Goal: Task Accomplishment & Management: Manage account settings

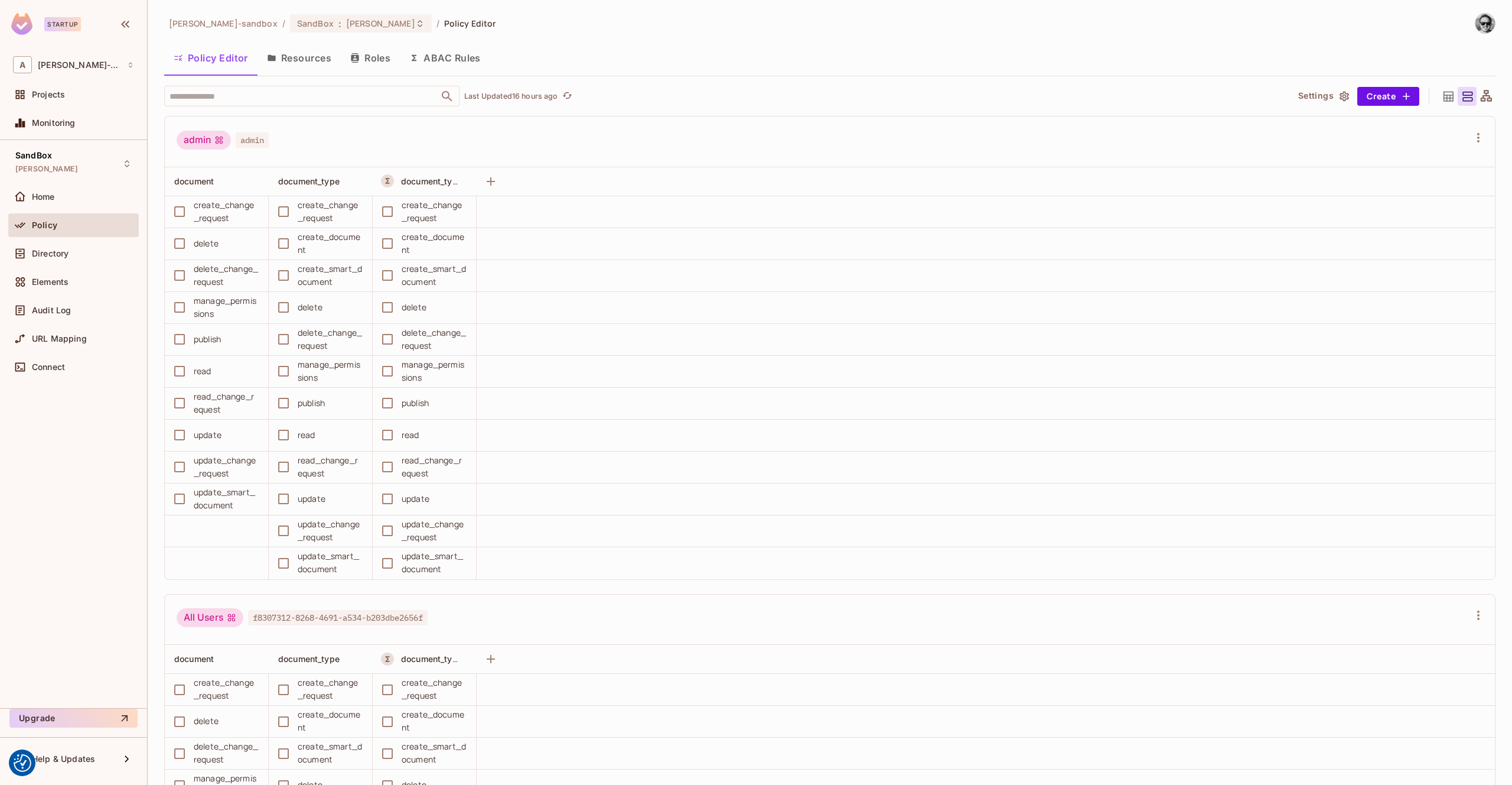
scroll to position [1, 0]
click at [82, 246] on div "Directory" at bounding box center [74, 253] width 131 height 24
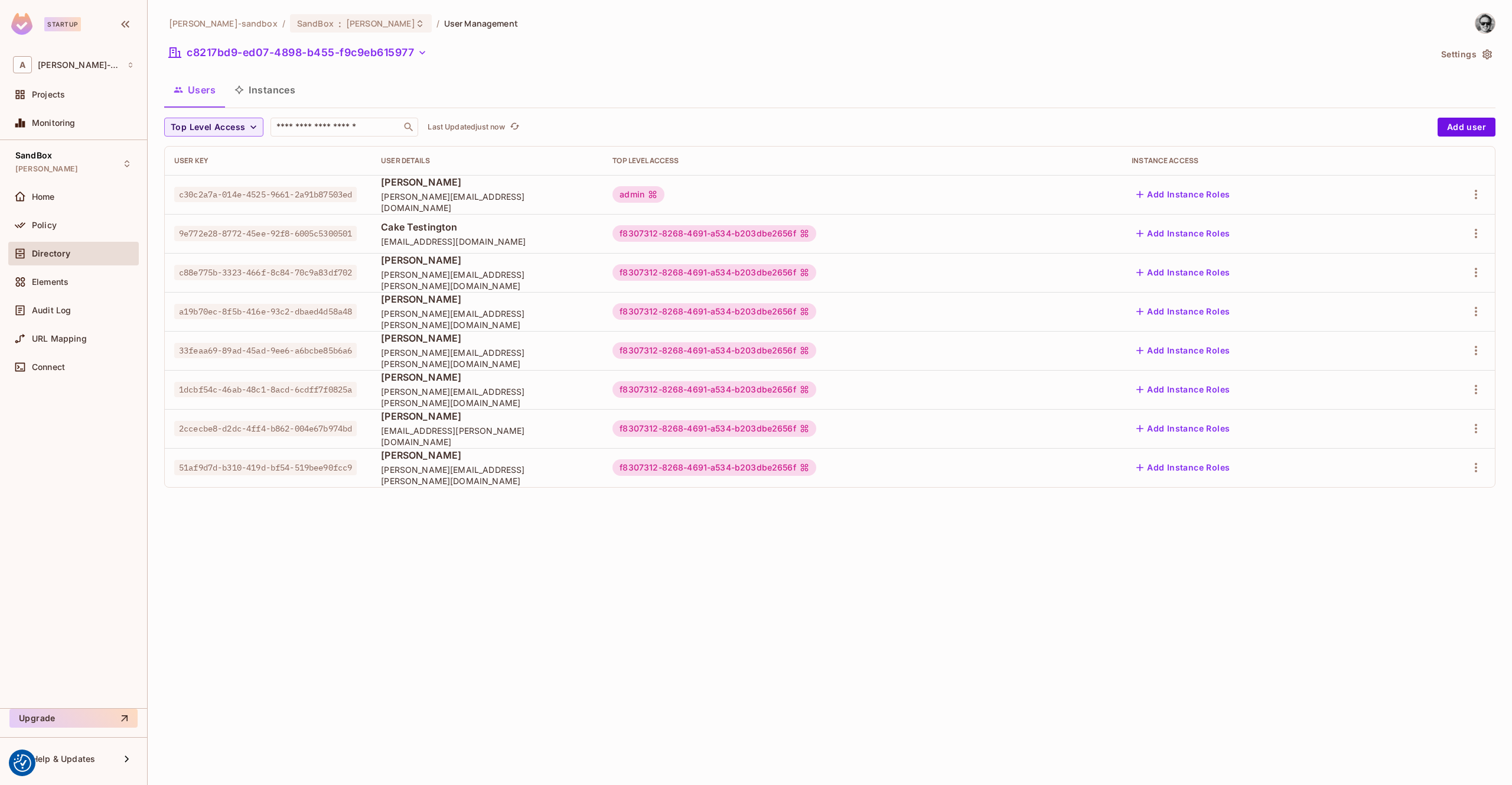
click at [61, 198] on div "Home" at bounding box center [83, 197] width 102 height 10
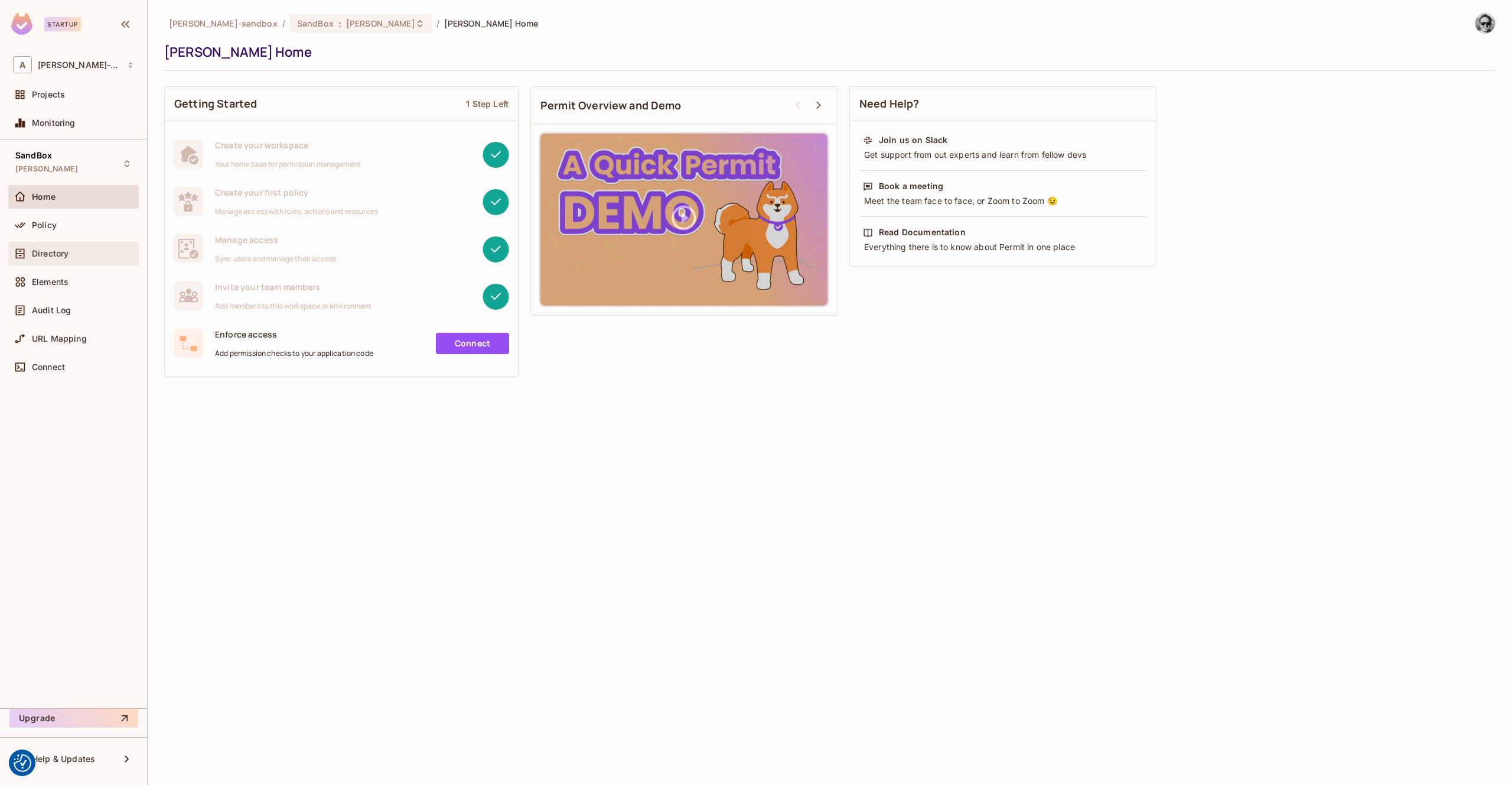
click at [69, 251] on span "Directory" at bounding box center [50, 254] width 37 height 10
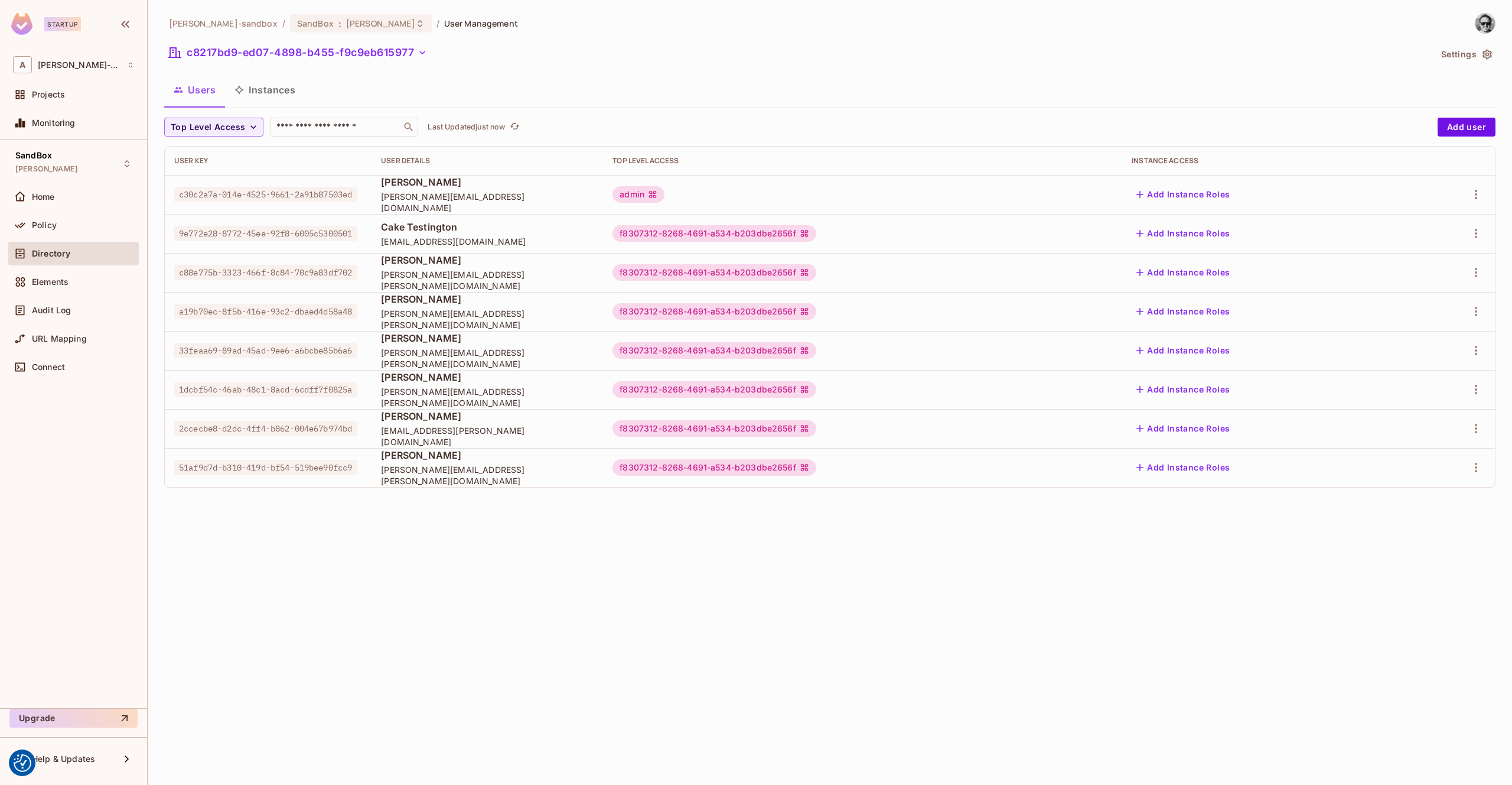
click at [281, 88] on button "Instances" at bounding box center [264, 89] width 80 height 29
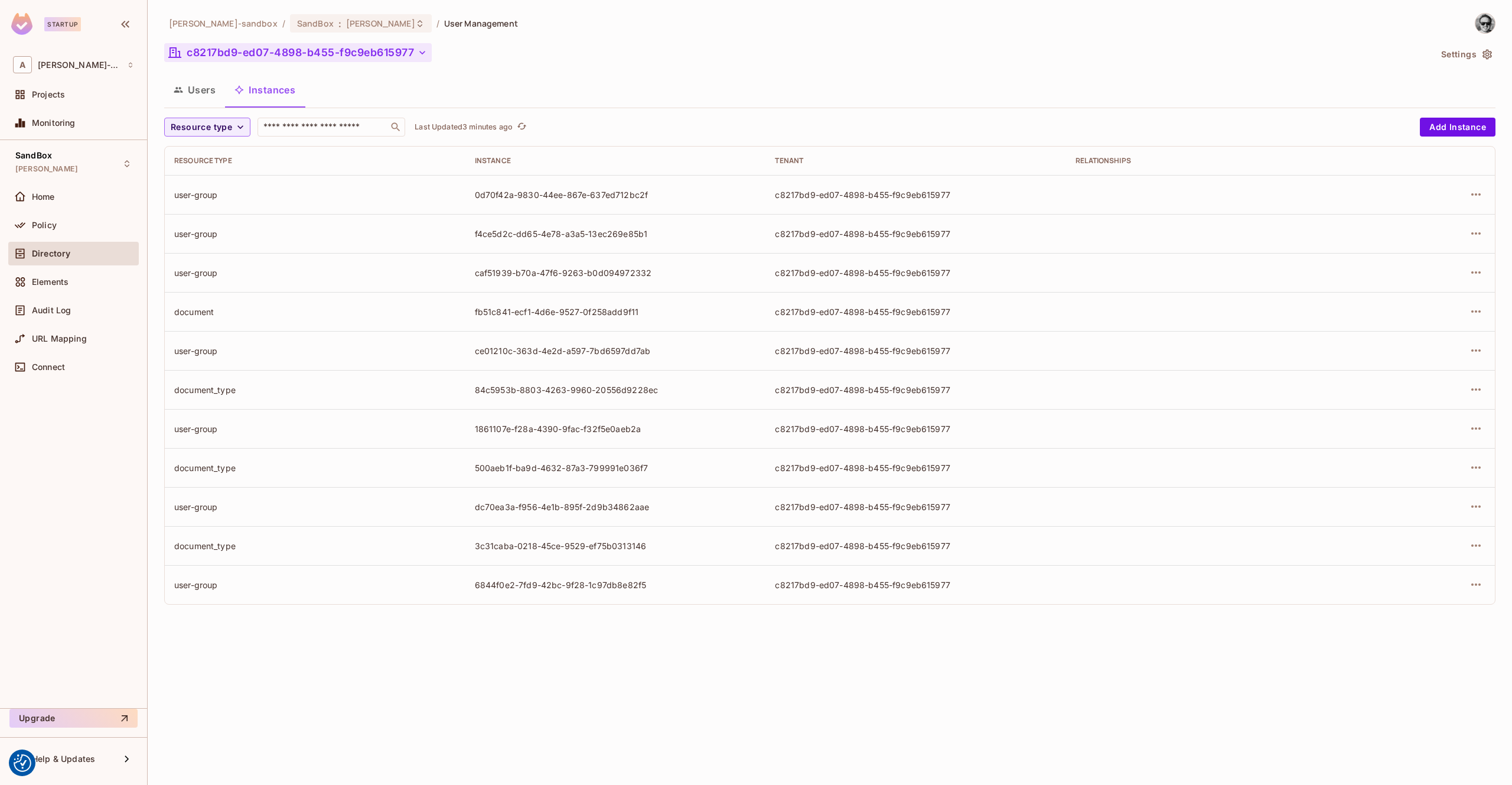
click at [428, 55] on icon "button" at bounding box center [422, 52] width 12 height 12
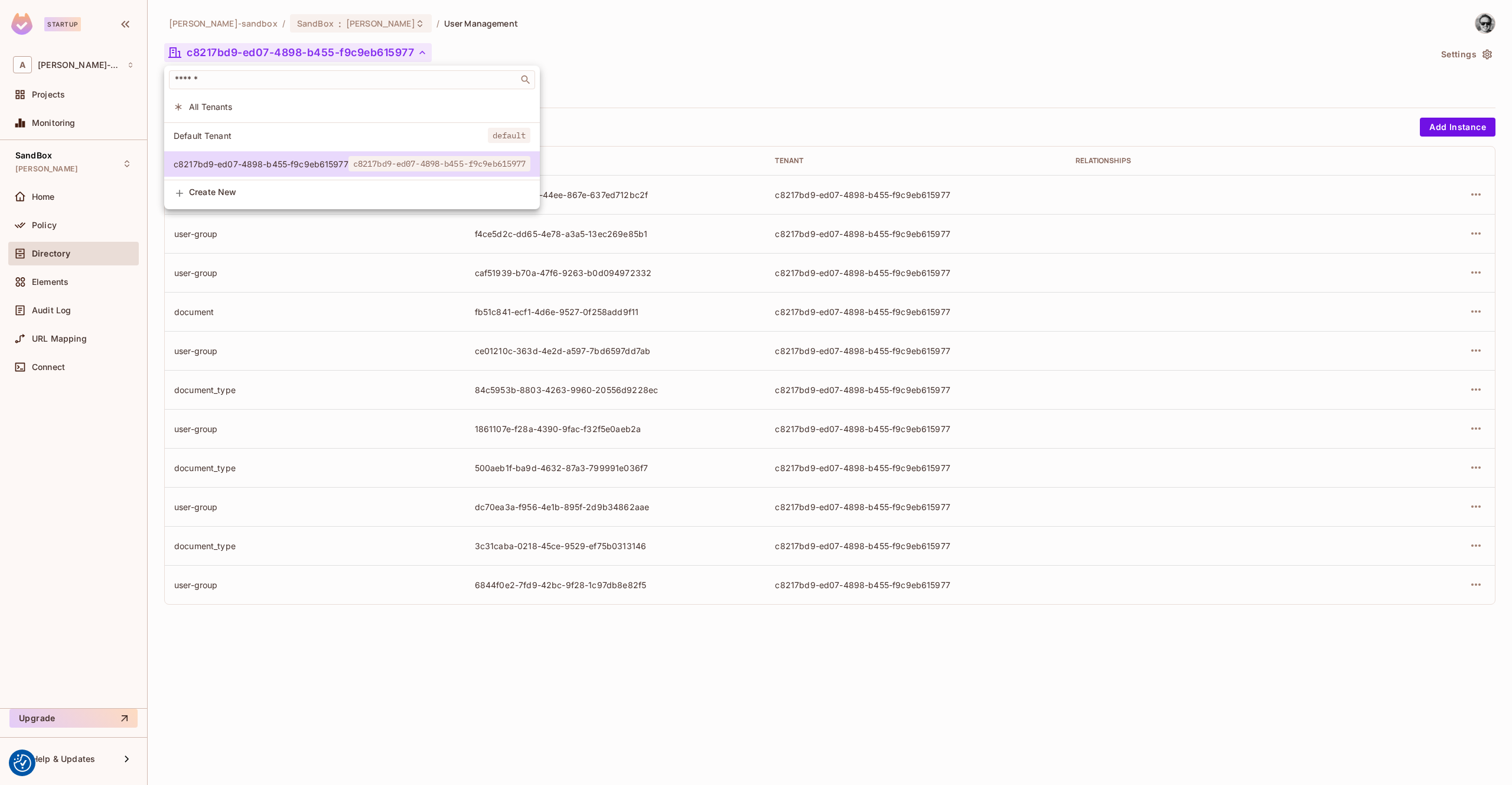
click at [489, 55] on div at bounding box center [756, 392] width 1512 height 785
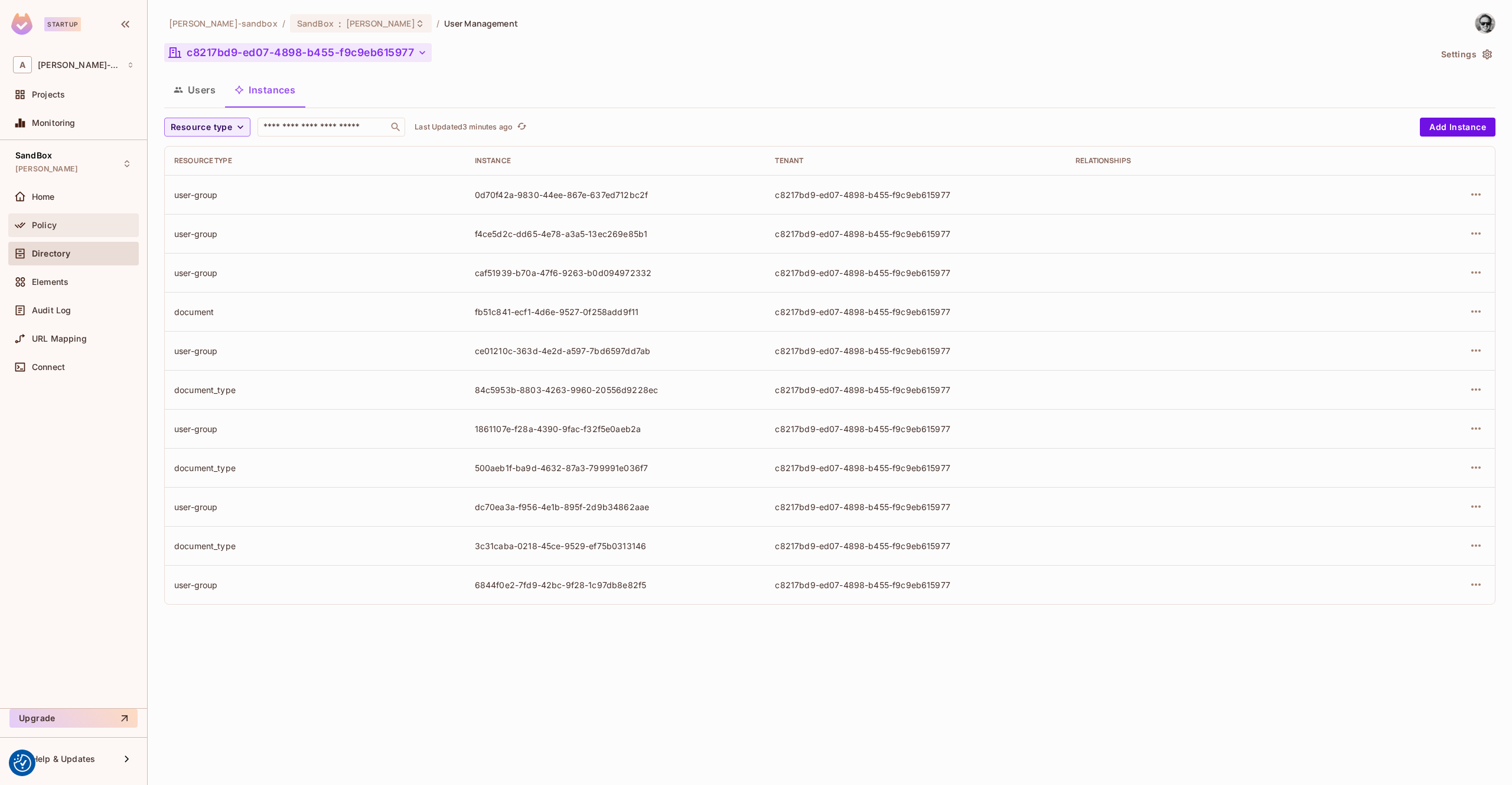
click at [43, 224] on span "Policy" at bounding box center [44, 225] width 25 height 10
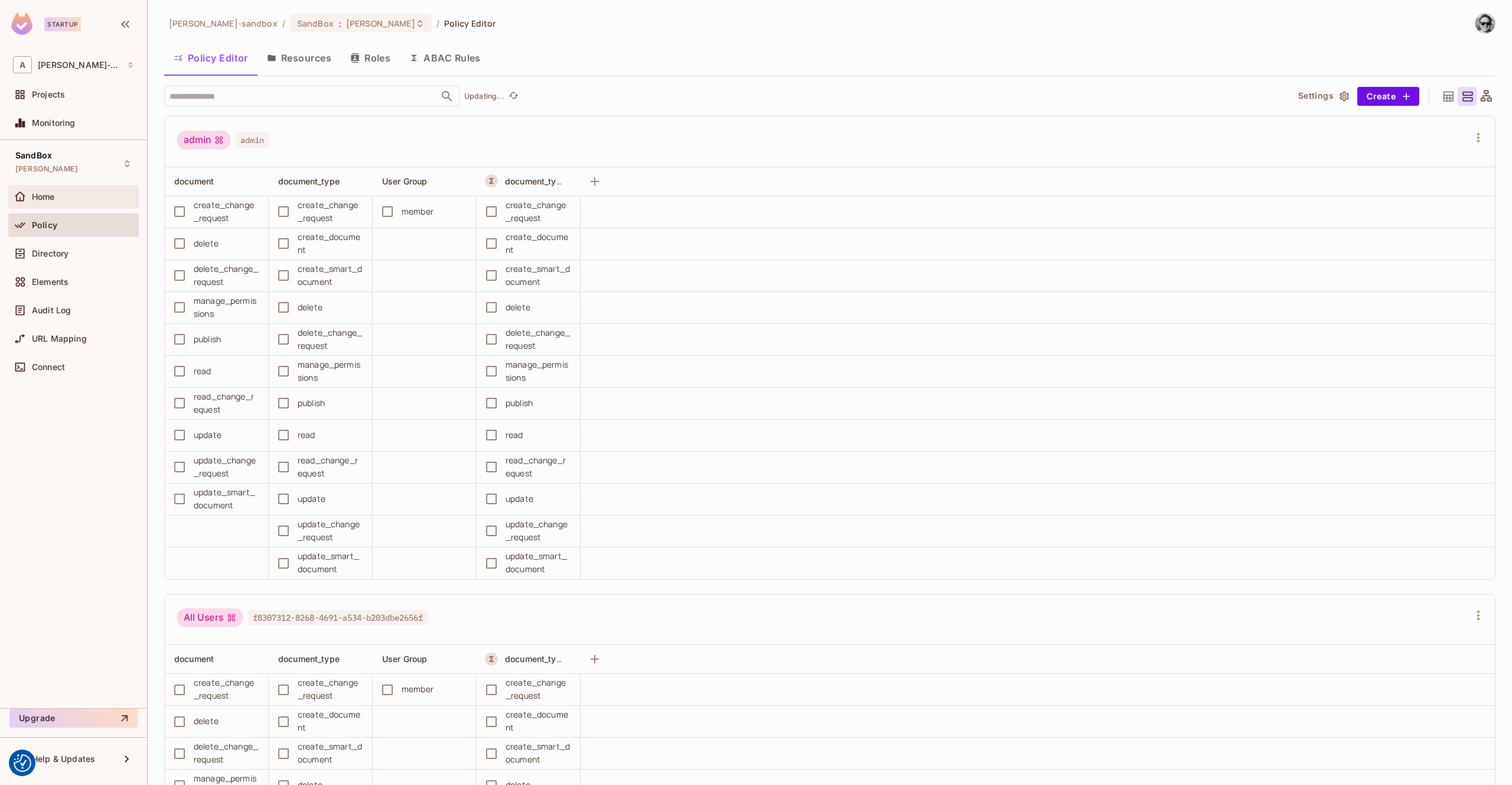
click at [64, 203] on div "Home" at bounding box center [74, 196] width 131 height 24
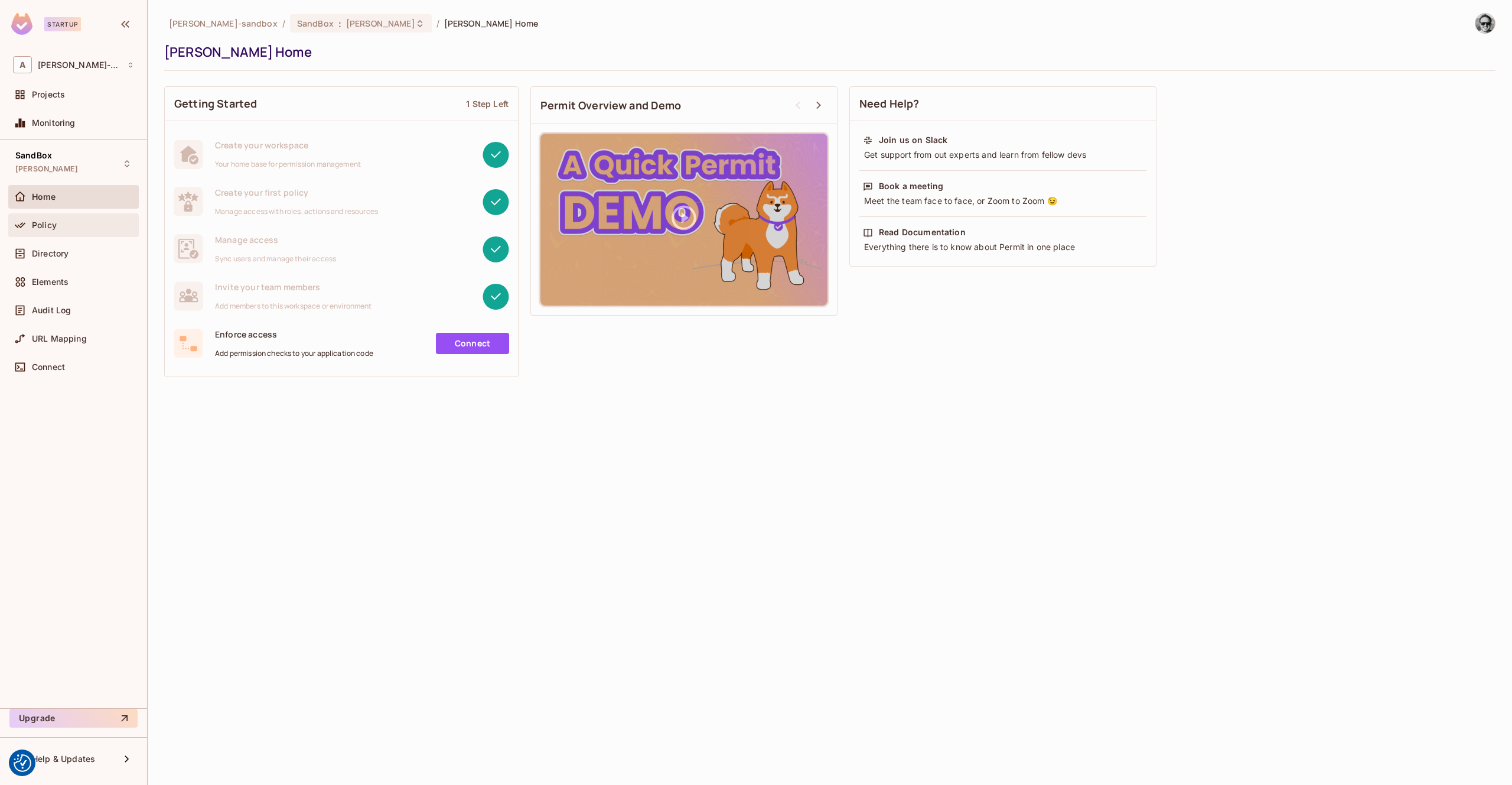
click at [74, 224] on div "Policy" at bounding box center [83, 225] width 102 height 10
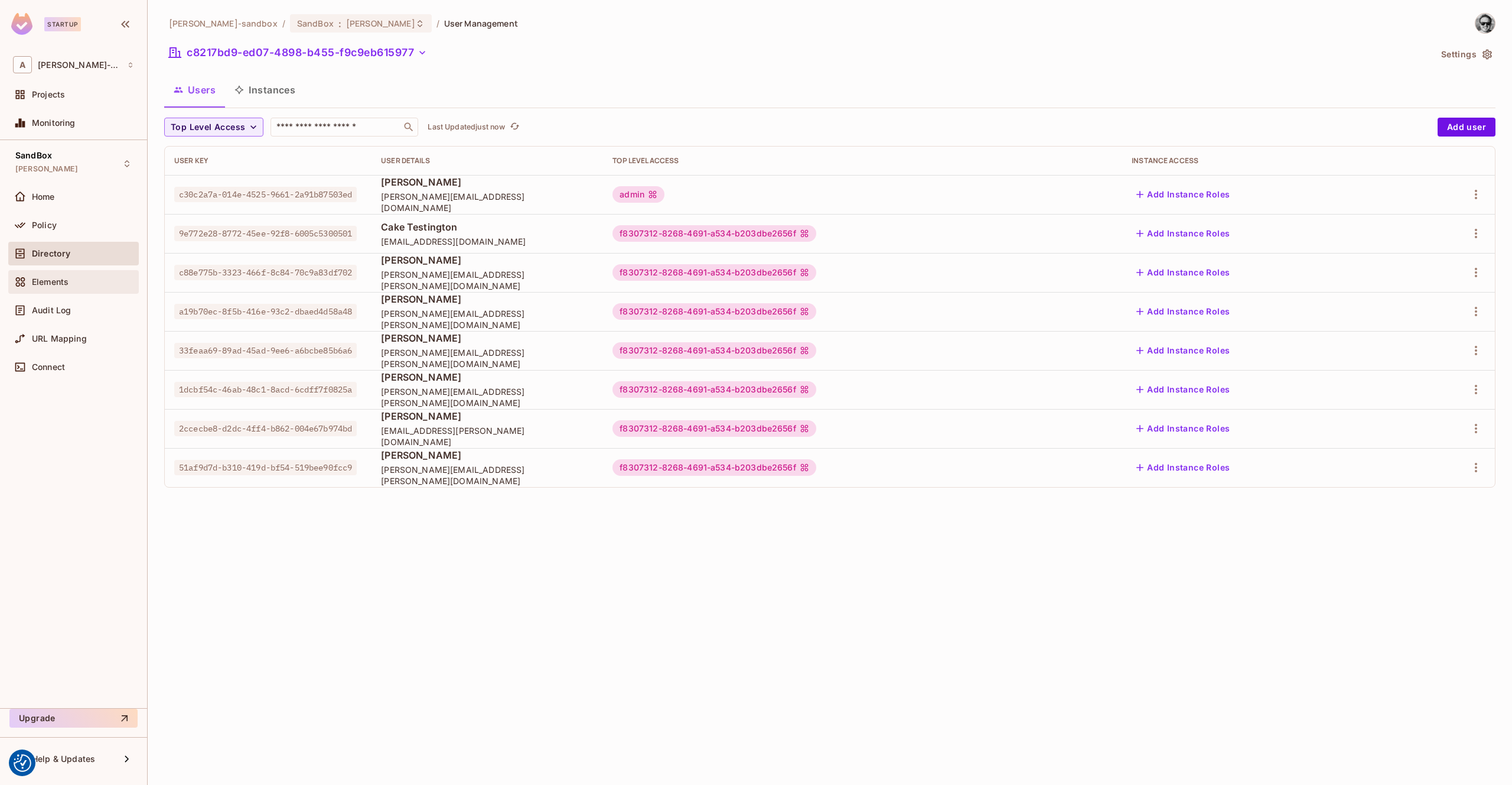
click at [77, 290] on div "Elements" at bounding box center [74, 282] width 131 height 24
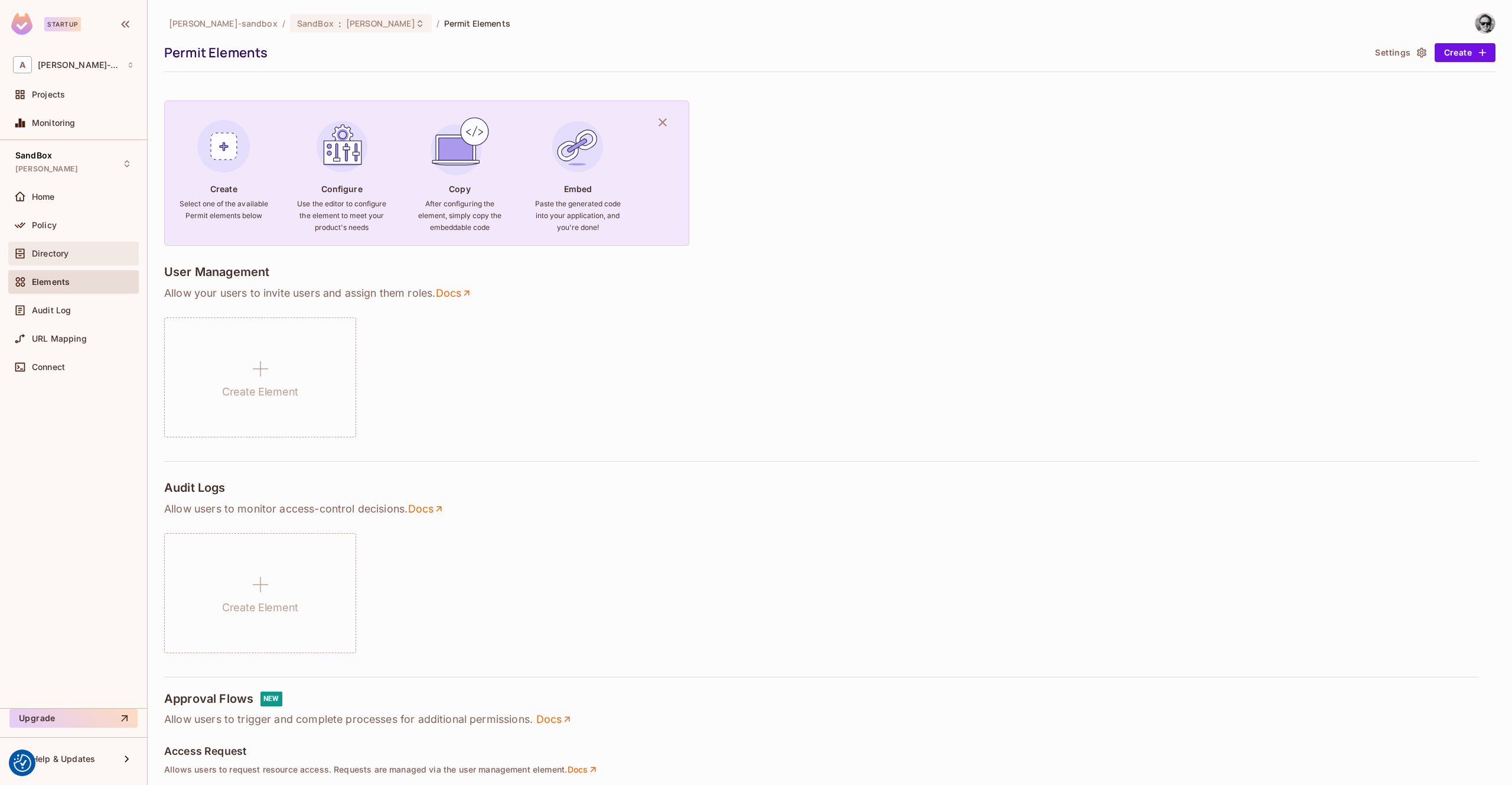
click at [70, 250] on div "Directory" at bounding box center [83, 254] width 102 height 10
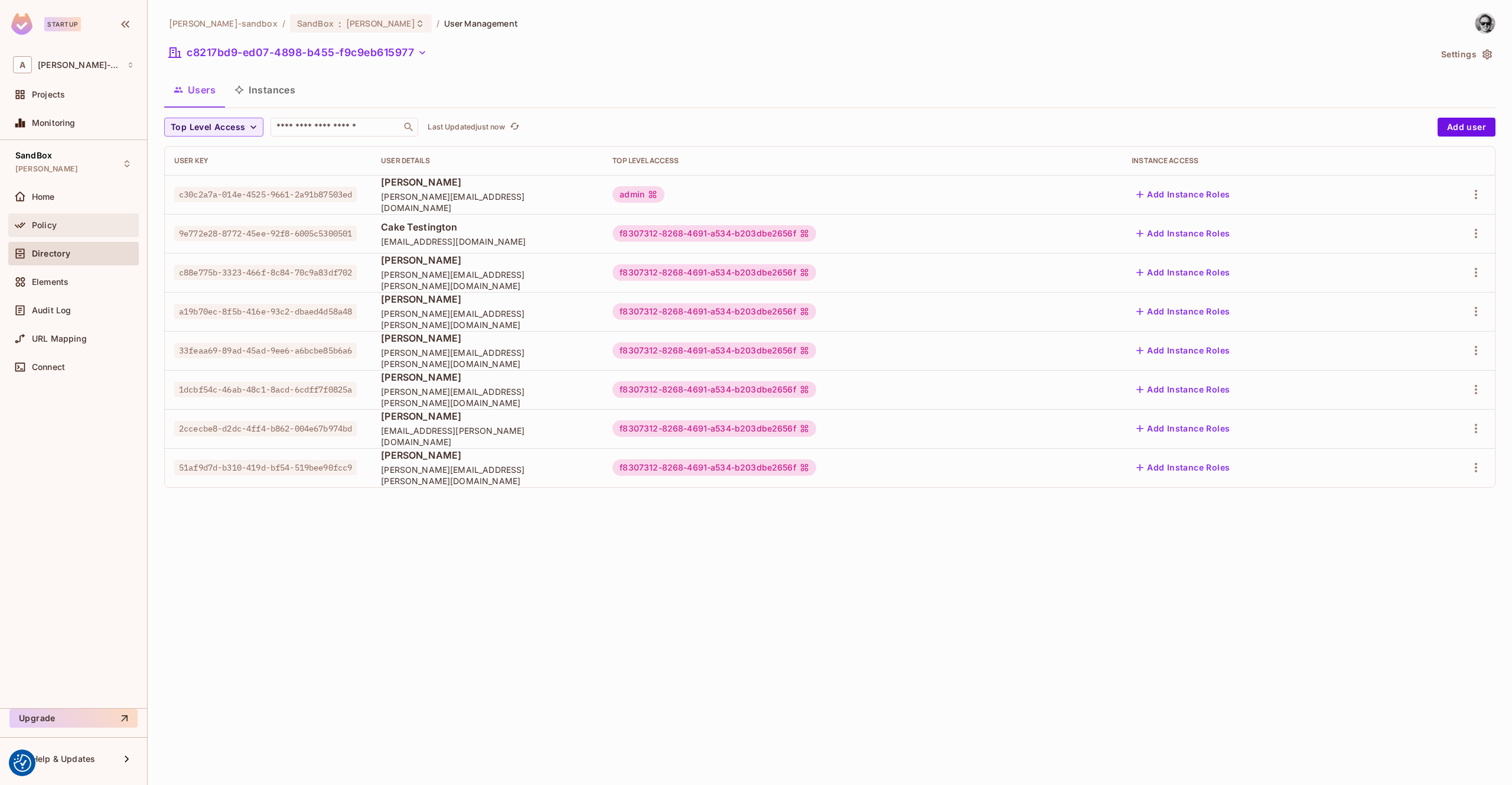
click at [77, 217] on div "Policy" at bounding box center [74, 225] width 131 height 24
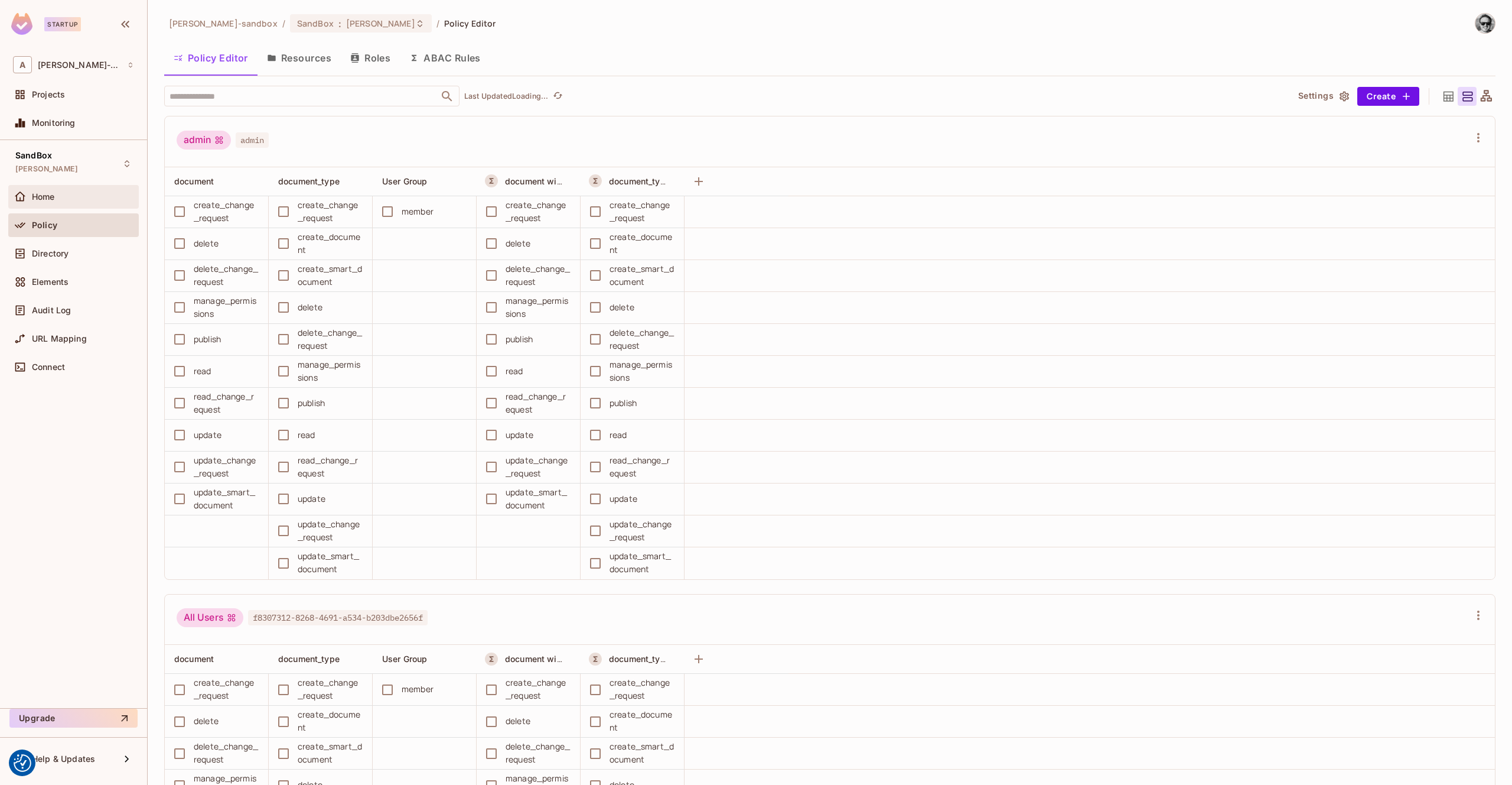
click at [80, 200] on div "Home" at bounding box center [83, 197] width 102 height 10
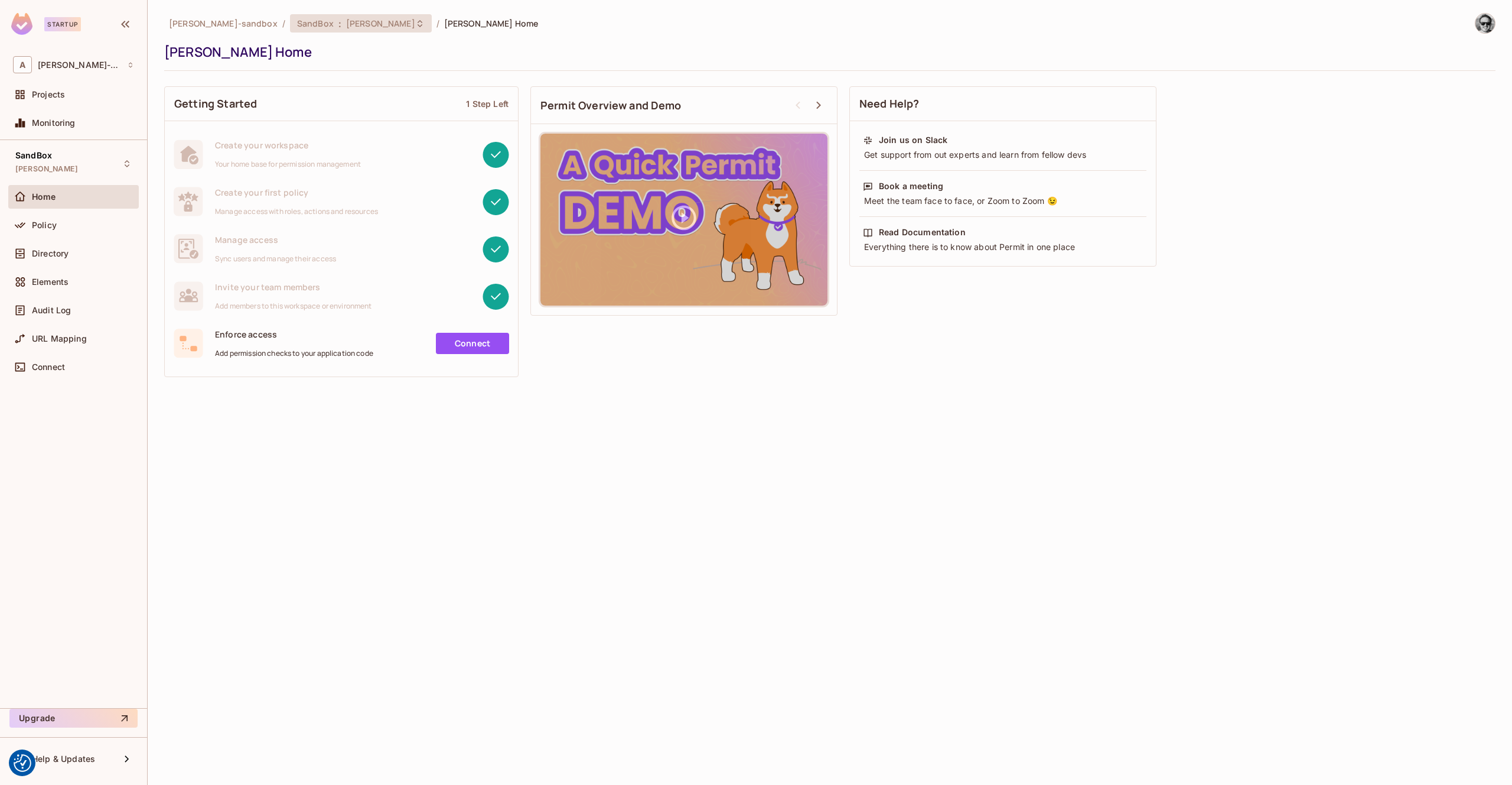
click at [415, 25] on span "[PERSON_NAME]" at bounding box center [380, 23] width 69 height 11
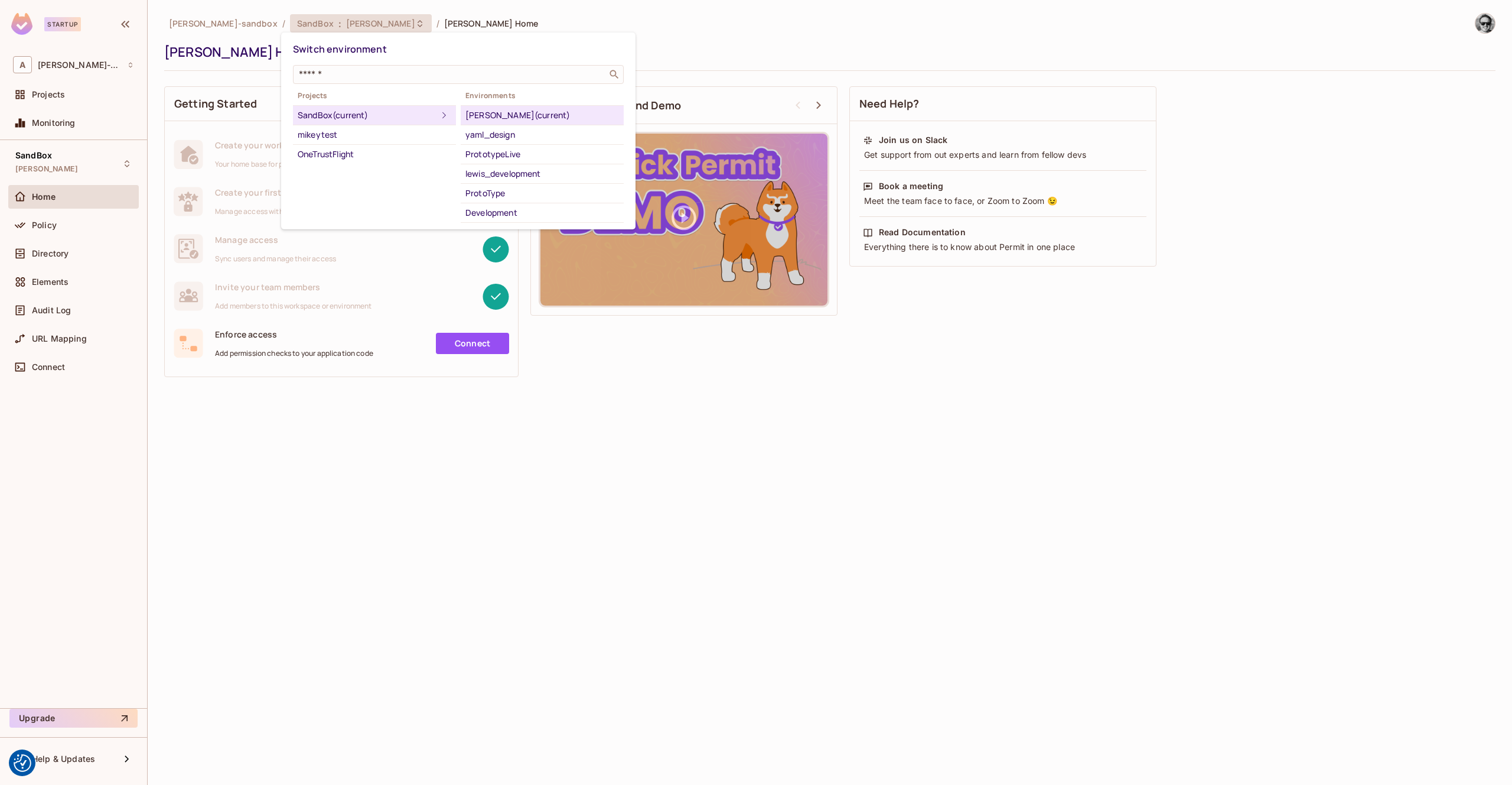
click at [430, 24] on div at bounding box center [756, 392] width 1512 height 785
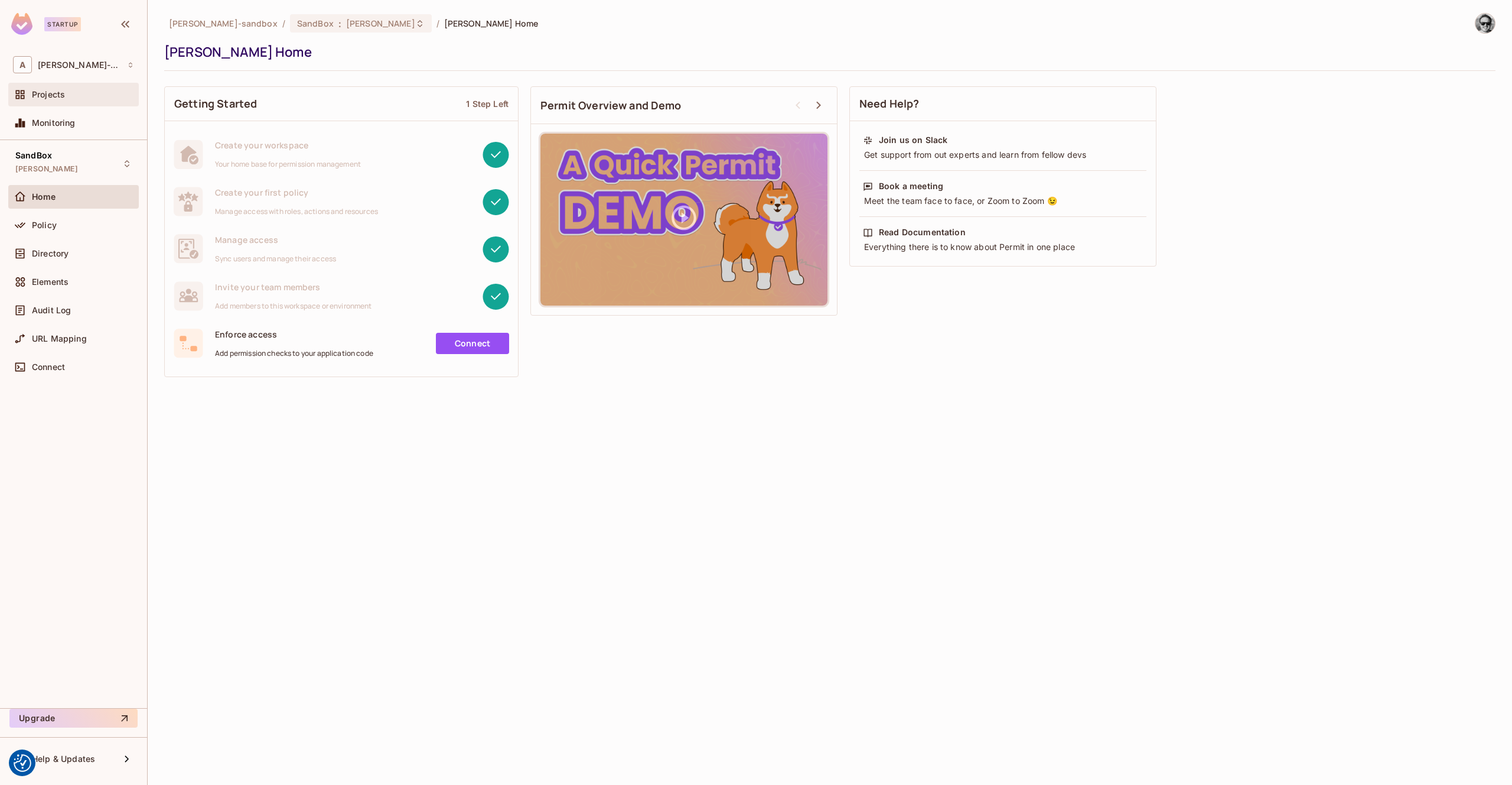
click at [65, 87] on div "Projects" at bounding box center [74, 94] width 121 height 14
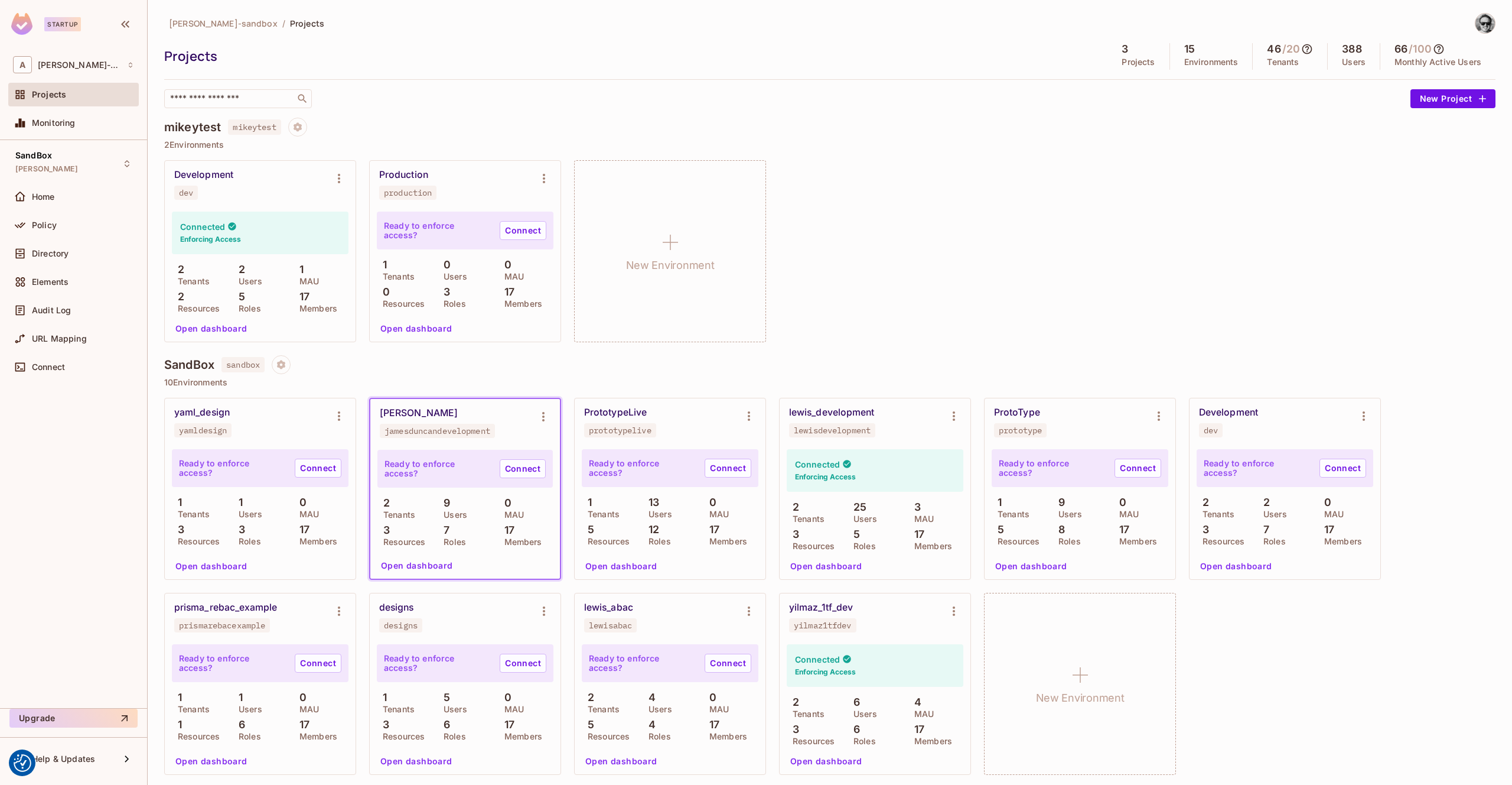
click at [268, 204] on div "Development dev" at bounding box center [260, 184] width 191 height 47
click at [218, 329] on button "Open dashboard" at bounding box center [211, 329] width 82 height 19
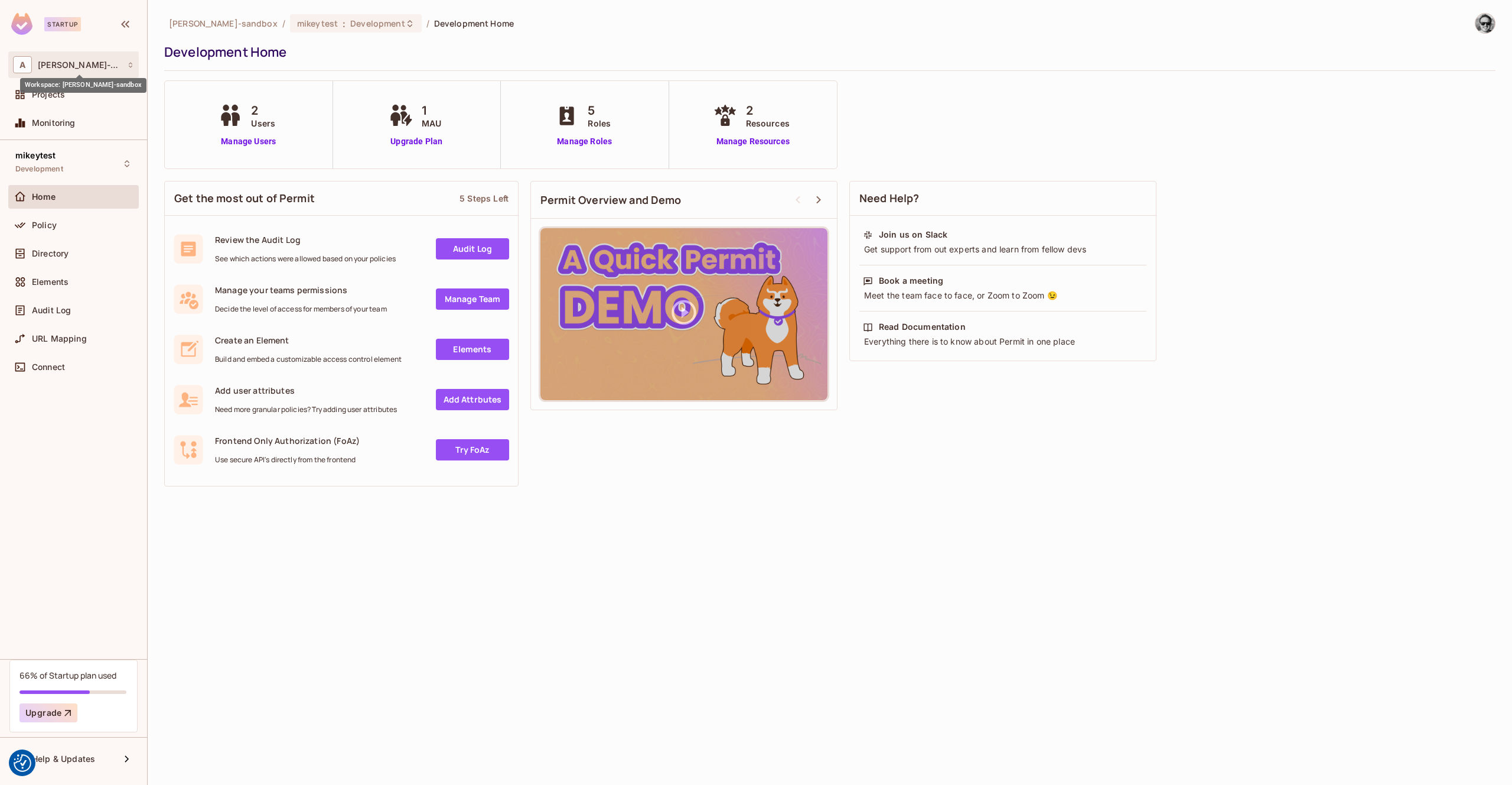
click at [100, 62] on span "[PERSON_NAME]-sandbox" at bounding box center [79, 65] width 83 height 10
click at [78, 60] on div at bounding box center [756, 392] width 1512 height 785
click at [65, 91] on div "Projects" at bounding box center [83, 95] width 102 height 10
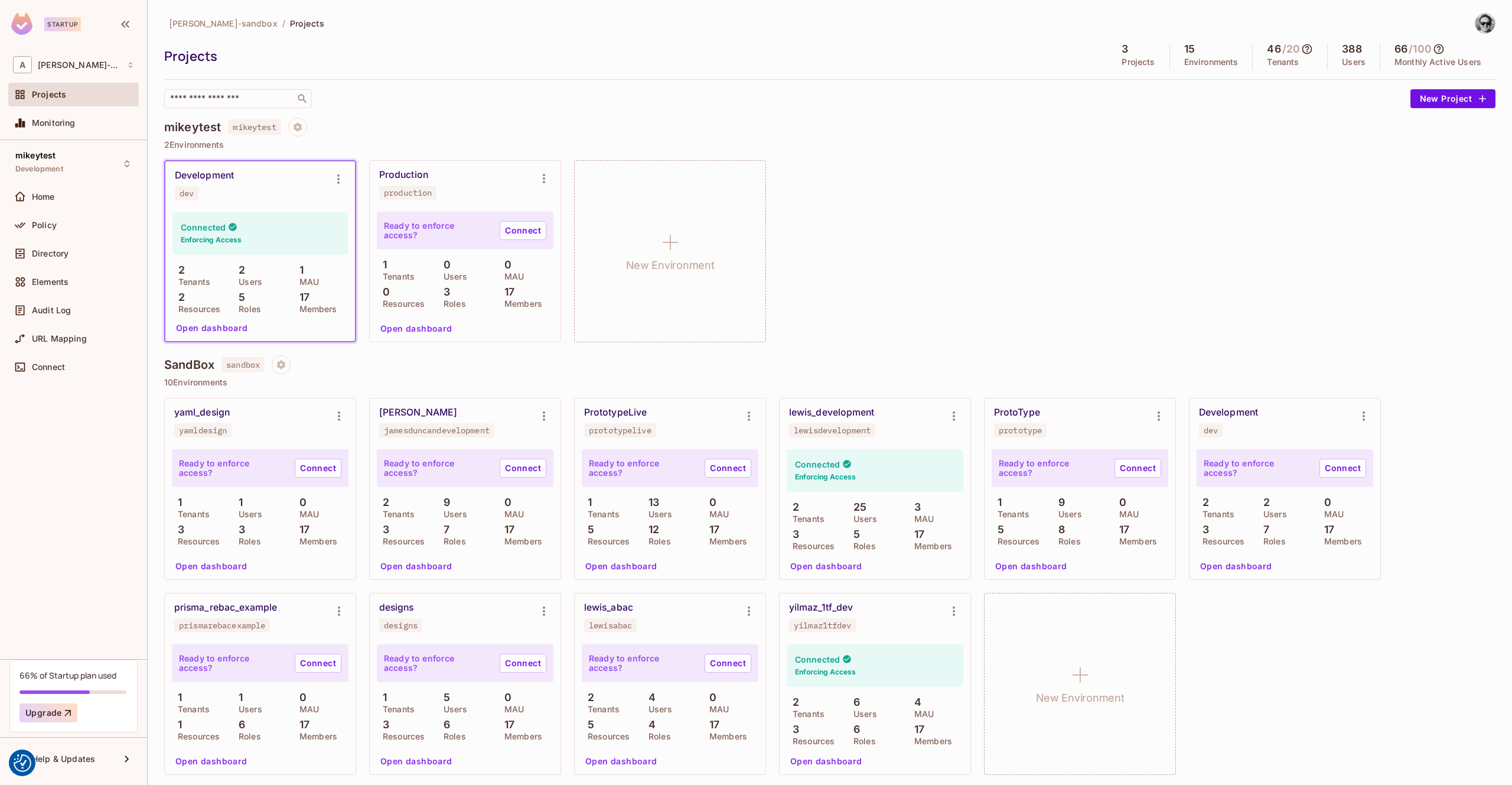
scroll to position [241, 0]
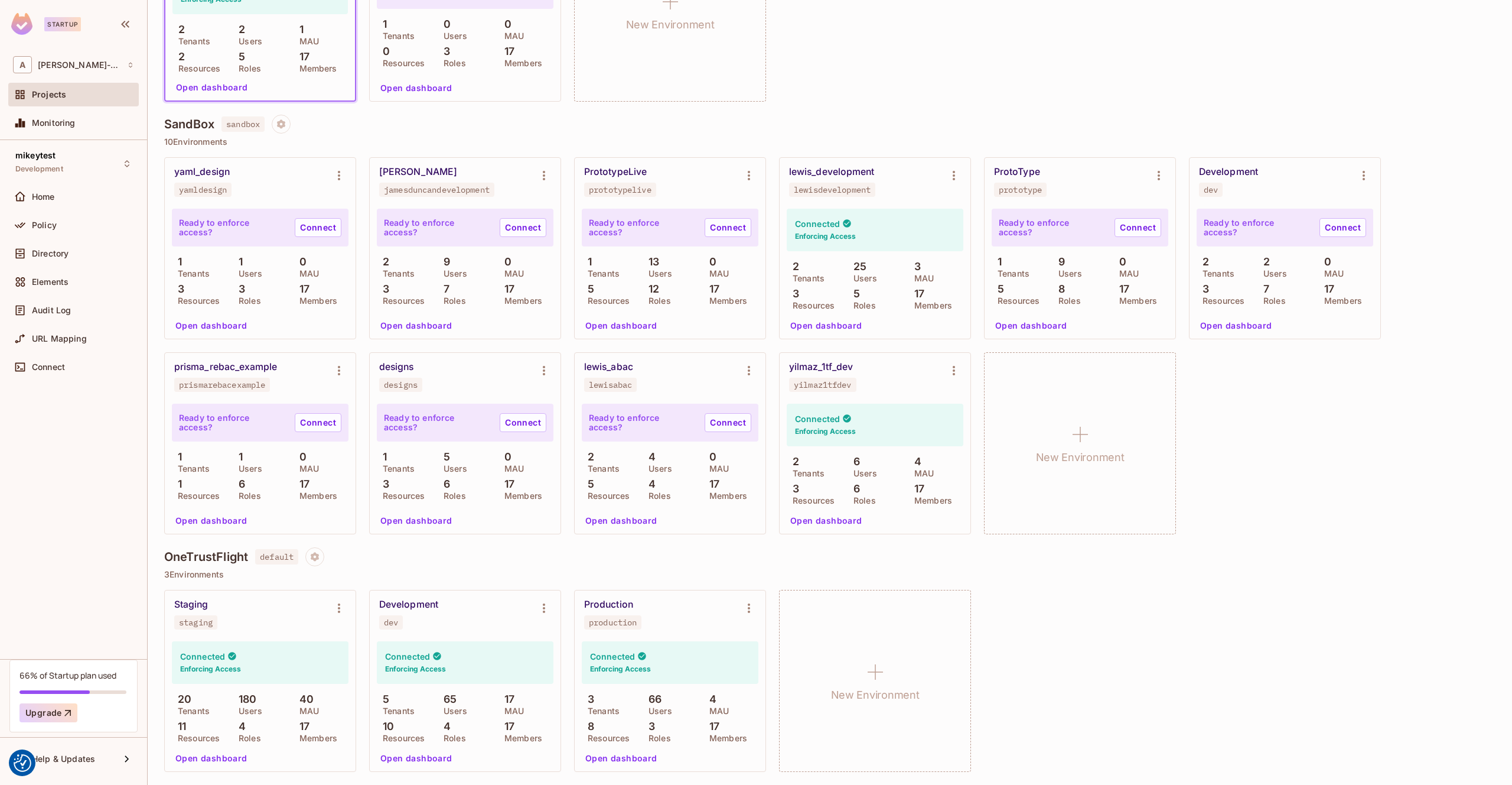
click at [486, 623] on div "Development dev" at bounding box center [455, 614] width 153 height 31
click at [429, 756] on button "Open dashboard" at bounding box center [417, 758] width 82 height 19
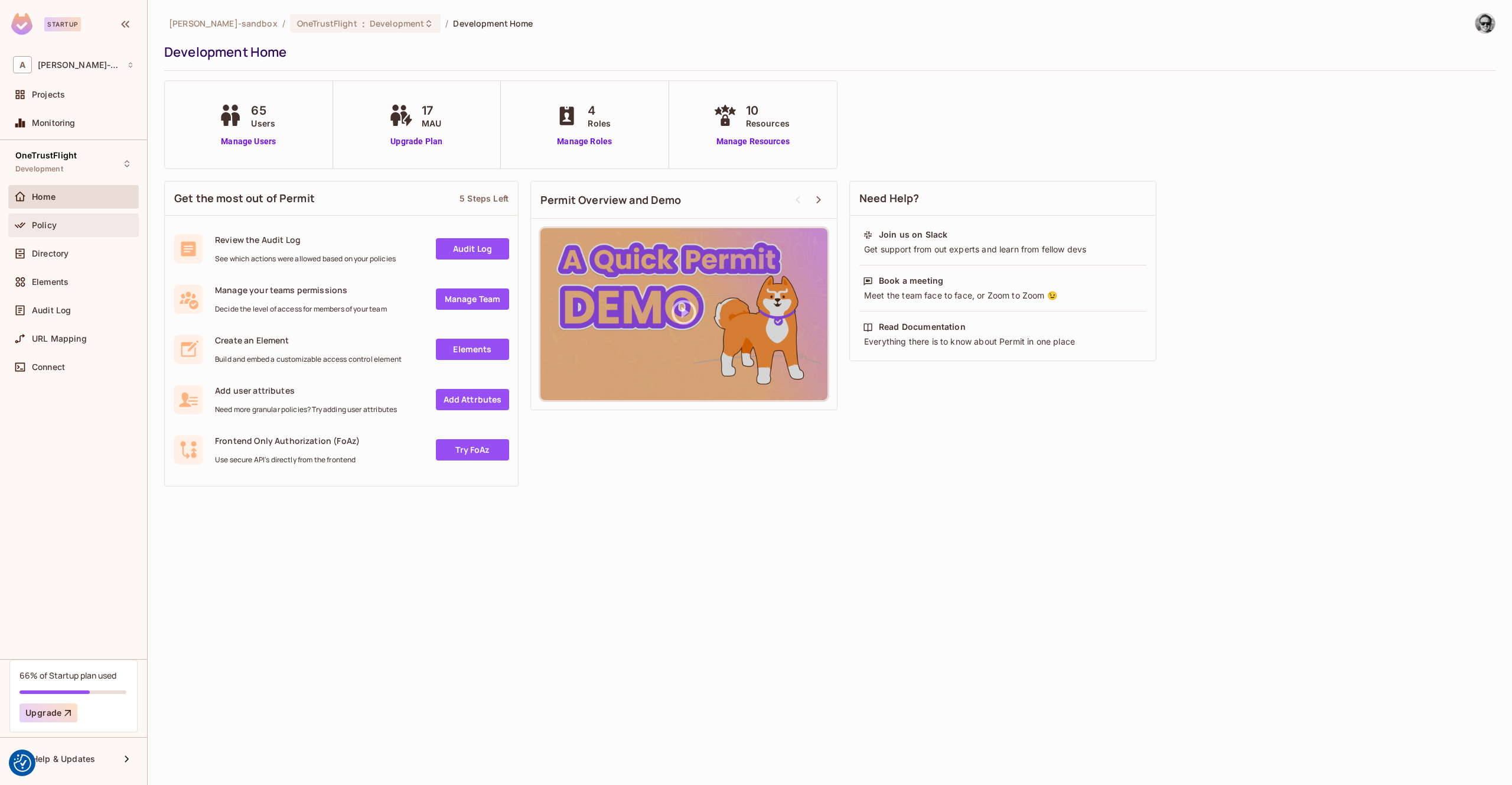
click at [70, 231] on div "Policy" at bounding box center [74, 225] width 121 height 14
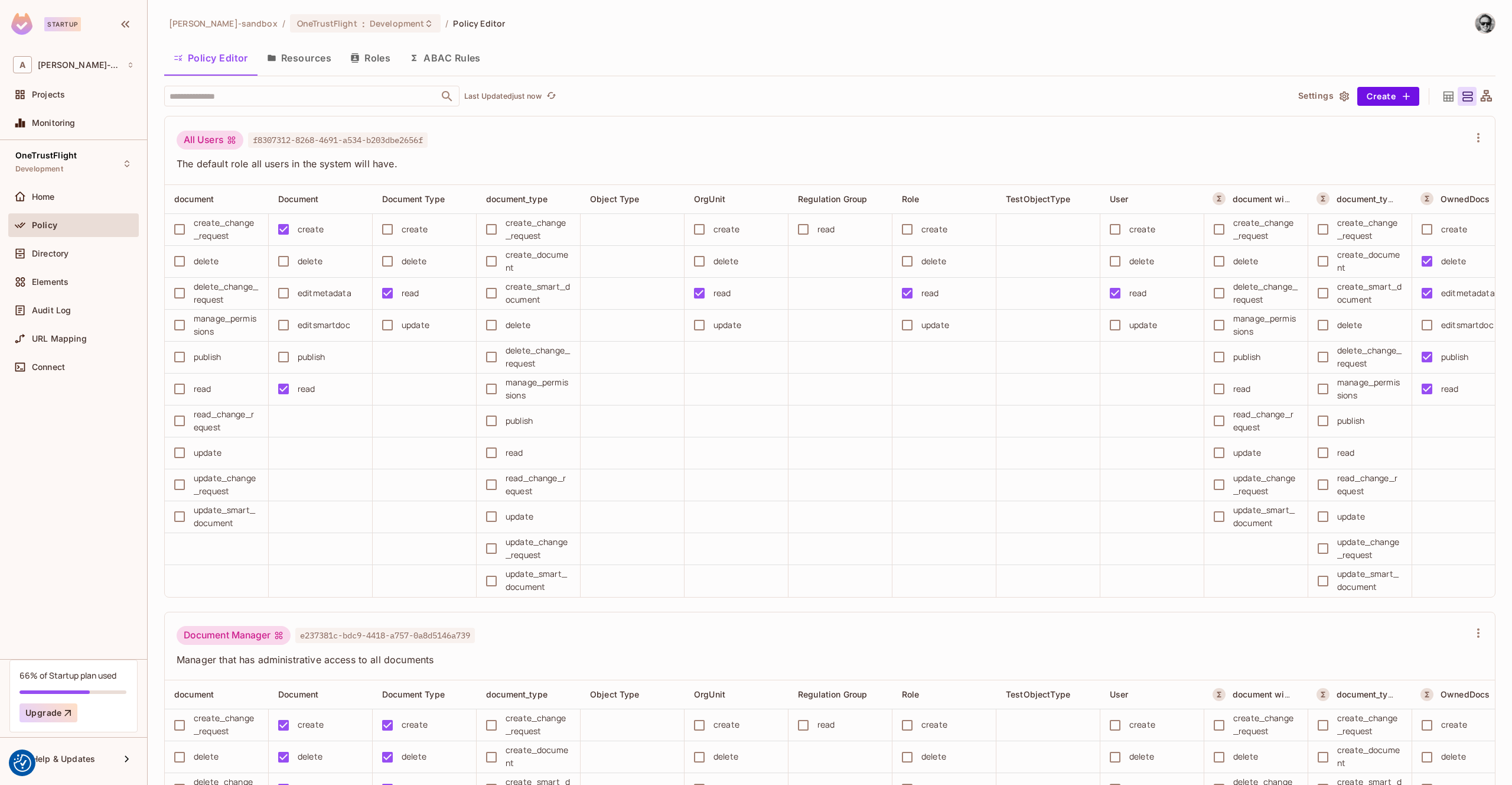
click at [303, 63] on button "Resources" at bounding box center [299, 57] width 83 height 29
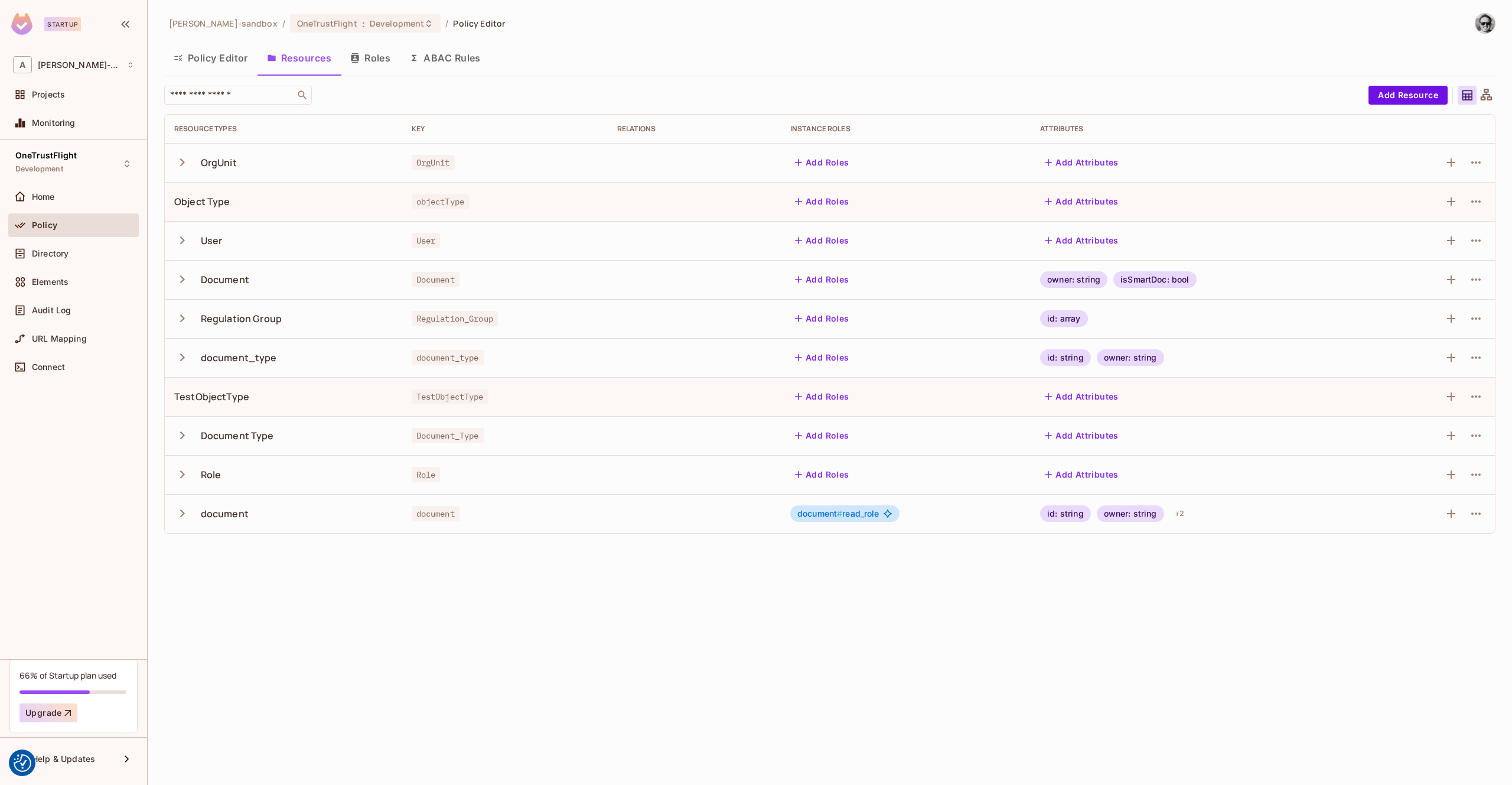
click at [365, 64] on button "Roles" at bounding box center [370, 57] width 59 height 29
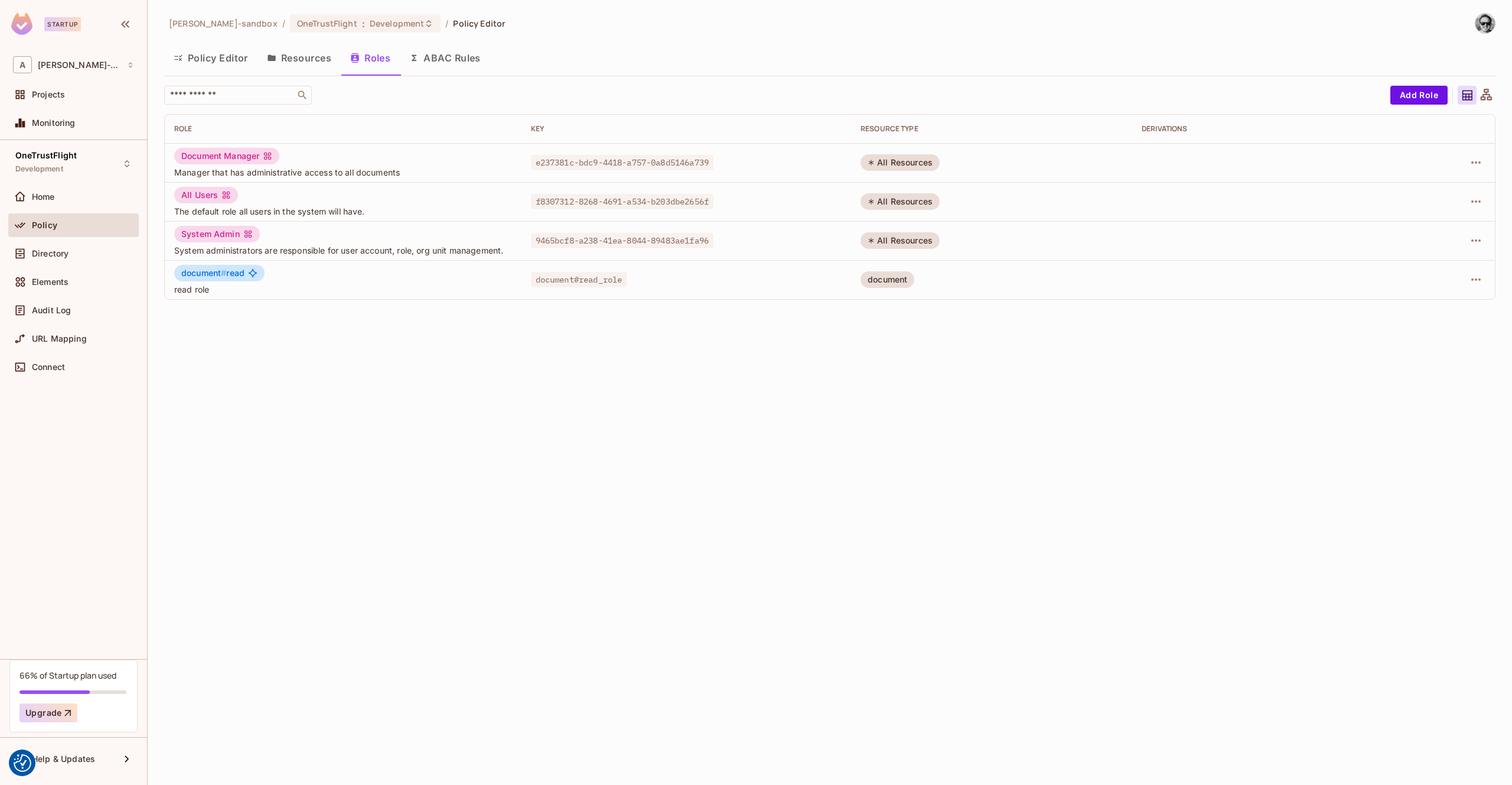
click at [451, 62] on button "ABAC Rules" at bounding box center [445, 57] width 91 height 29
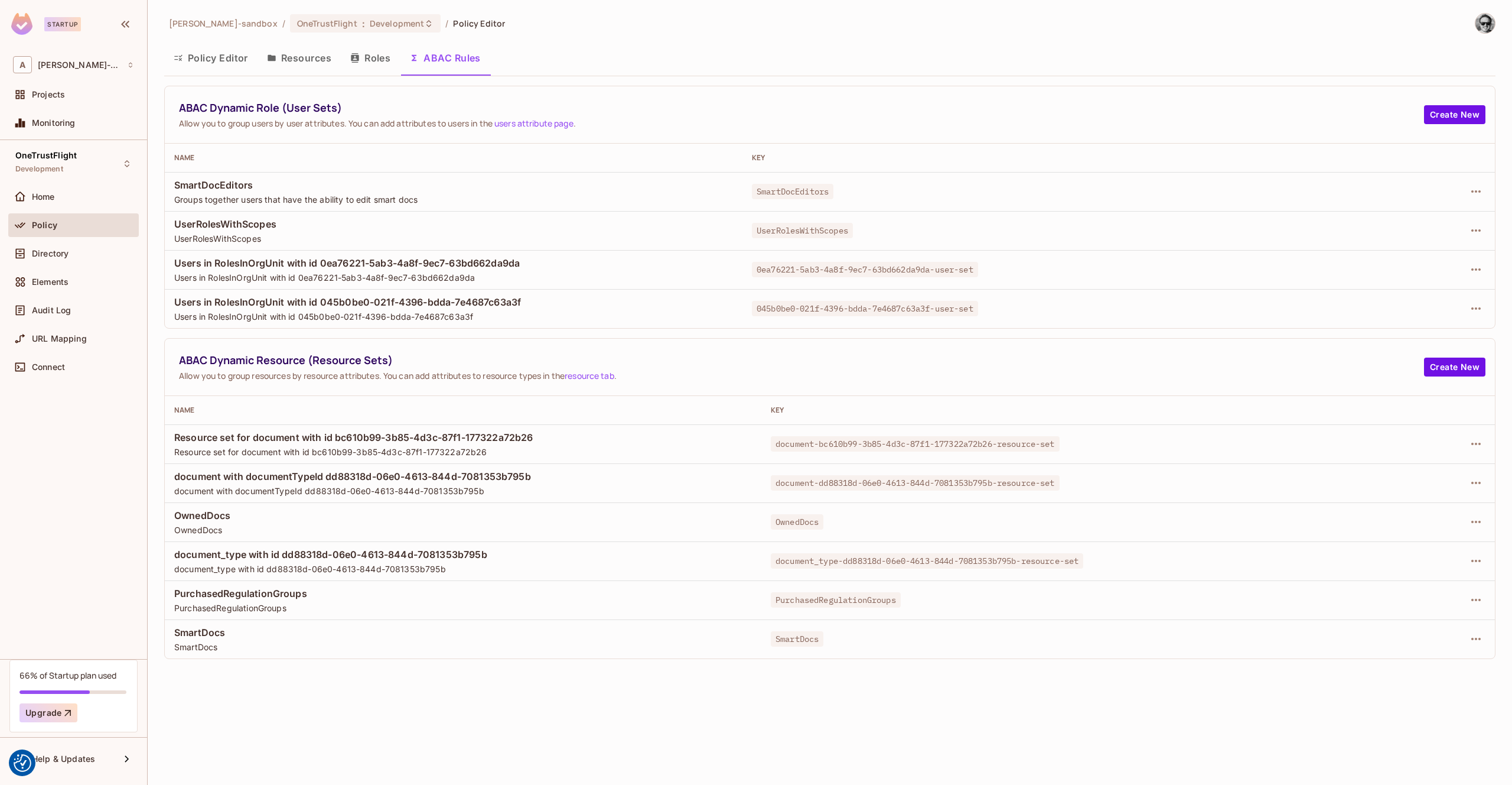
click at [316, 62] on button "Resources" at bounding box center [299, 57] width 83 height 29
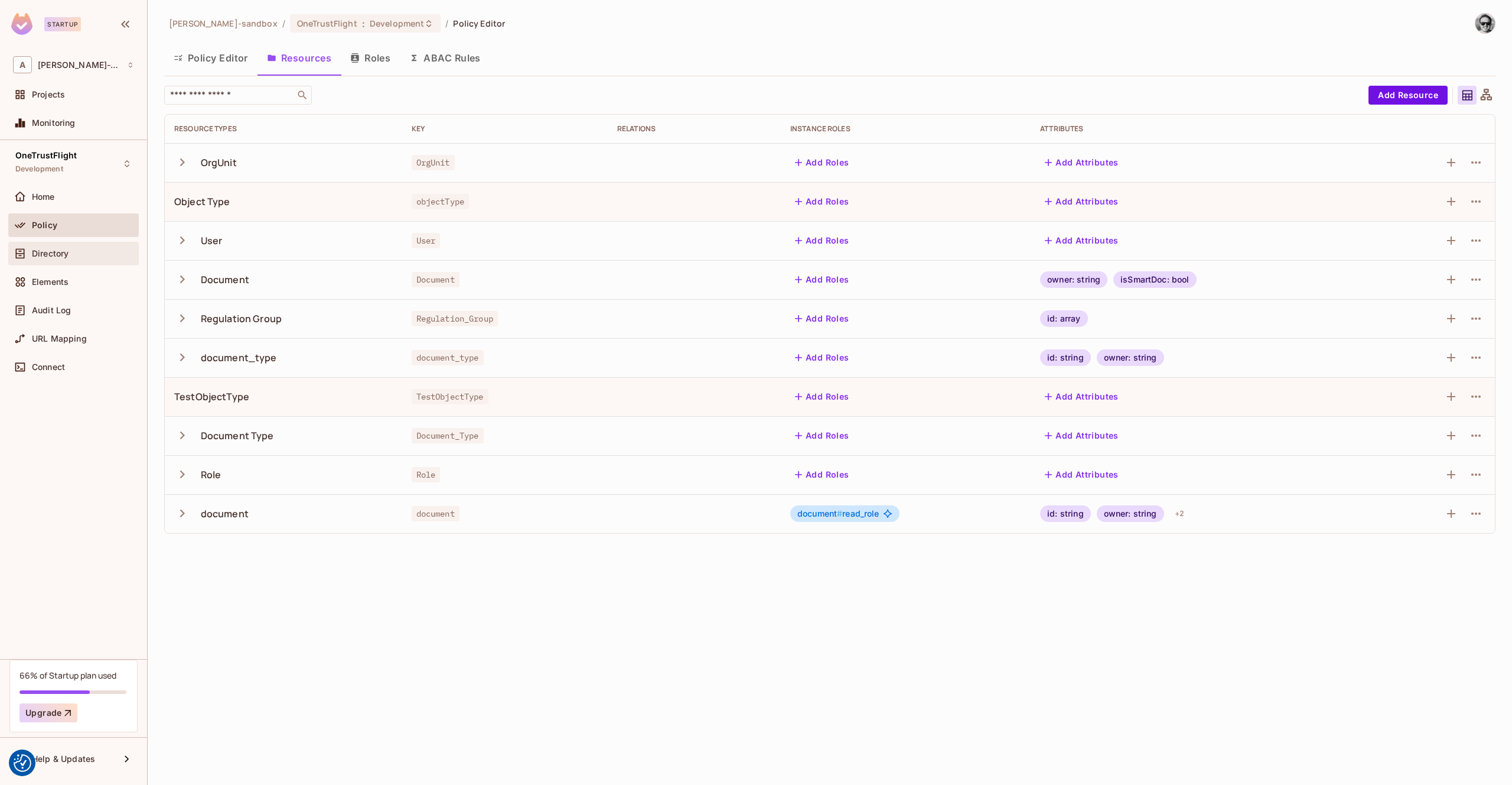
click at [51, 256] on span "Directory" at bounding box center [50, 254] width 37 height 10
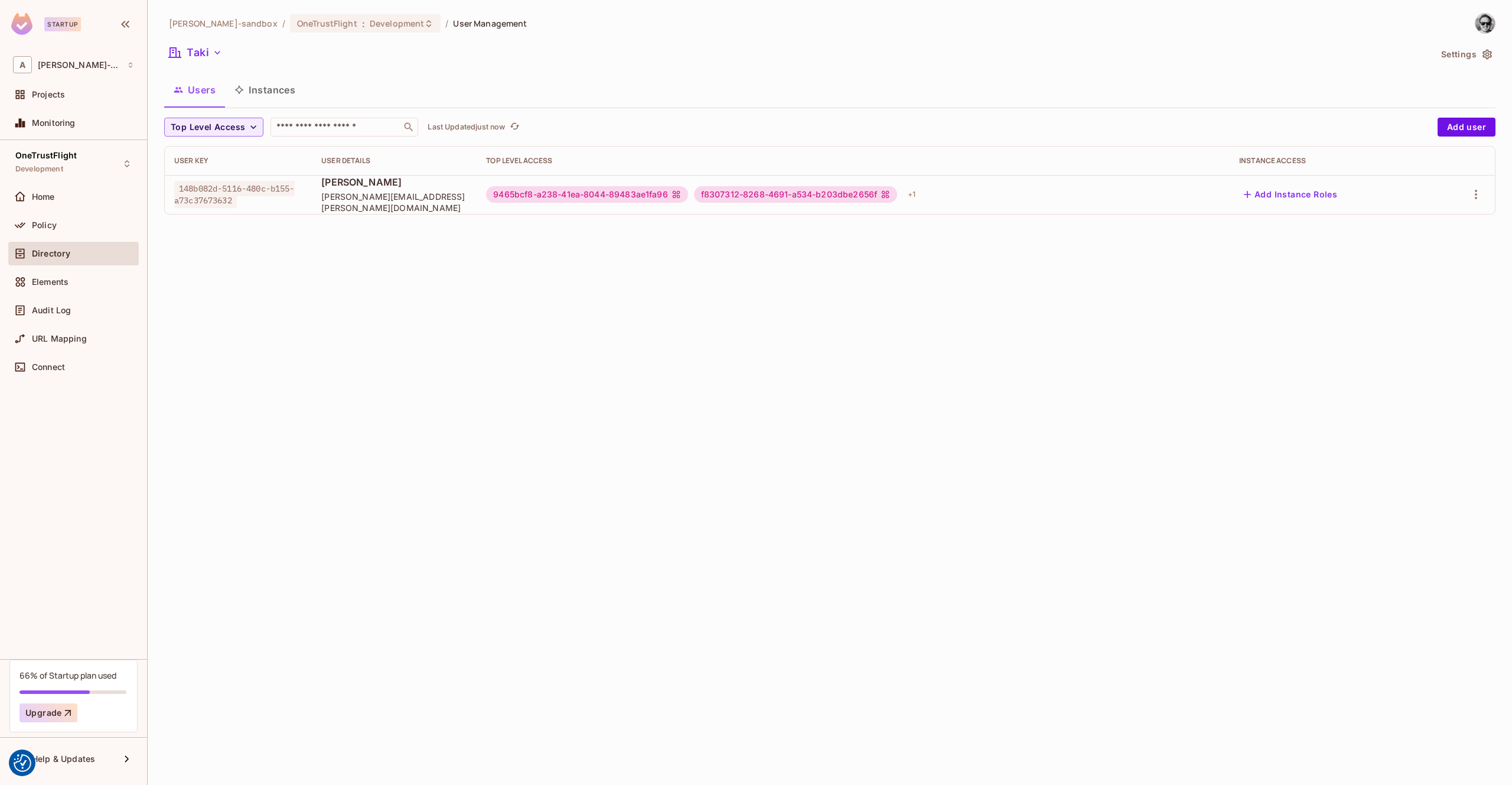
click at [269, 89] on button "Instances" at bounding box center [264, 89] width 80 height 29
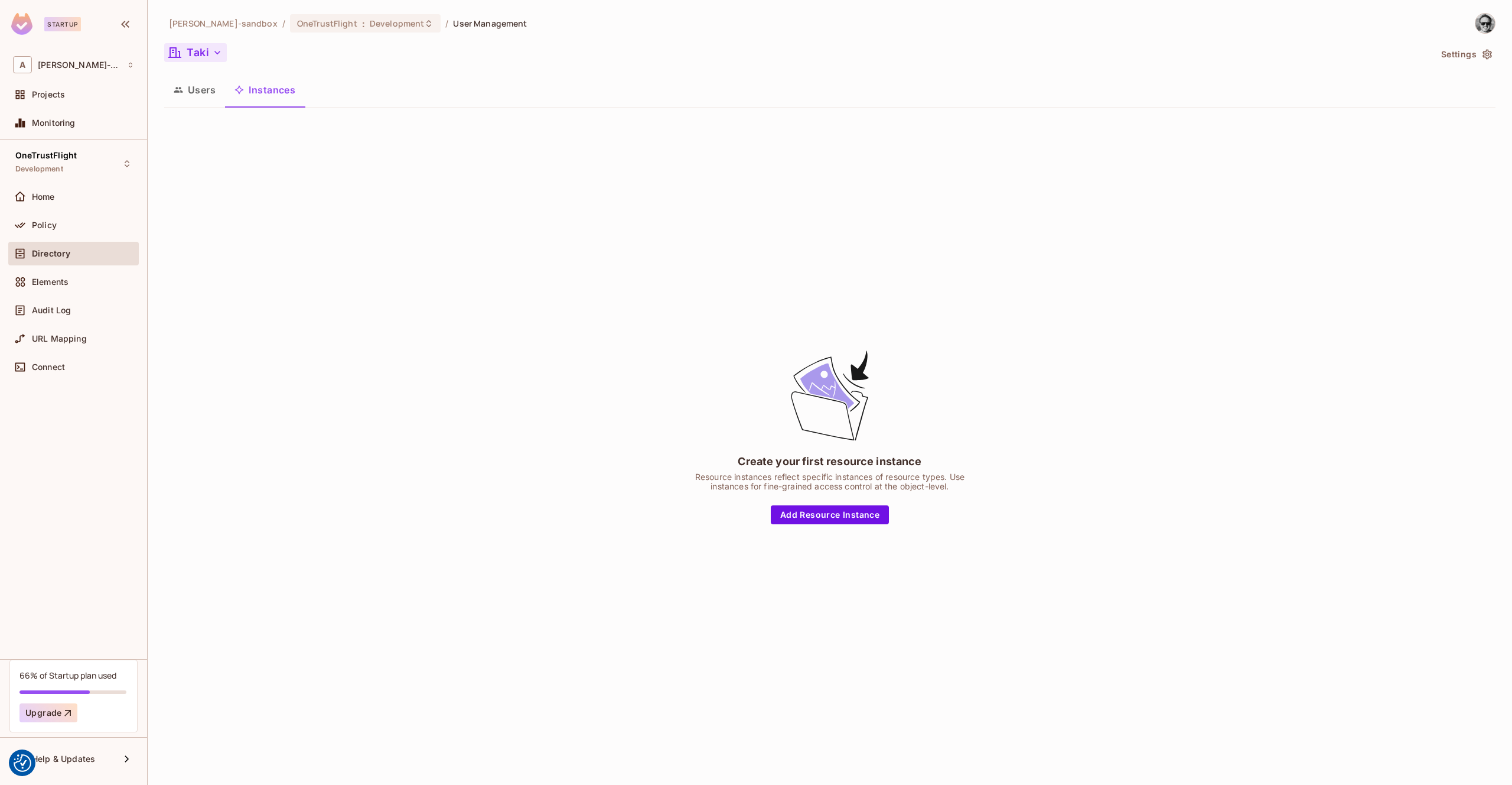
click at [202, 48] on button "Taki" at bounding box center [196, 53] width 63 height 19
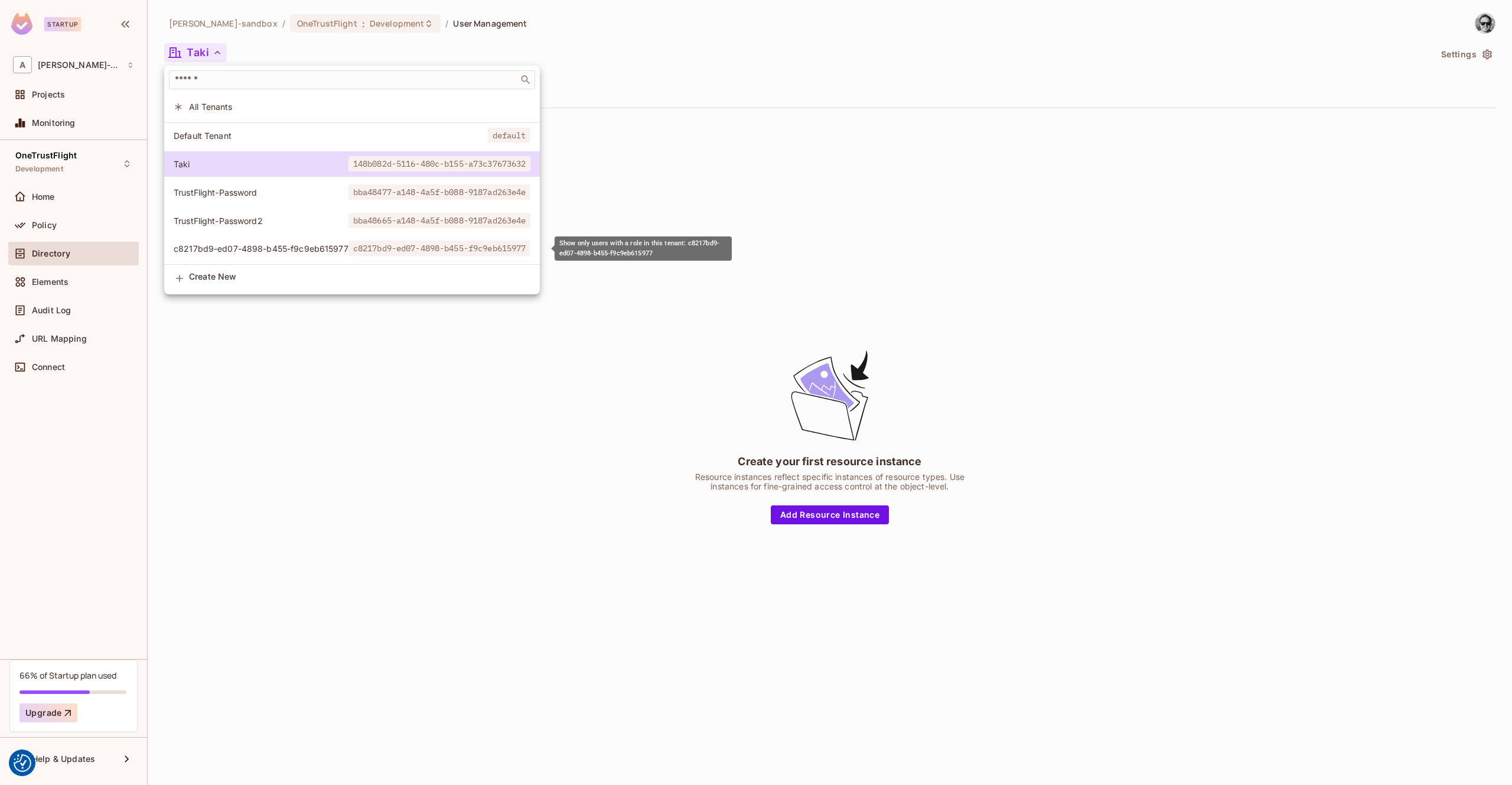
click at [252, 236] on li "c8217bd9-ed07-4898-b455-f9c9eb615977 c8217bd9-ed07-4898-b455-f9c9eb615977" at bounding box center [352, 248] width 376 height 25
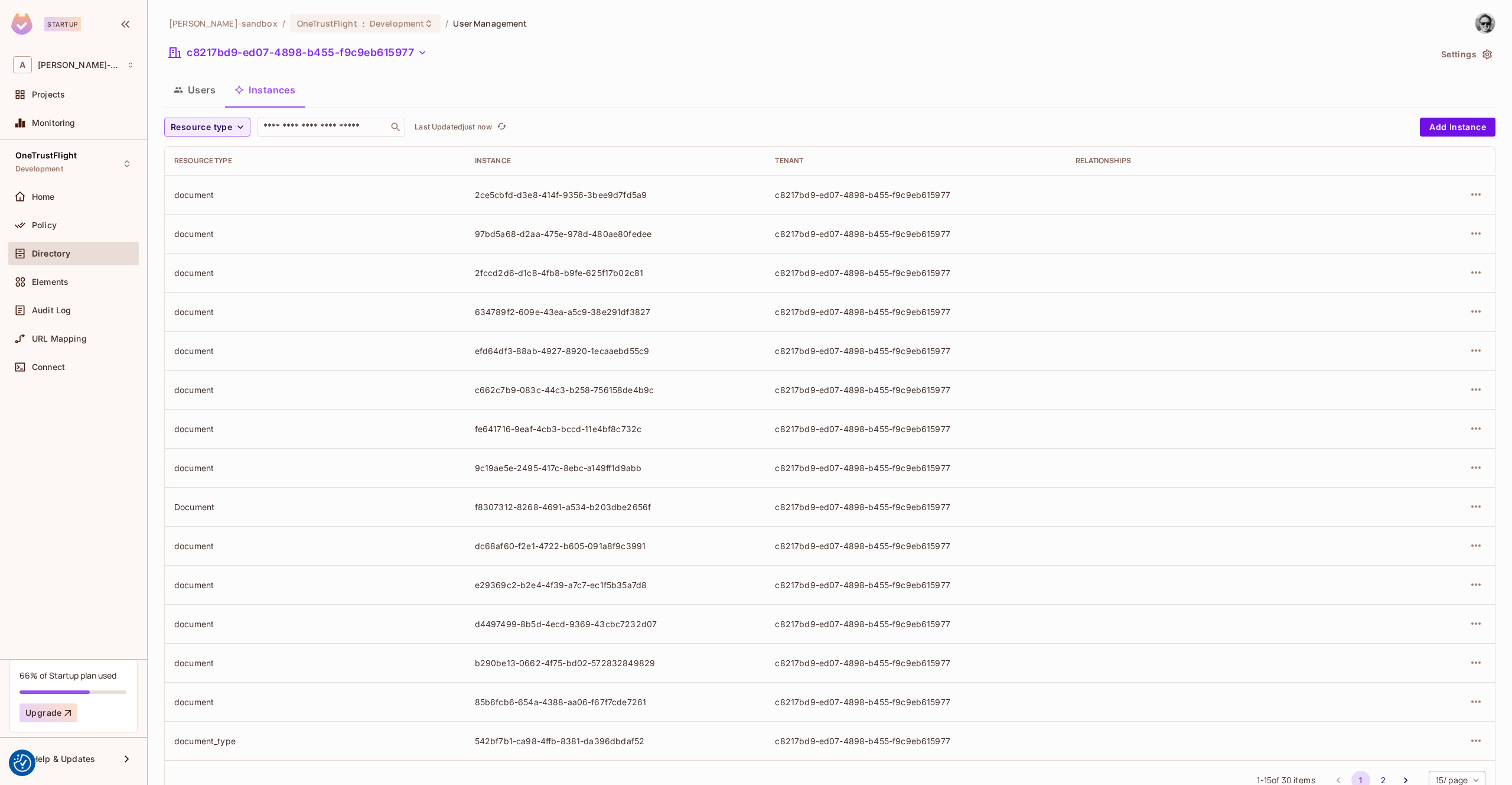
scroll to position [41, 0]
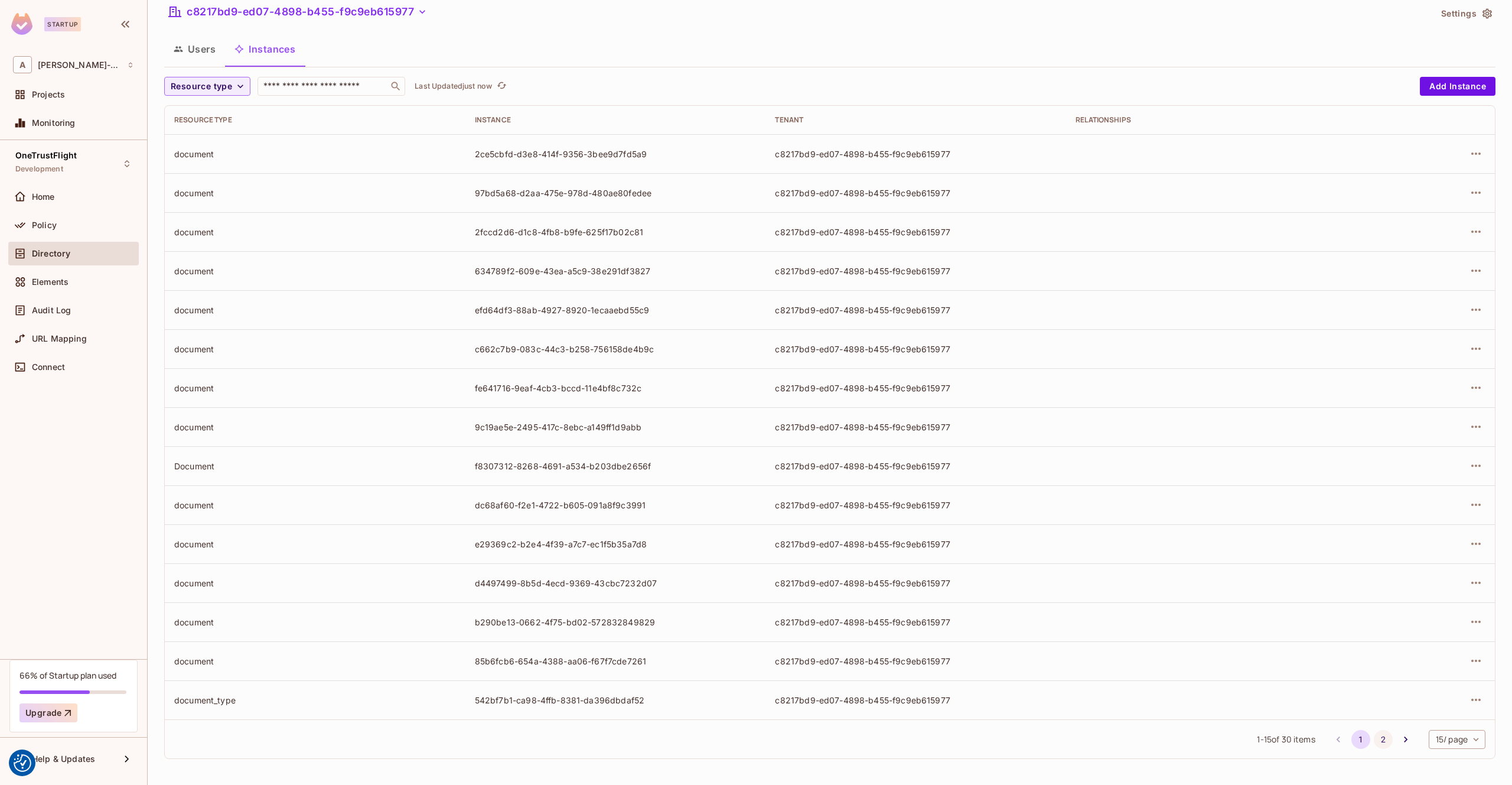
click at [1382, 743] on button "2" at bounding box center [1384, 739] width 19 height 19
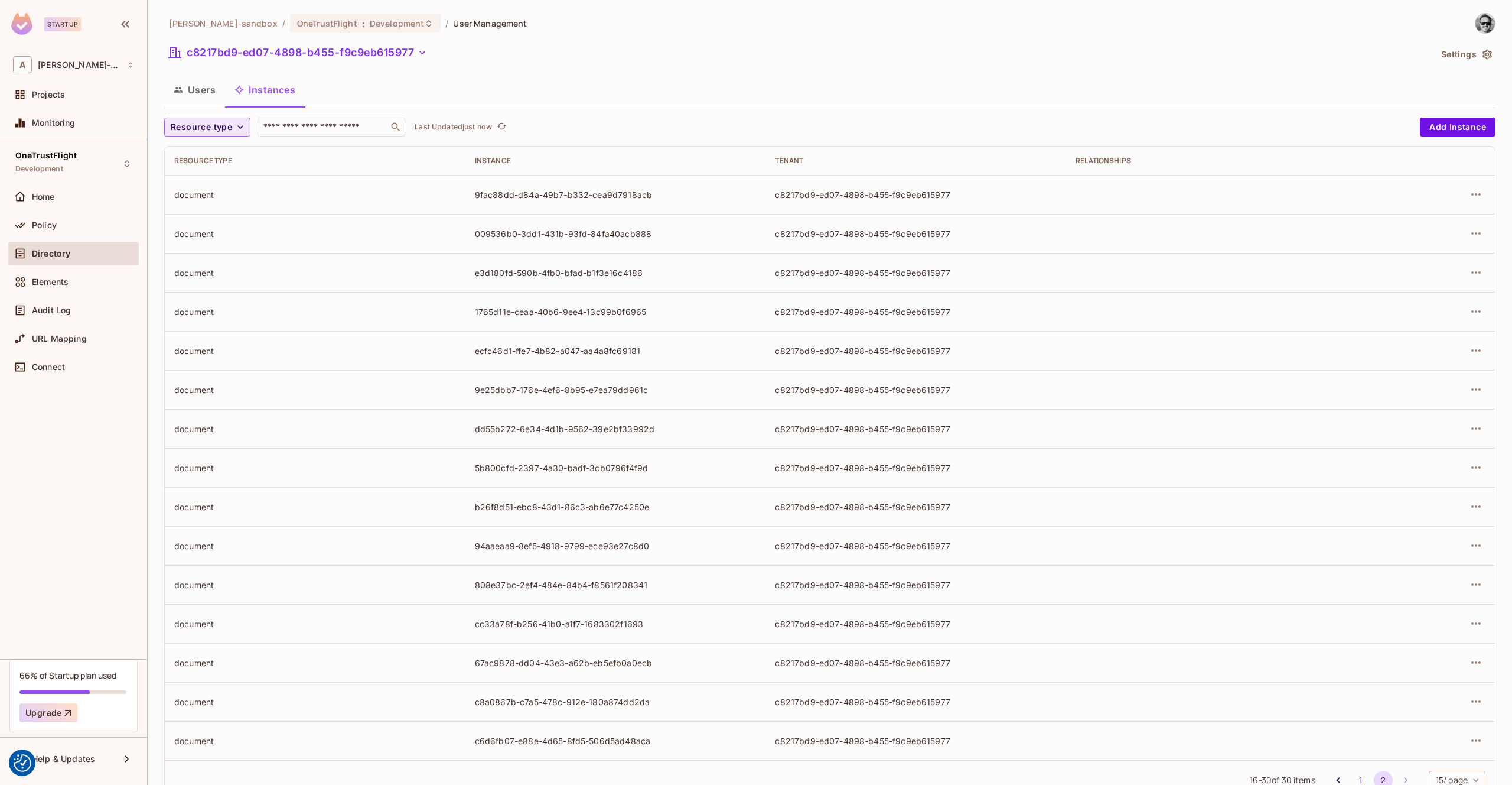
click at [235, 123] on icon "button" at bounding box center [240, 127] width 12 height 12
click at [211, 246] on span "Regulation Group" at bounding box center [208, 242] width 68 height 11
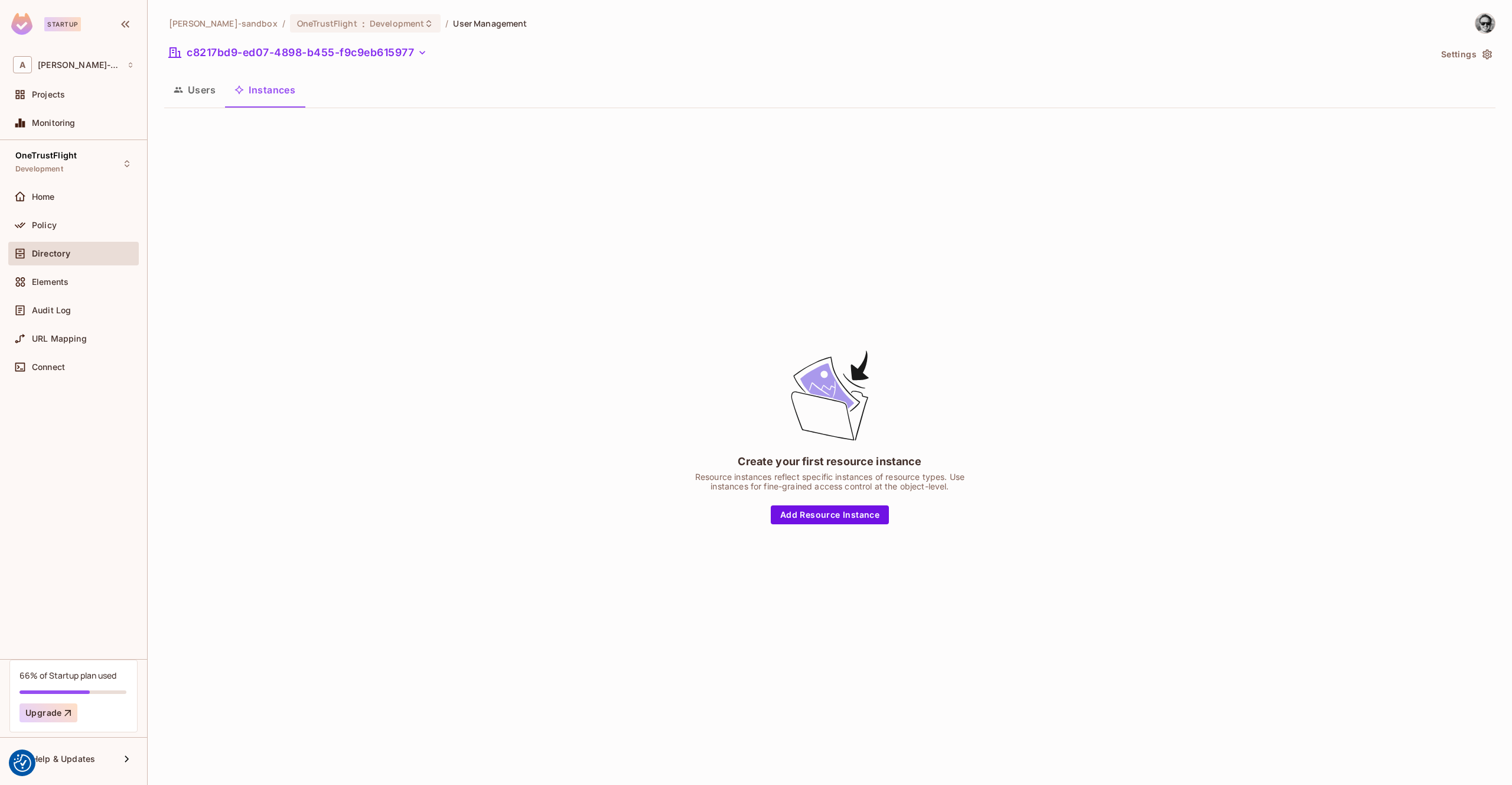
click at [214, 98] on button "Users" at bounding box center [194, 89] width 61 height 29
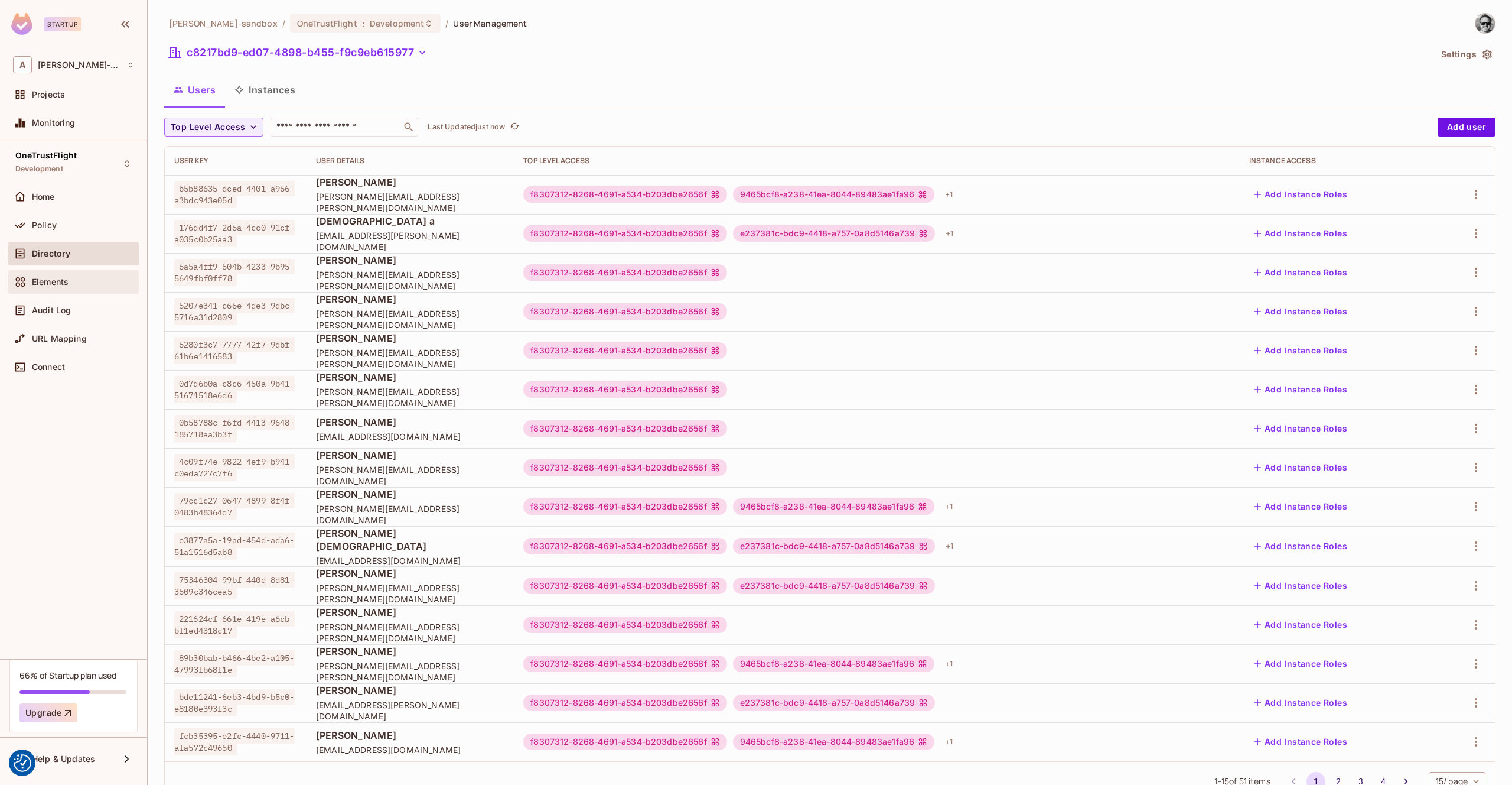
click at [79, 276] on div "Elements" at bounding box center [74, 282] width 121 height 14
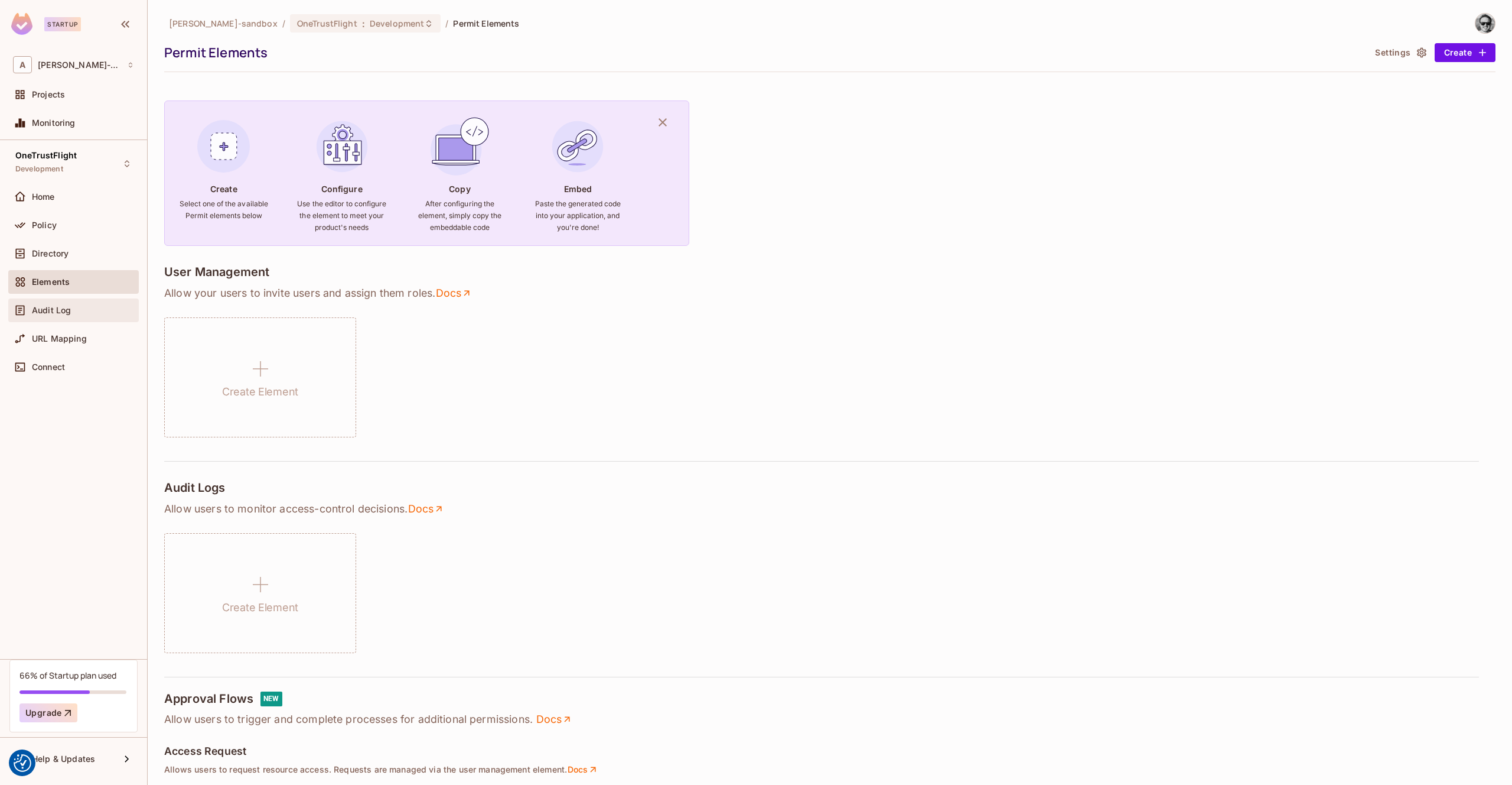
click at [74, 313] on div "Audit Log" at bounding box center [83, 310] width 102 height 10
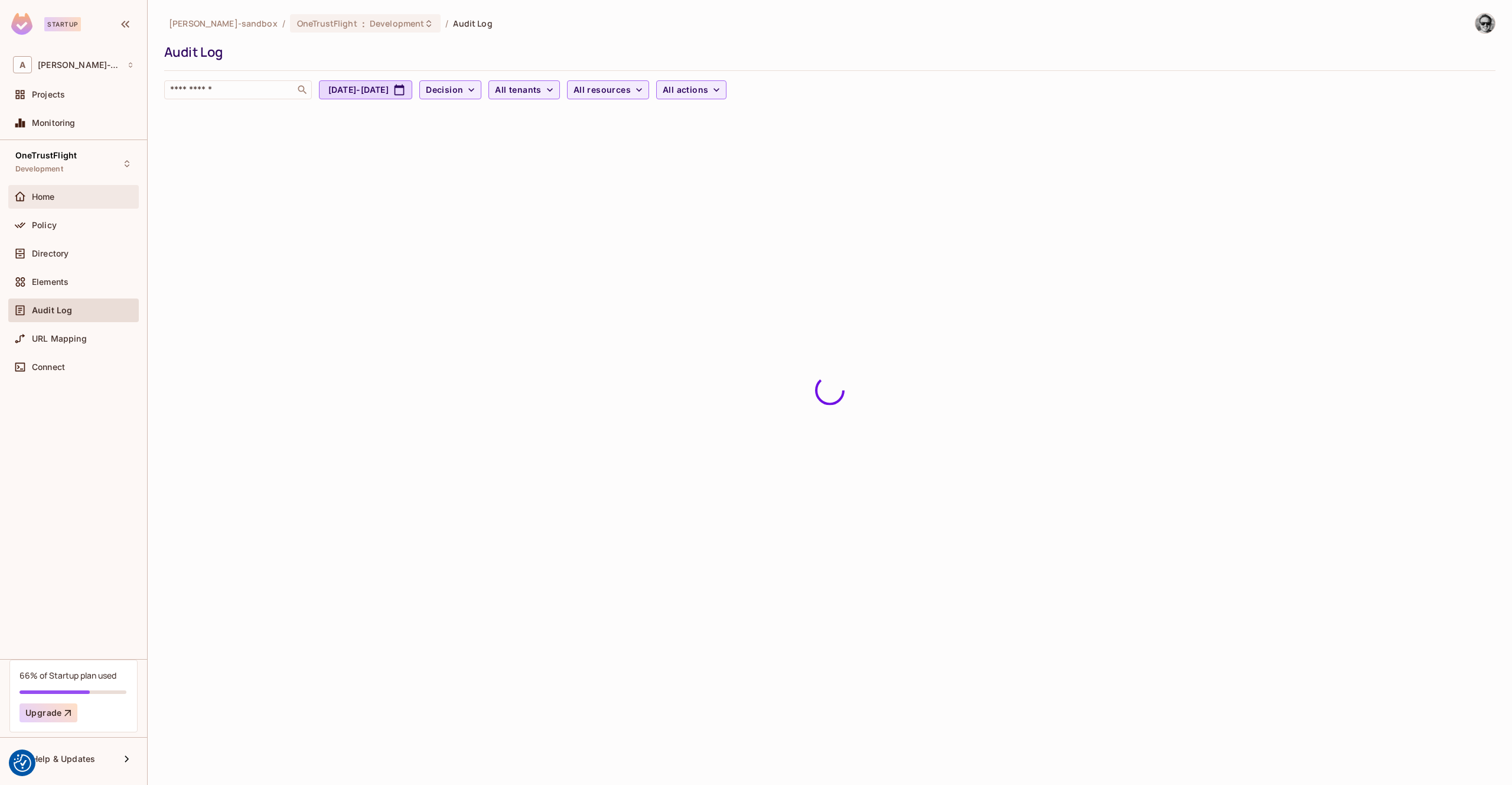
click at [73, 201] on div "Home" at bounding box center [83, 197] width 102 height 10
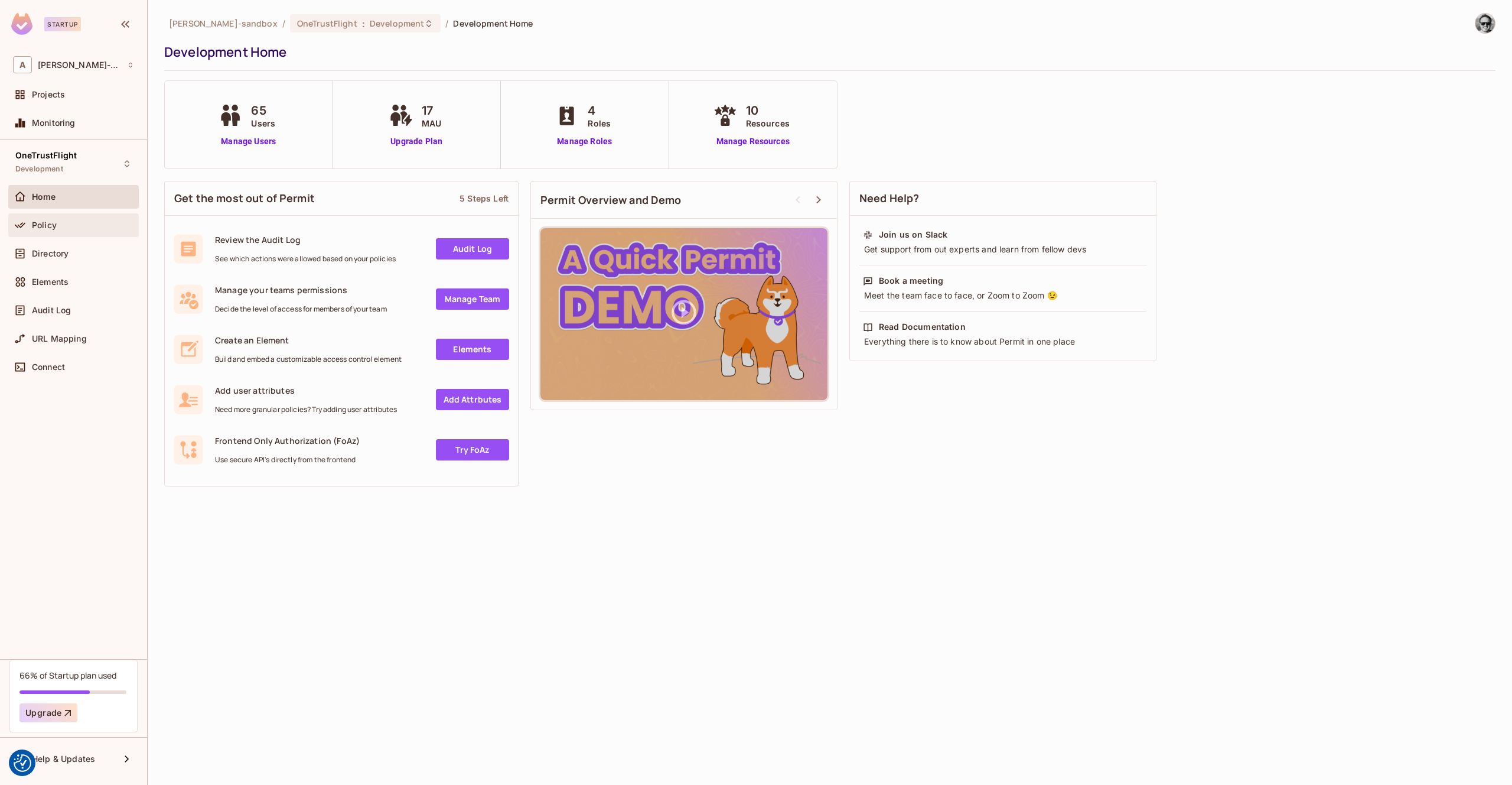
click at [65, 224] on div "Policy" at bounding box center [83, 225] width 102 height 10
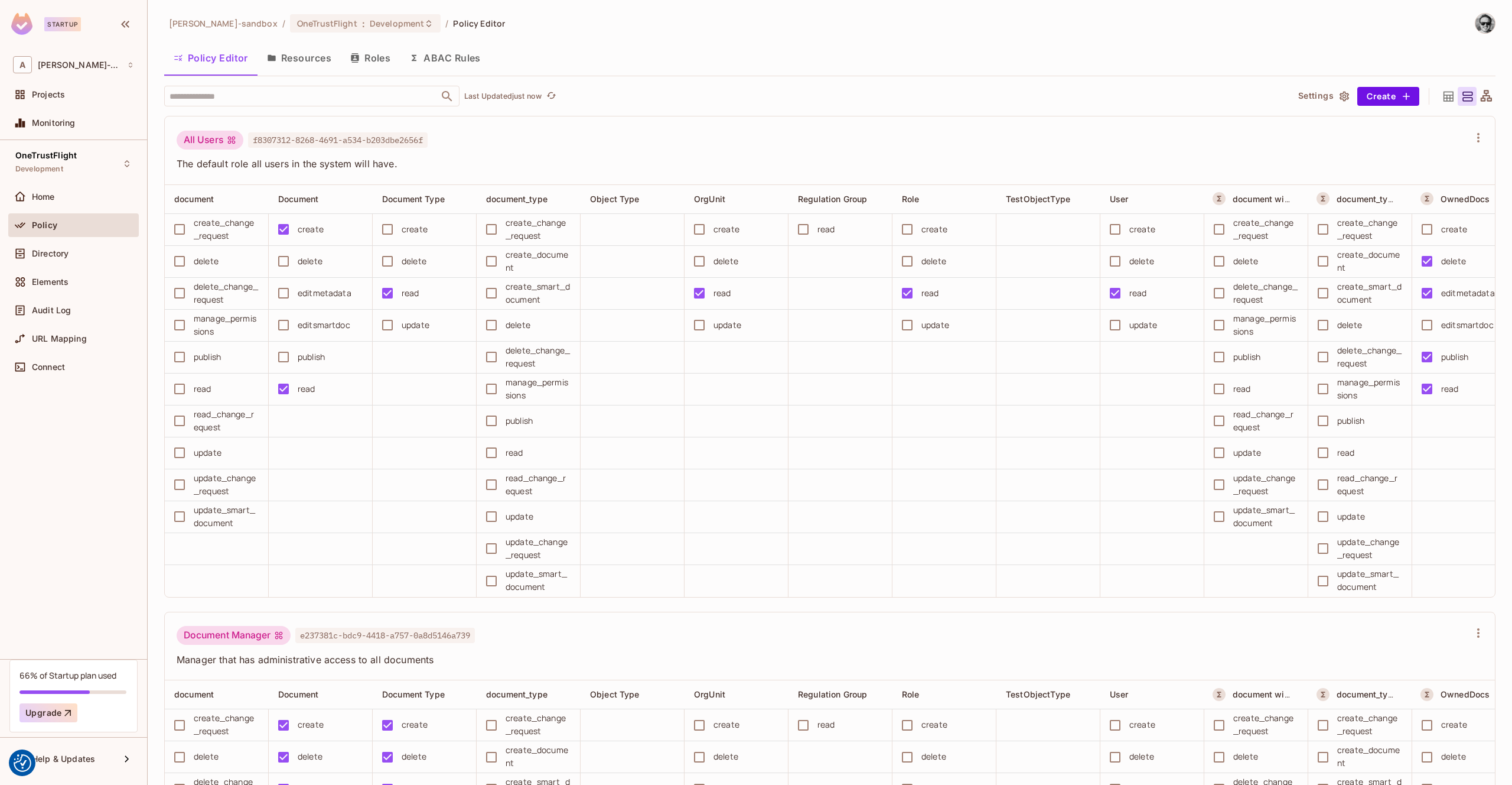
click at [312, 59] on button "Resources" at bounding box center [299, 57] width 83 height 29
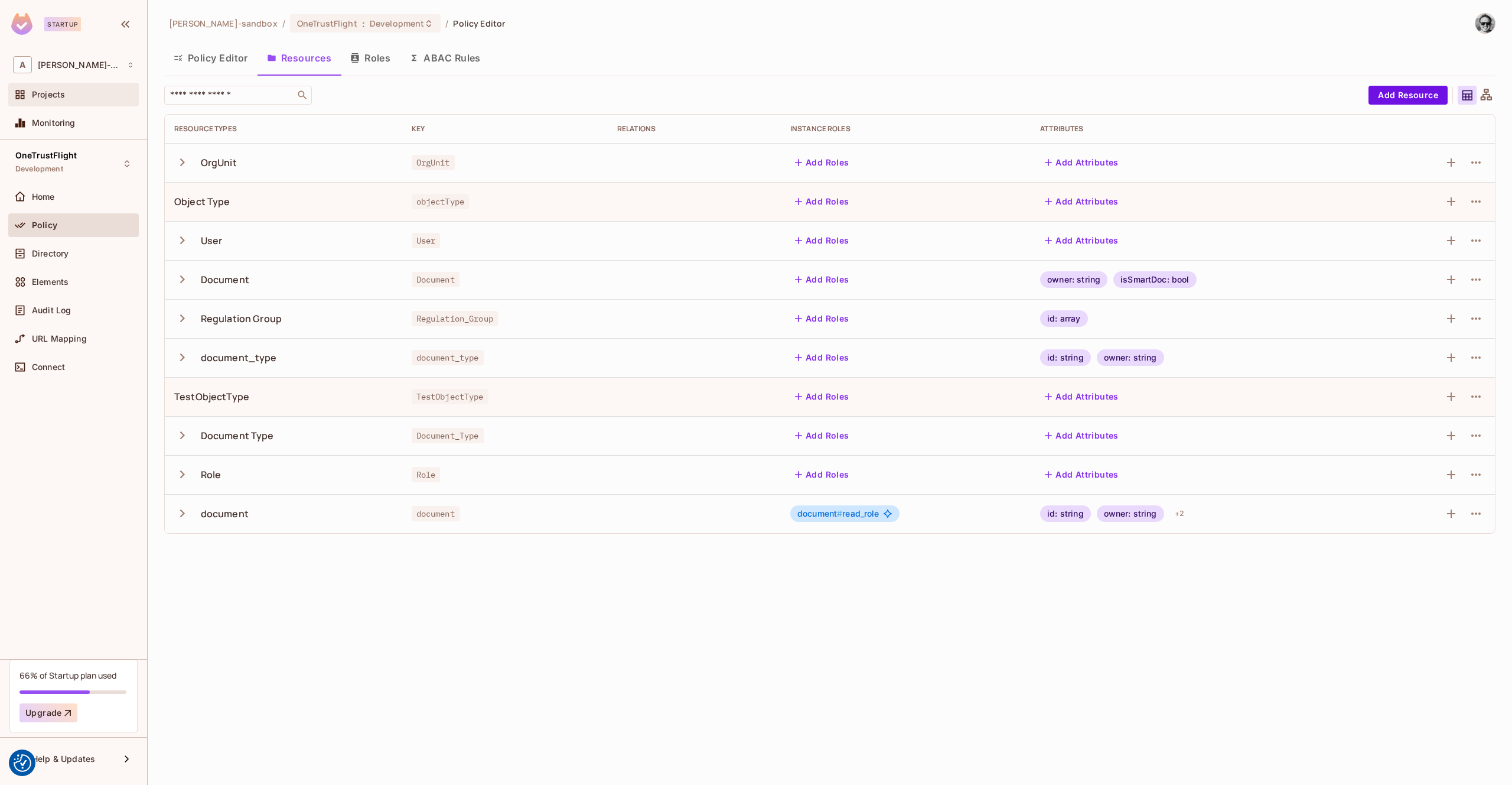
click at [60, 94] on span "Projects" at bounding box center [48, 95] width 33 height 10
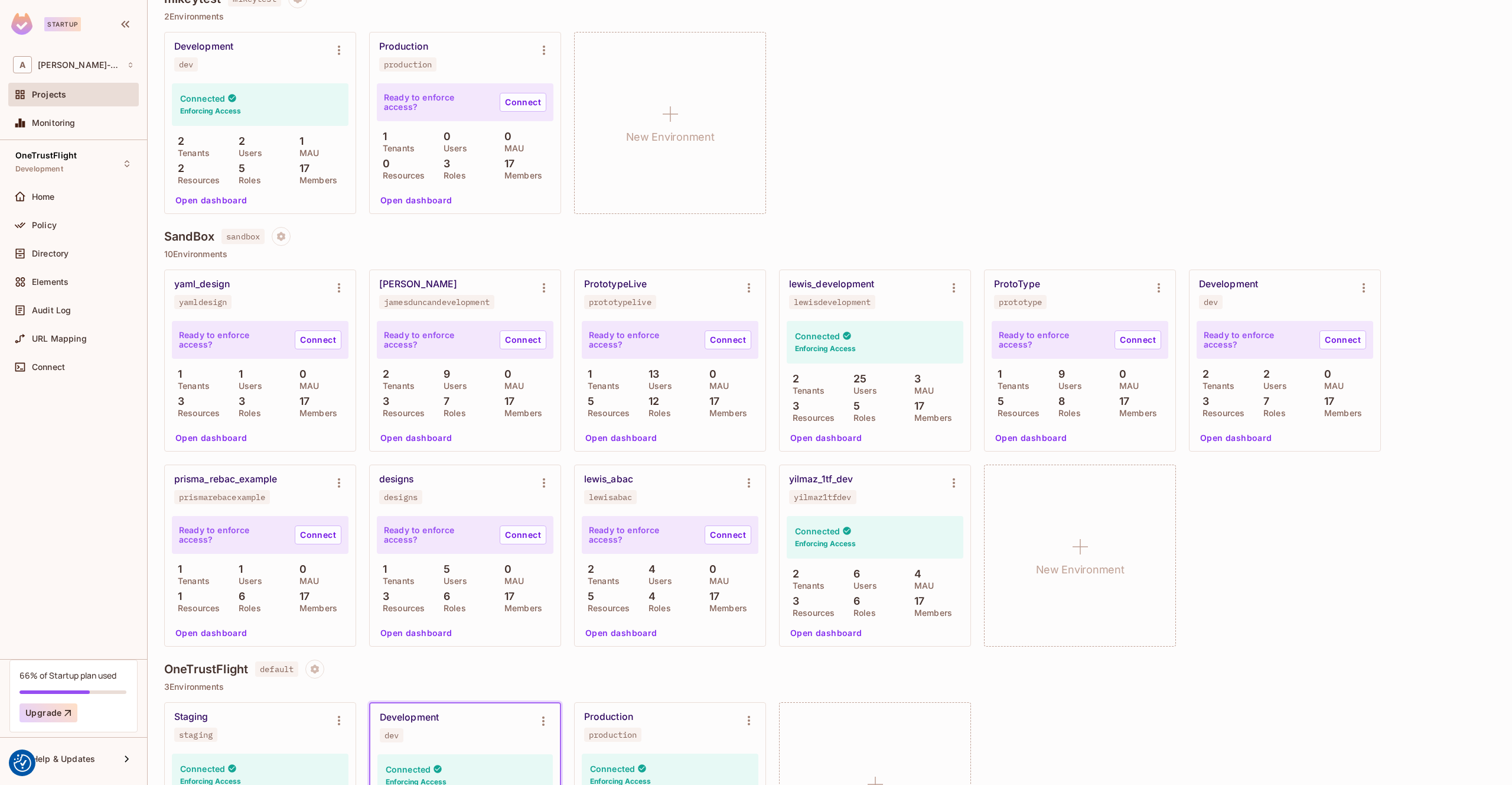
scroll to position [129, 0]
click at [436, 435] on button "Open dashboard" at bounding box center [417, 437] width 82 height 19
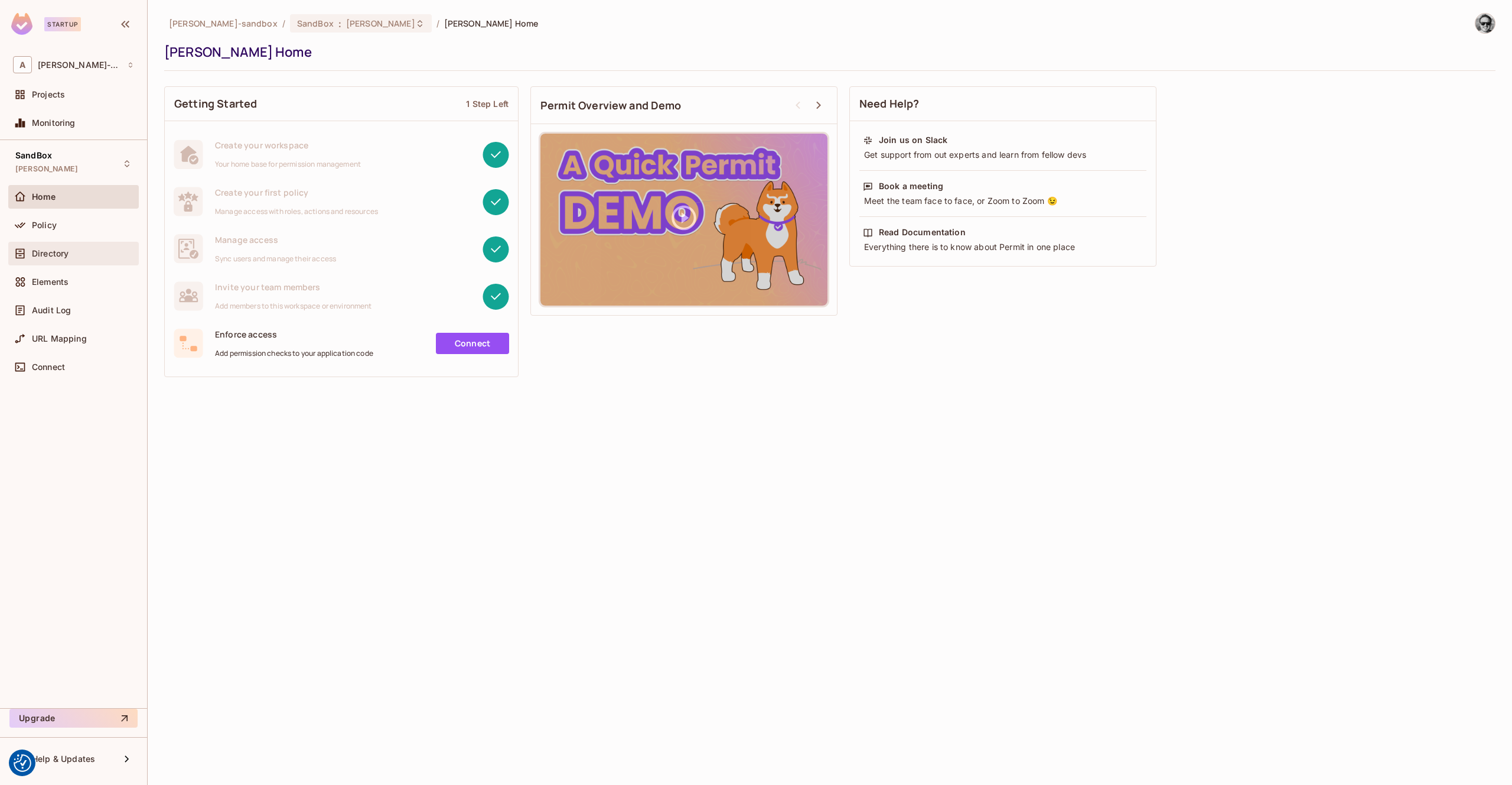
click at [80, 249] on div "Directory" at bounding box center [83, 254] width 102 height 10
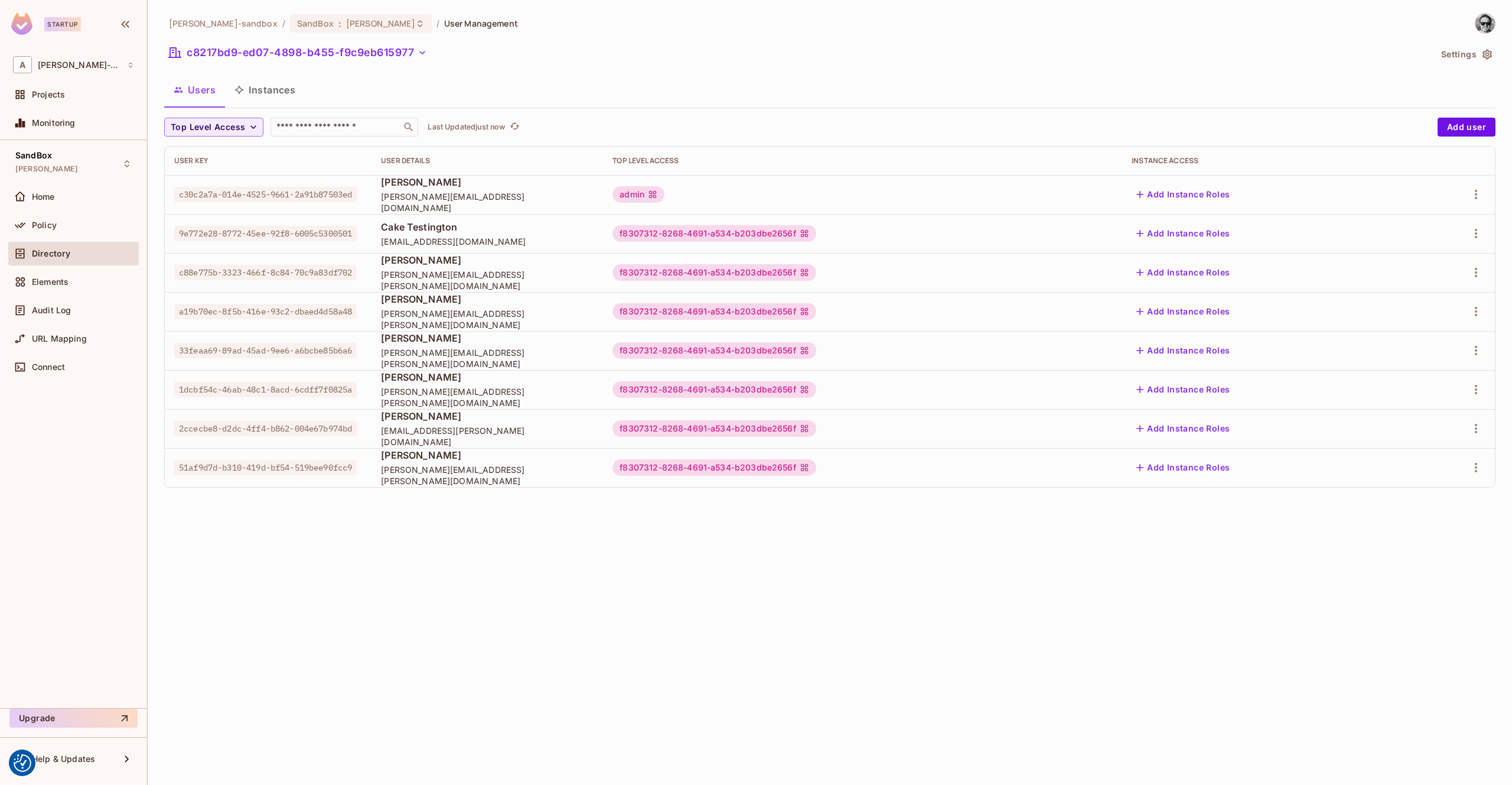
click at [271, 91] on button "Instances" at bounding box center [264, 89] width 80 height 29
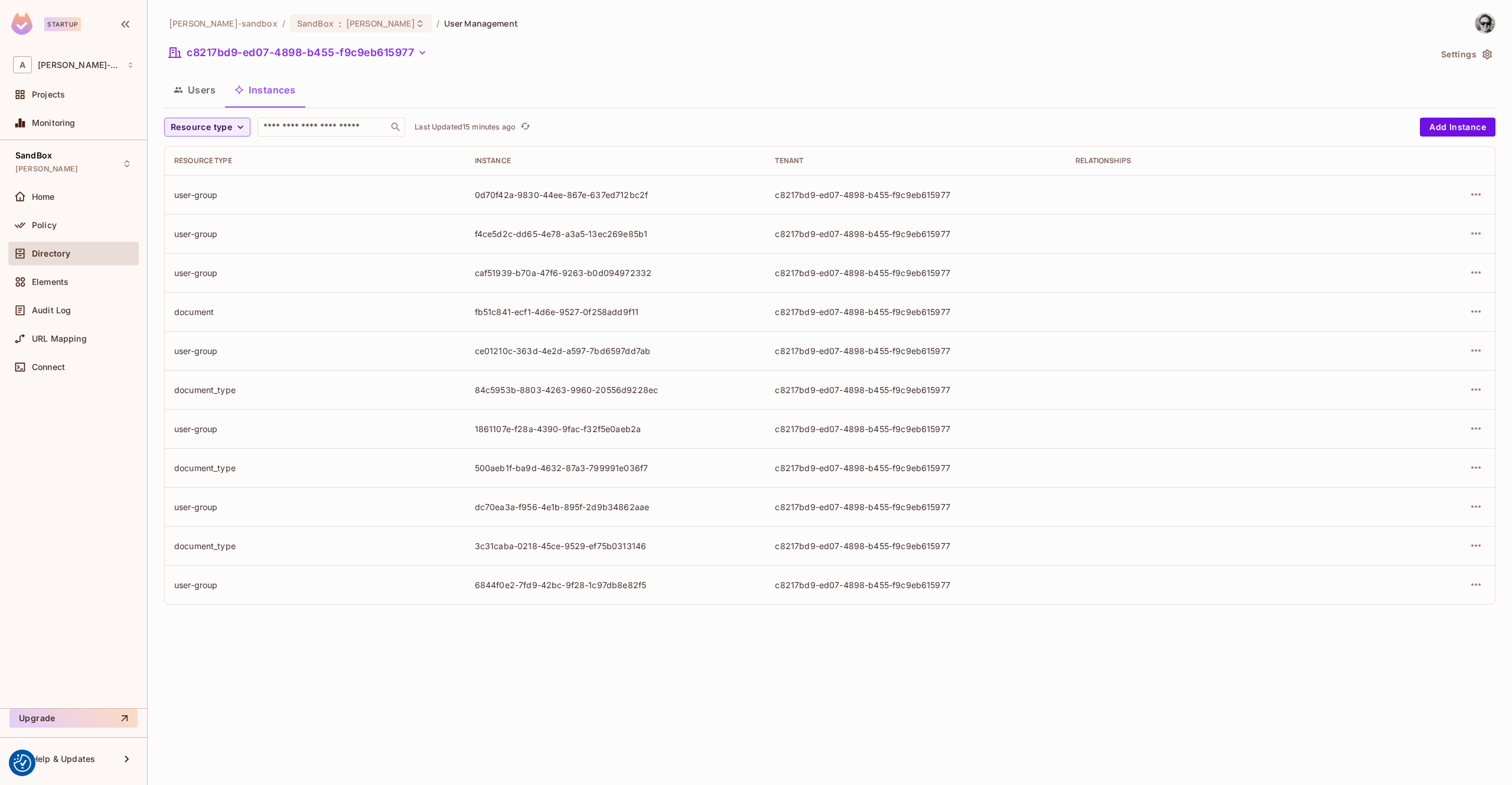
click at [202, 95] on button "Users" at bounding box center [194, 89] width 61 height 29
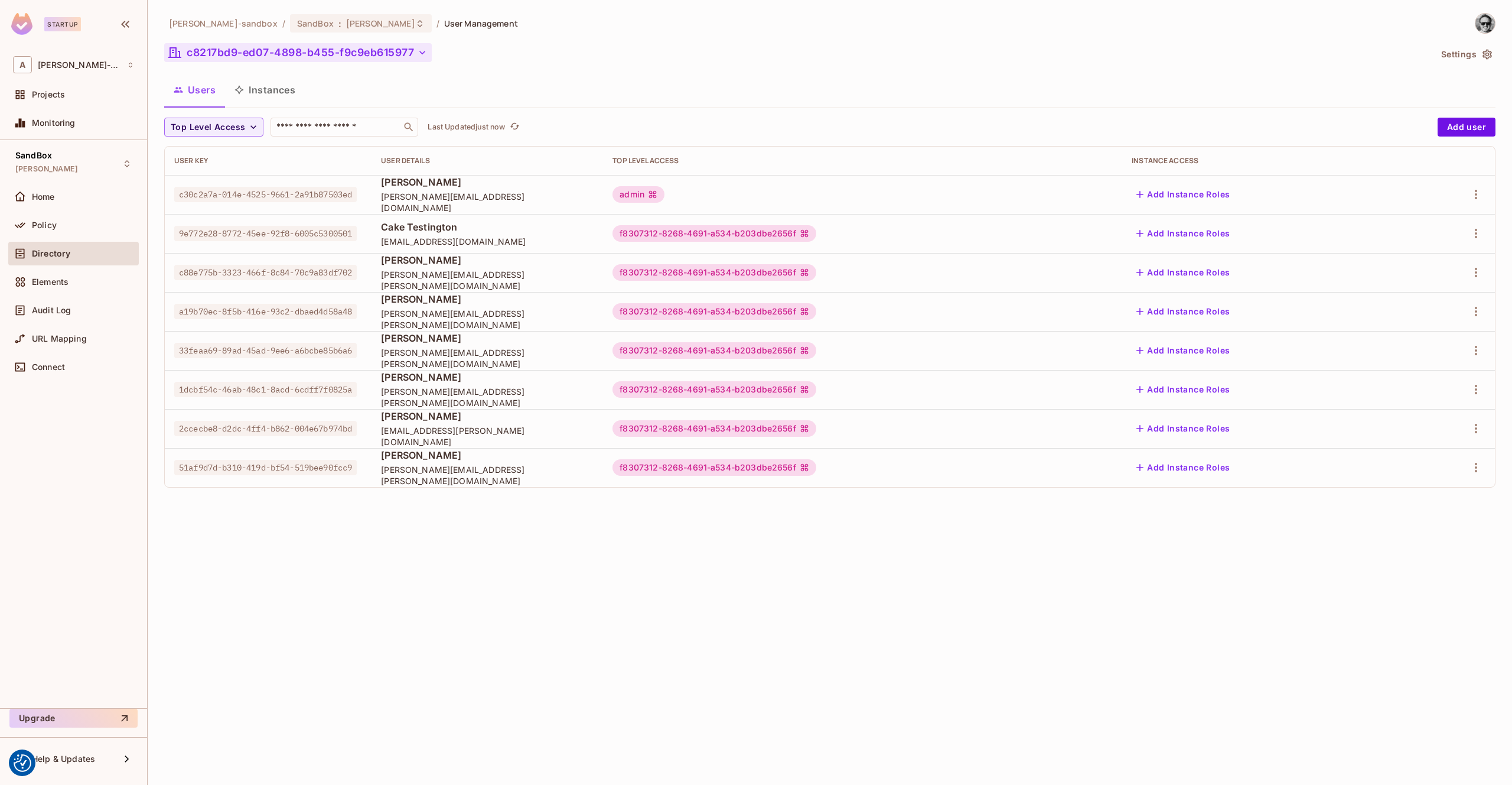
click at [423, 53] on icon "button" at bounding box center [422, 52] width 12 height 12
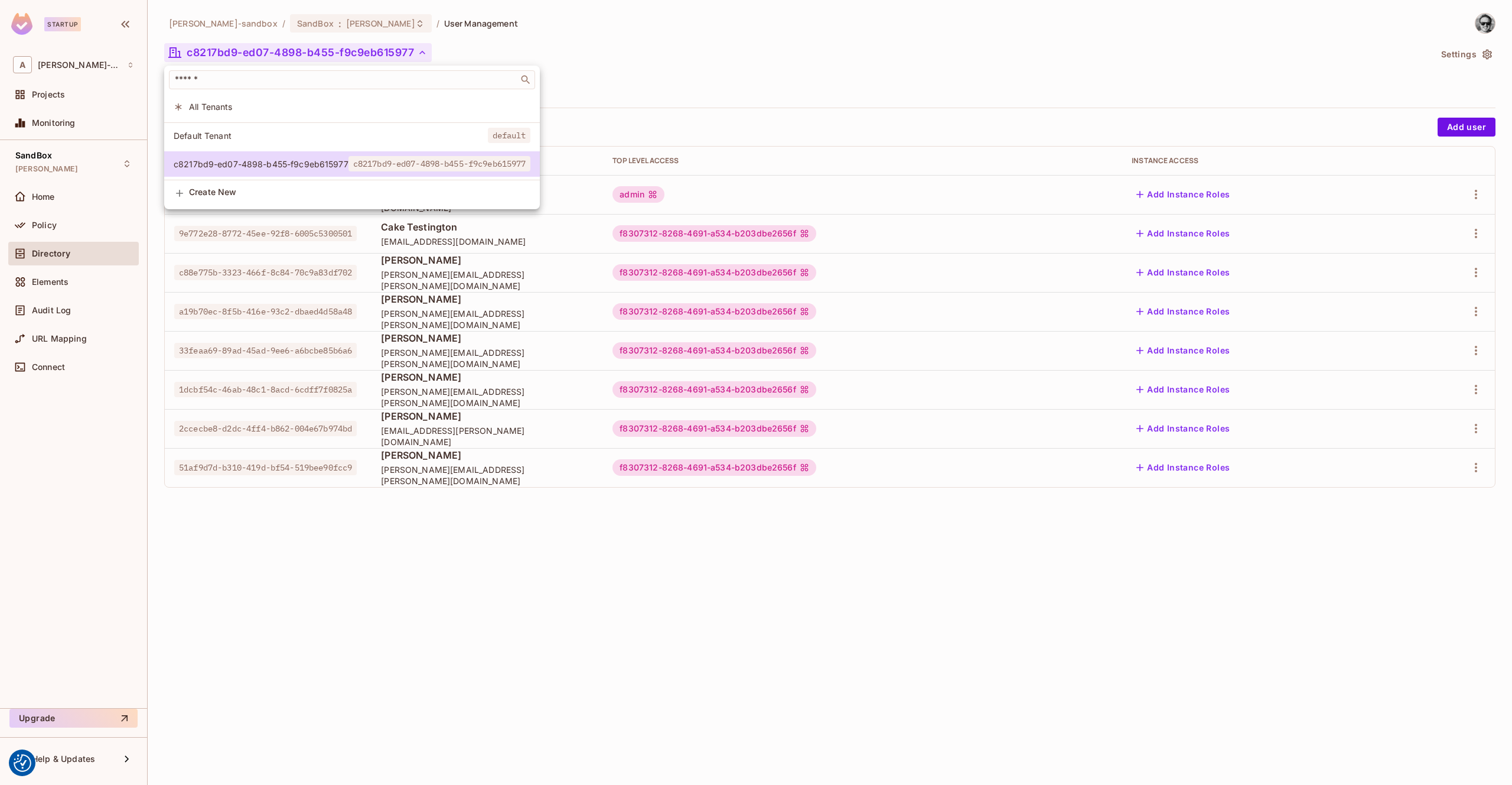
click at [661, 68] on div at bounding box center [756, 392] width 1512 height 785
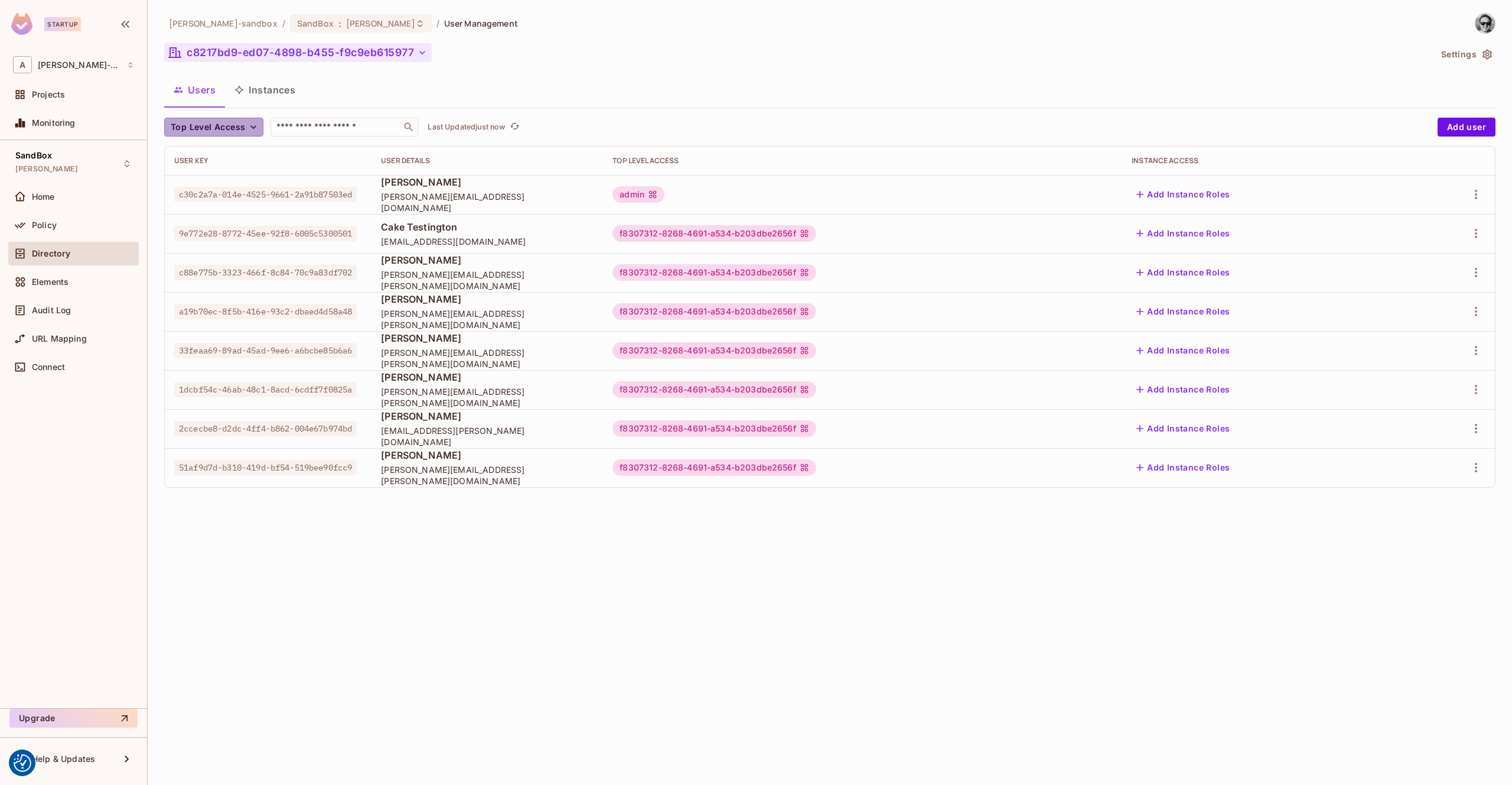
click at [248, 130] on icon "button" at bounding box center [253, 127] width 12 height 12
click at [447, 78] on div at bounding box center [756, 392] width 1512 height 785
click at [275, 93] on button "Instances" at bounding box center [264, 89] width 80 height 29
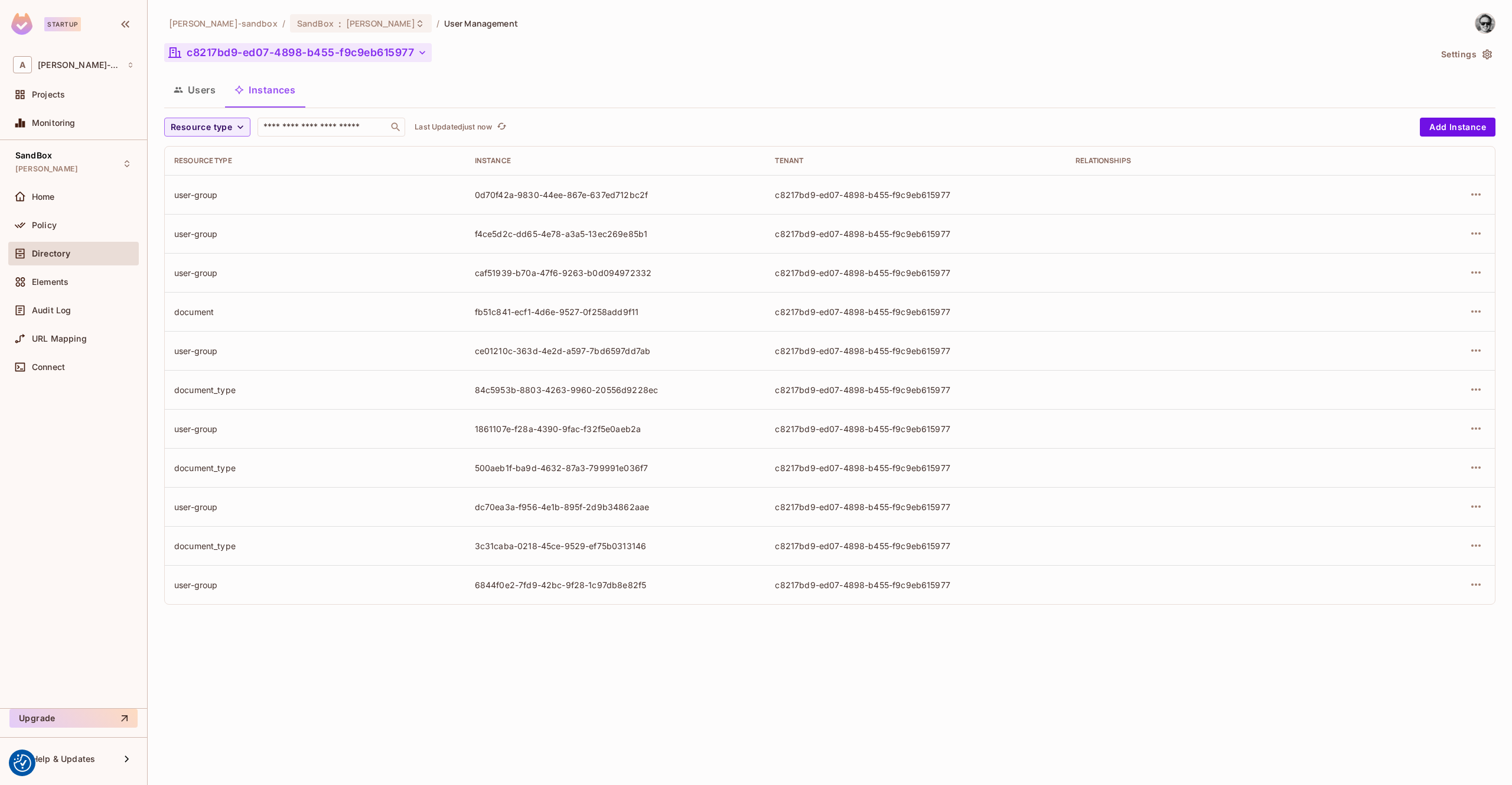
click at [205, 91] on button "Users" at bounding box center [194, 89] width 61 height 29
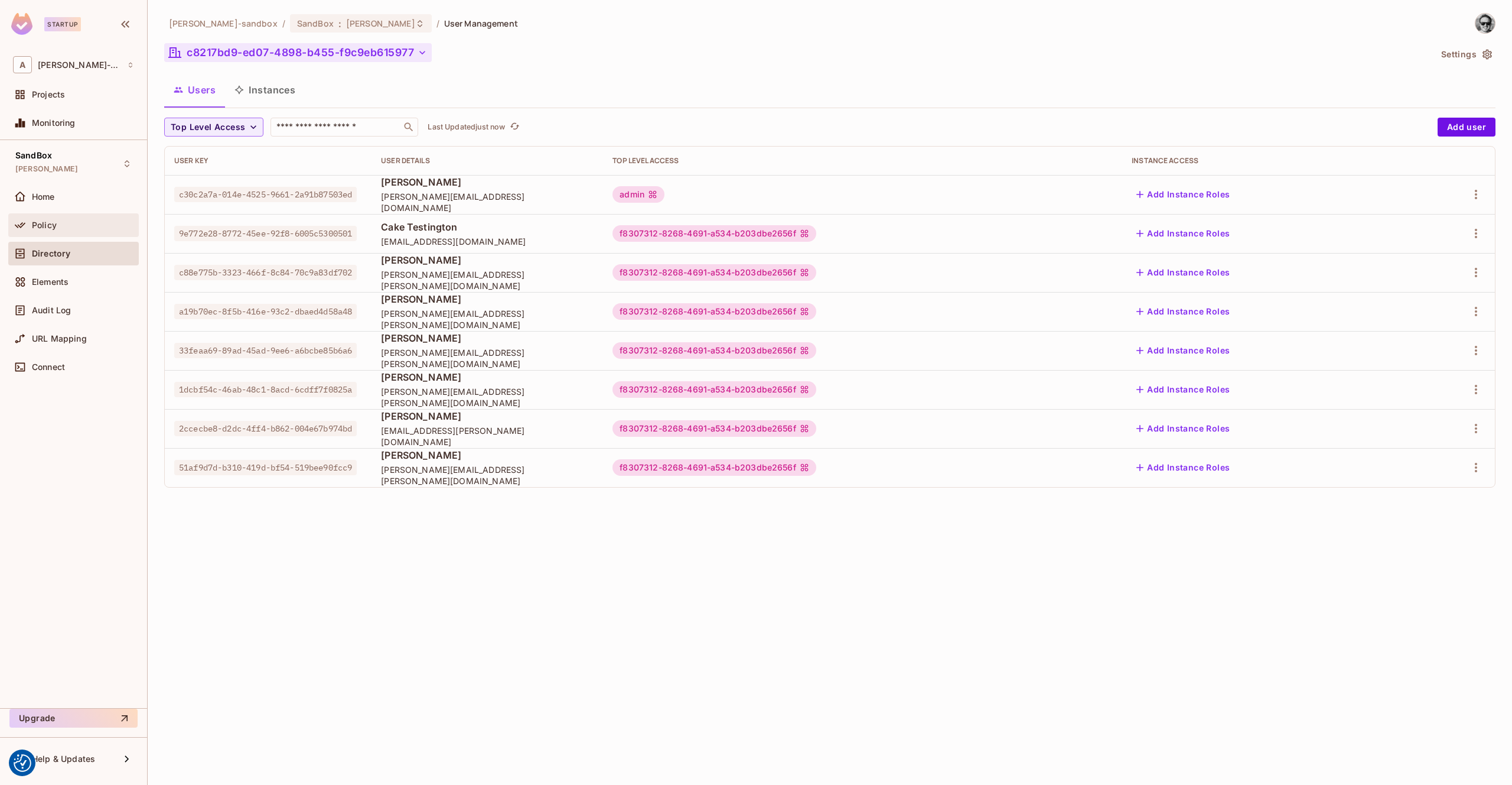
click at [72, 220] on div "Policy" at bounding box center [83, 225] width 102 height 10
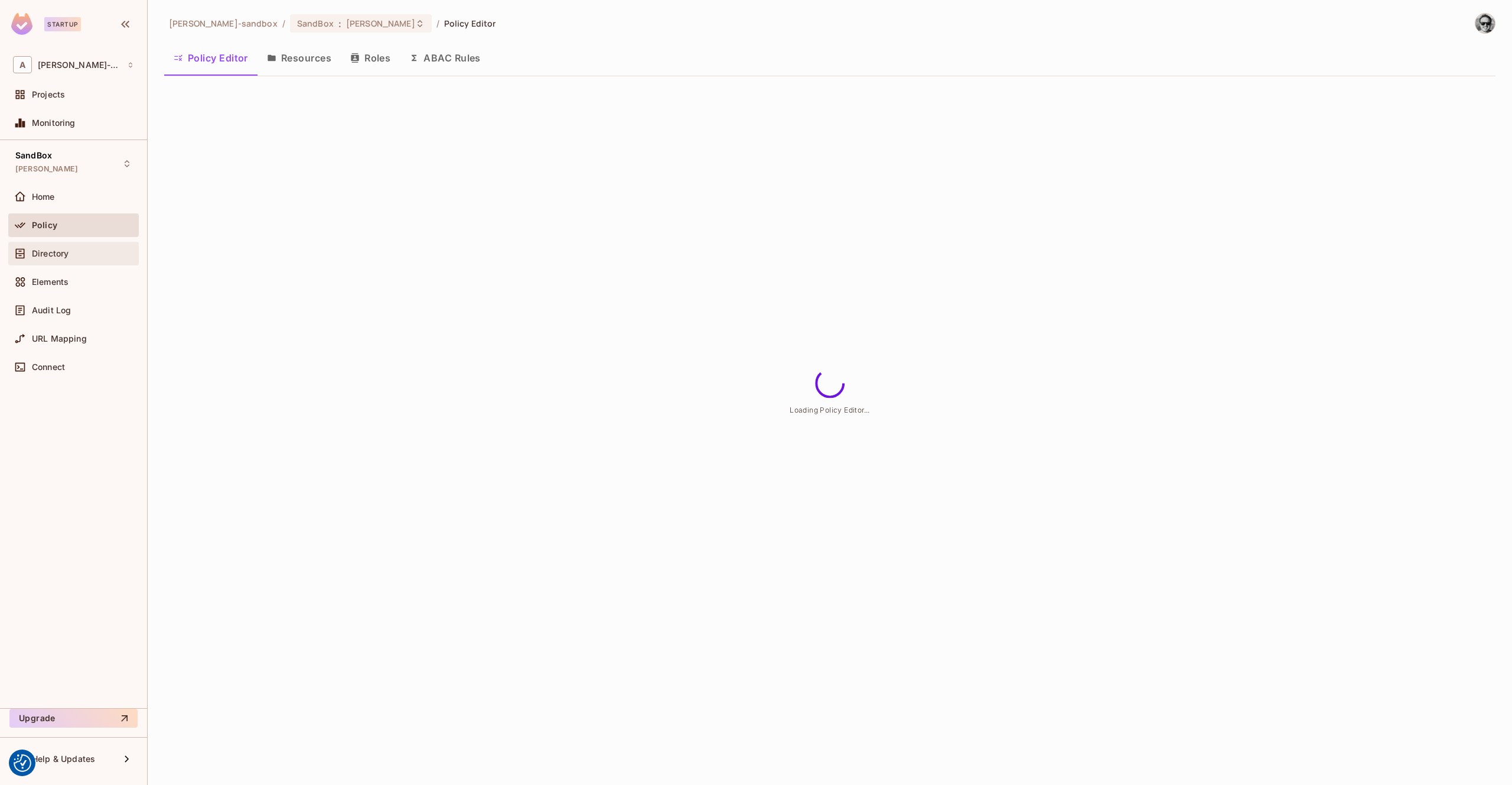
click at [77, 246] on div "Directory" at bounding box center [74, 253] width 121 height 14
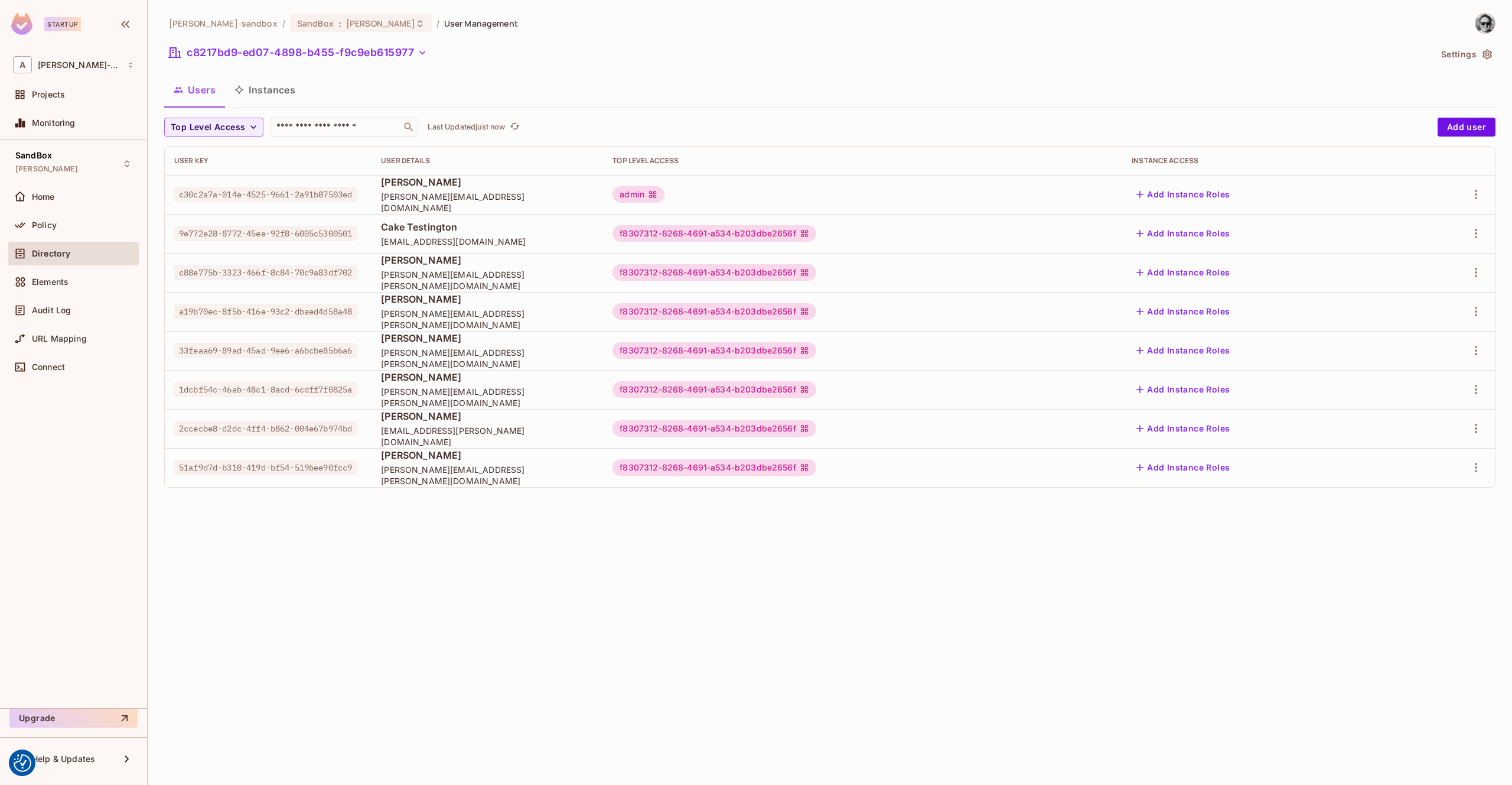
click at [270, 94] on button "Instances" at bounding box center [264, 89] width 80 height 29
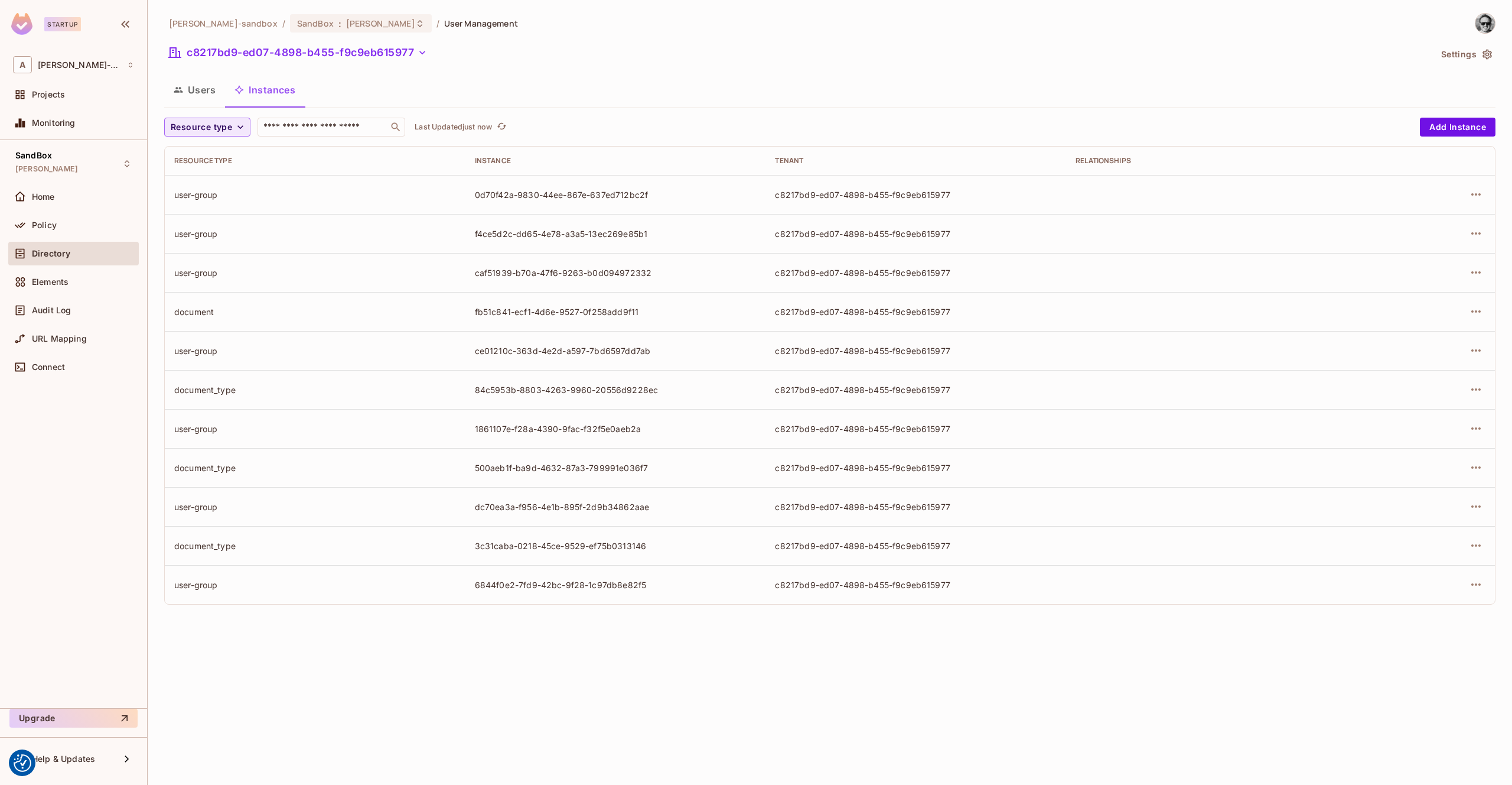
click at [237, 125] on icon "button" at bounding box center [240, 127] width 12 height 12
click at [237, 125] on div at bounding box center [756, 392] width 1512 height 785
click at [198, 90] on button "Users" at bounding box center [194, 89] width 61 height 29
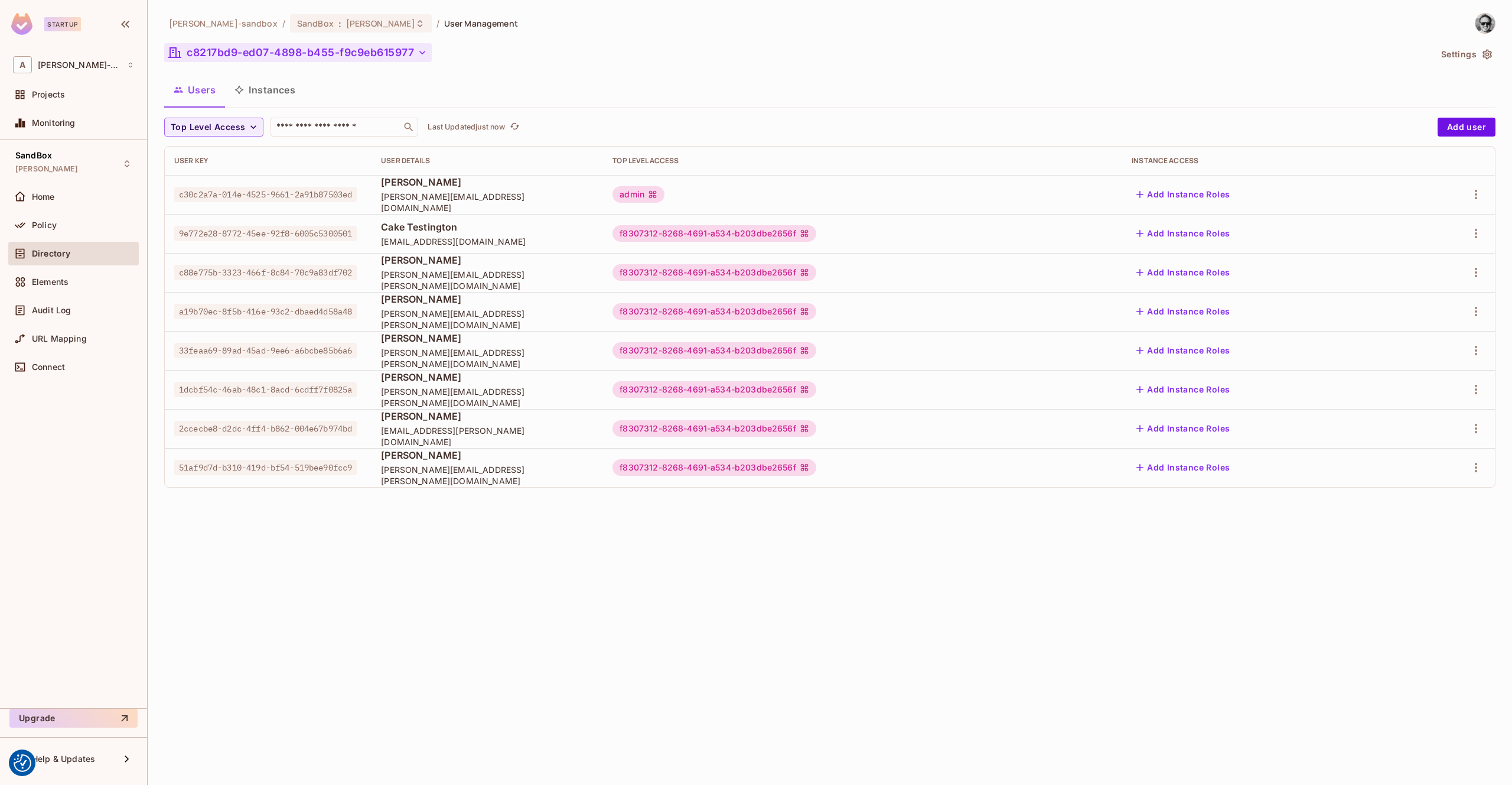
click at [426, 53] on icon "button" at bounding box center [422, 52] width 12 height 12
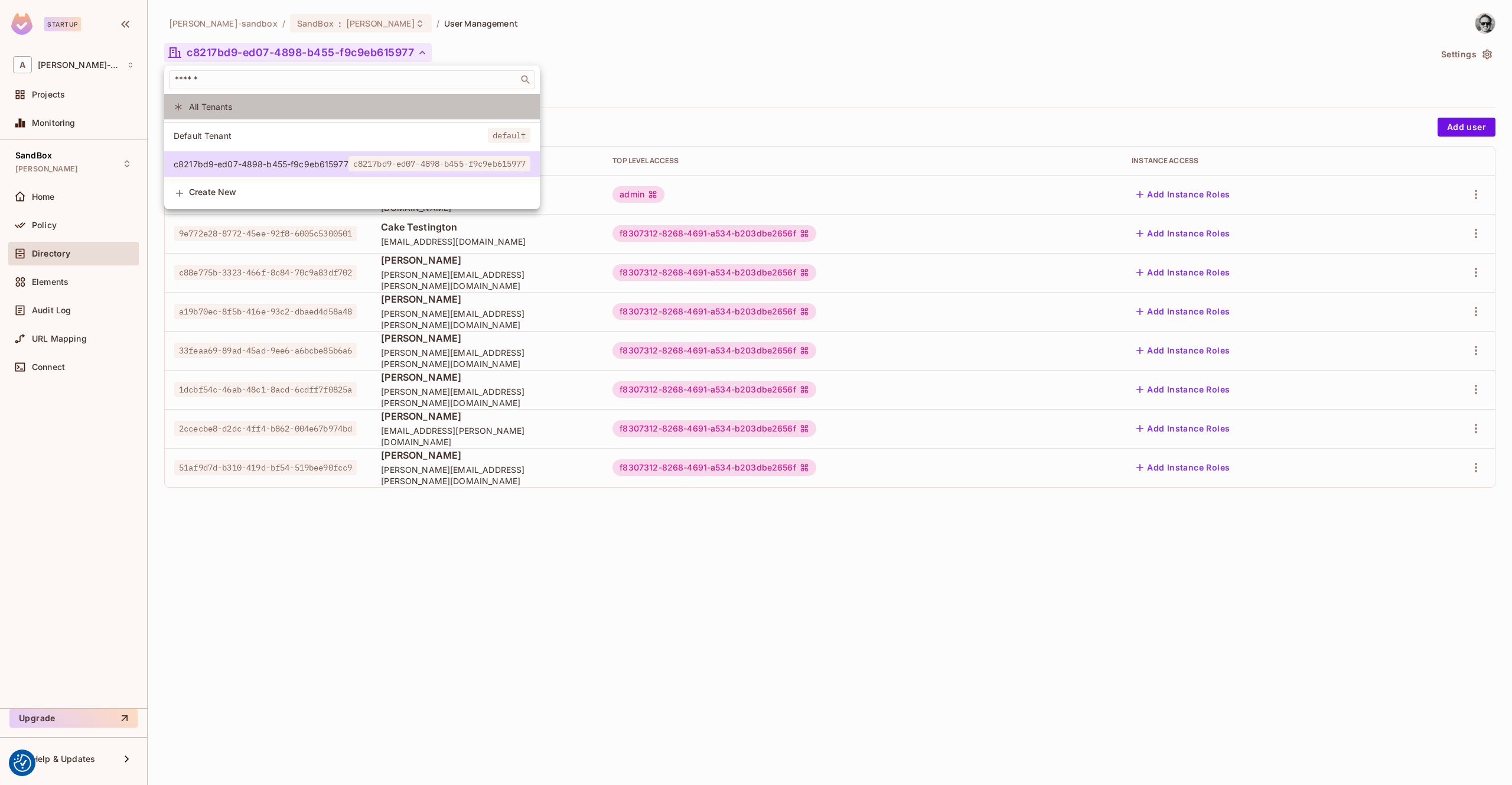
click at [458, 104] on span "All Tenants" at bounding box center [359, 106] width 342 height 11
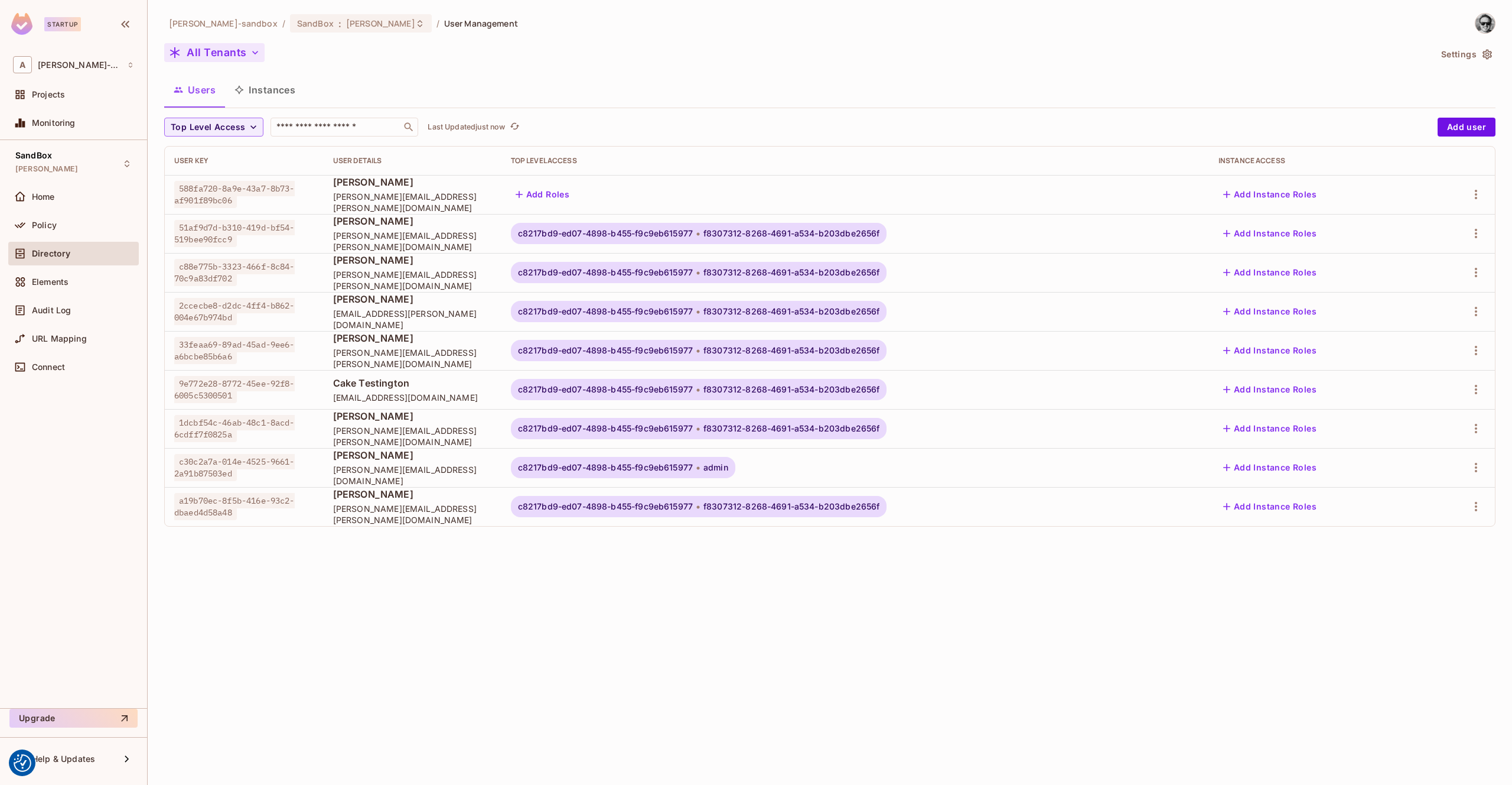
click at [250, 53] on icon "button" at bounding box center [255, 52] width 12 height 12
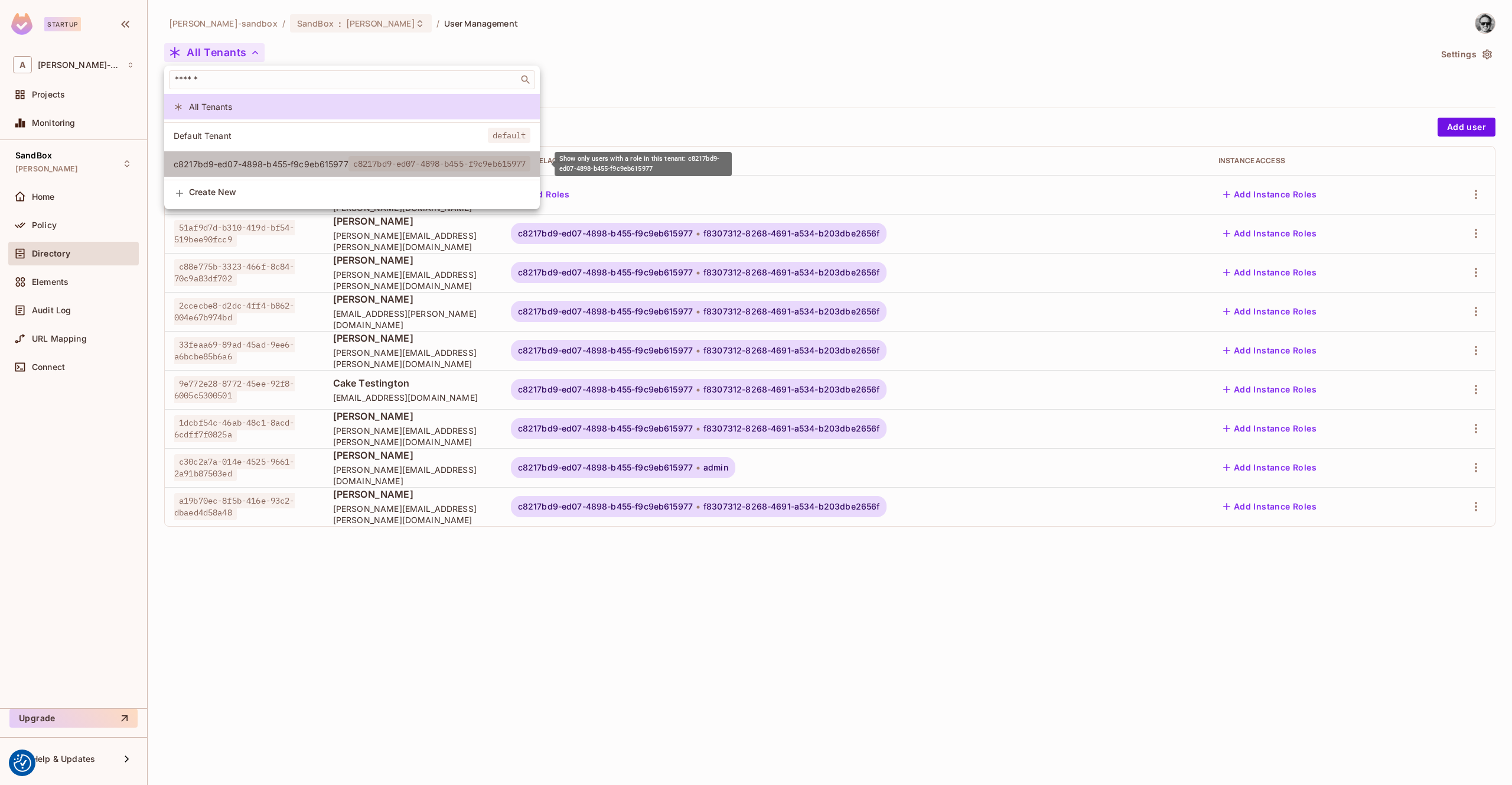
click at [267, 166] on span "c8217bd9-ed07-4898-b455-f9c9eb615977" at bounding box center [261, 164] width 175 height 11
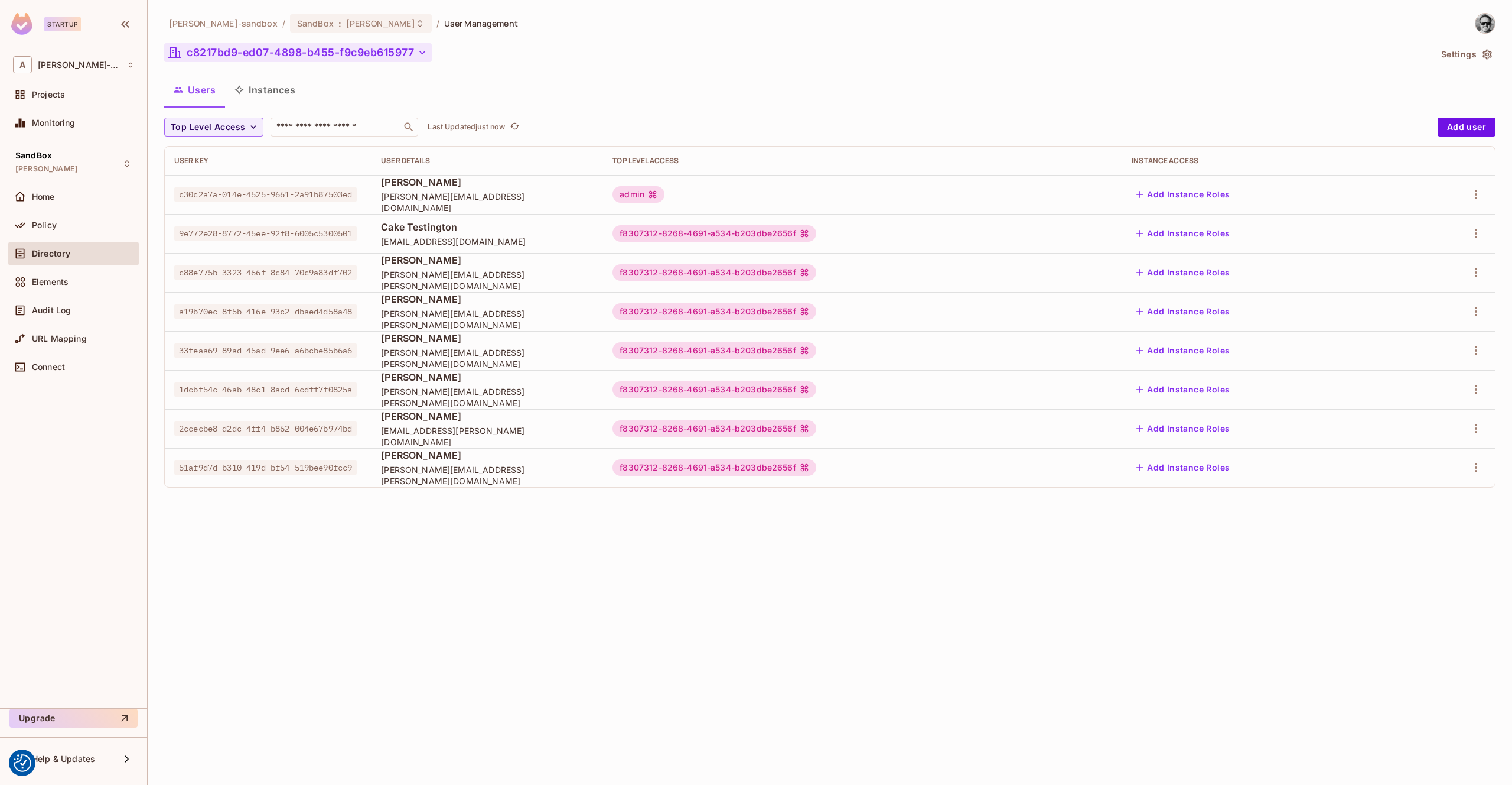
click at [340, 60] on button "c8217bd9-ed07-4898-b455-f9c9eb615977" at bounding box center [298, 53] width 268 height 19
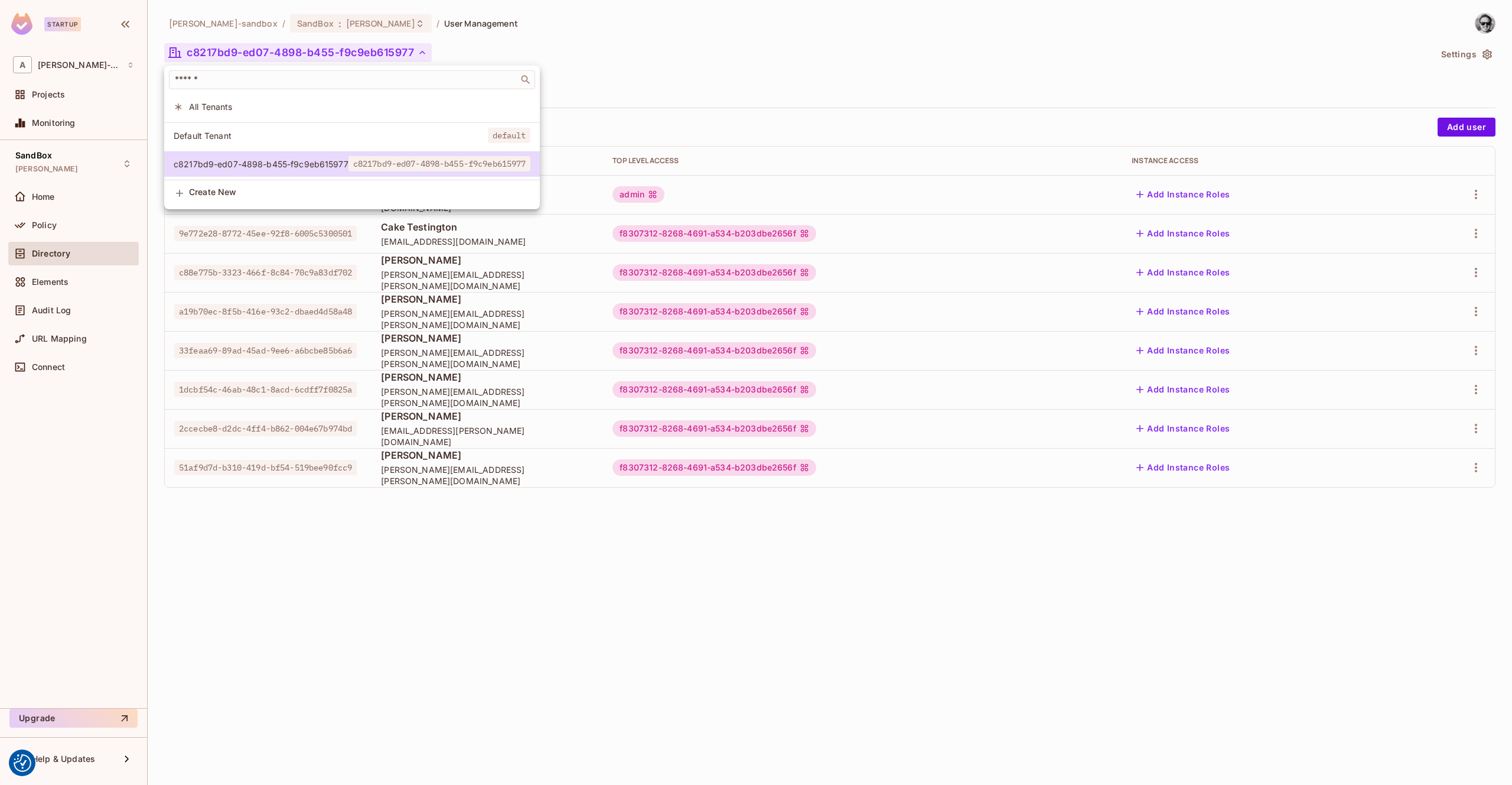
click at [292, 191] on span "Create New" at bounding box center [359, 192] width 342 height 10
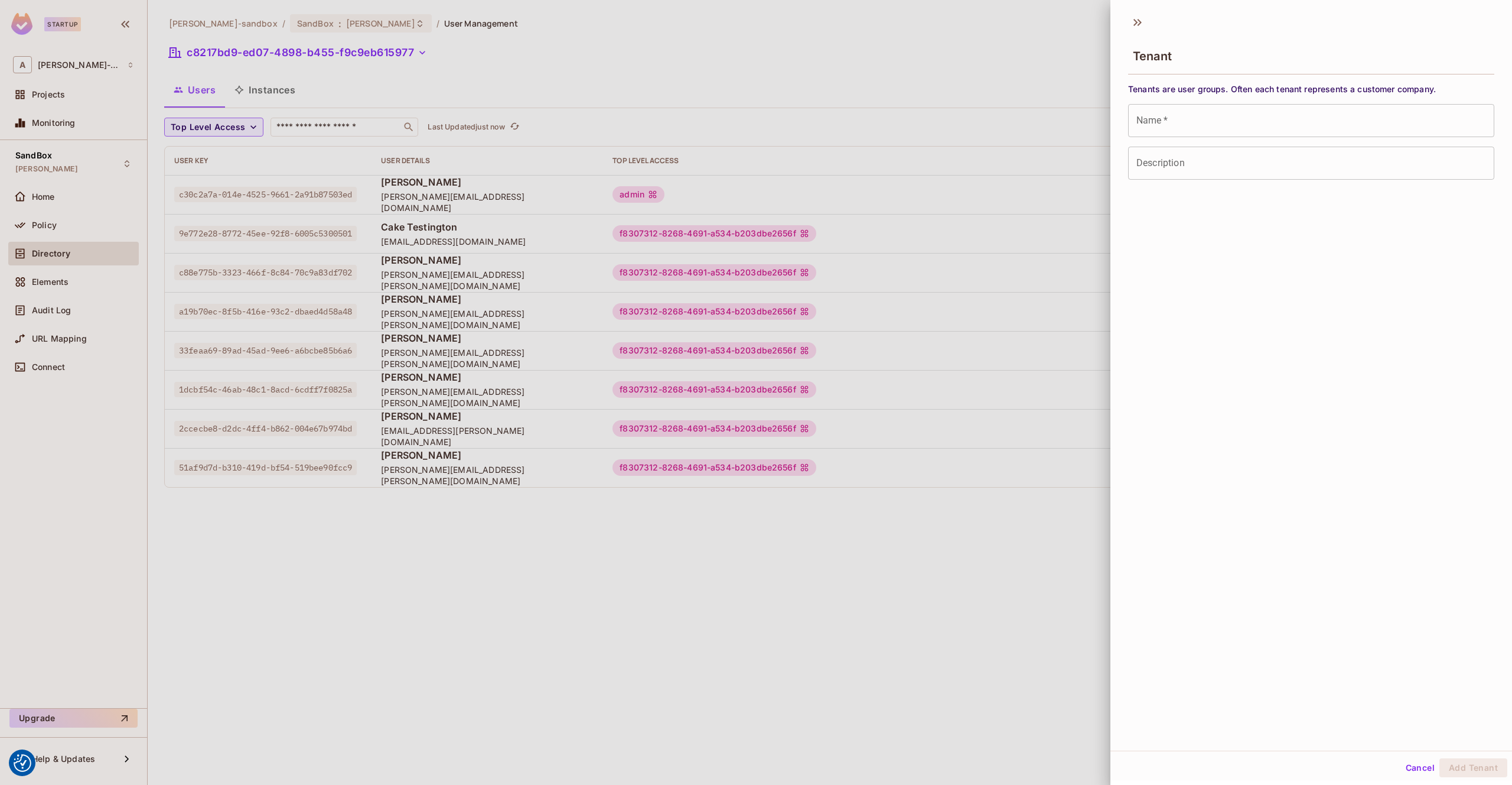
click at [1038, 55] on div at bounding box center [756, 392] width 1512 height 785
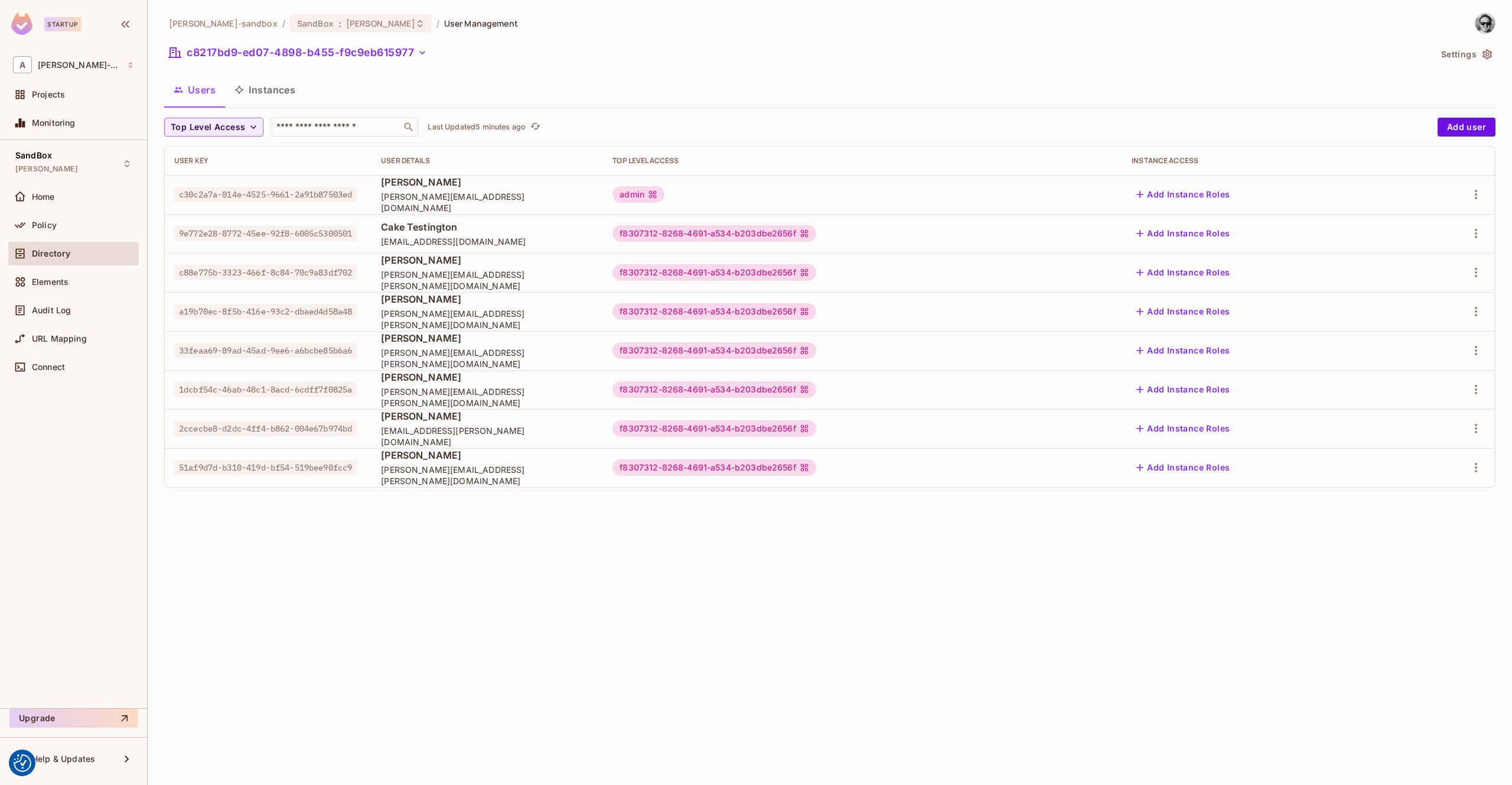
click at [1468, 58] on button "Settings" at bounding box center [1466, 55] width 59 height 19
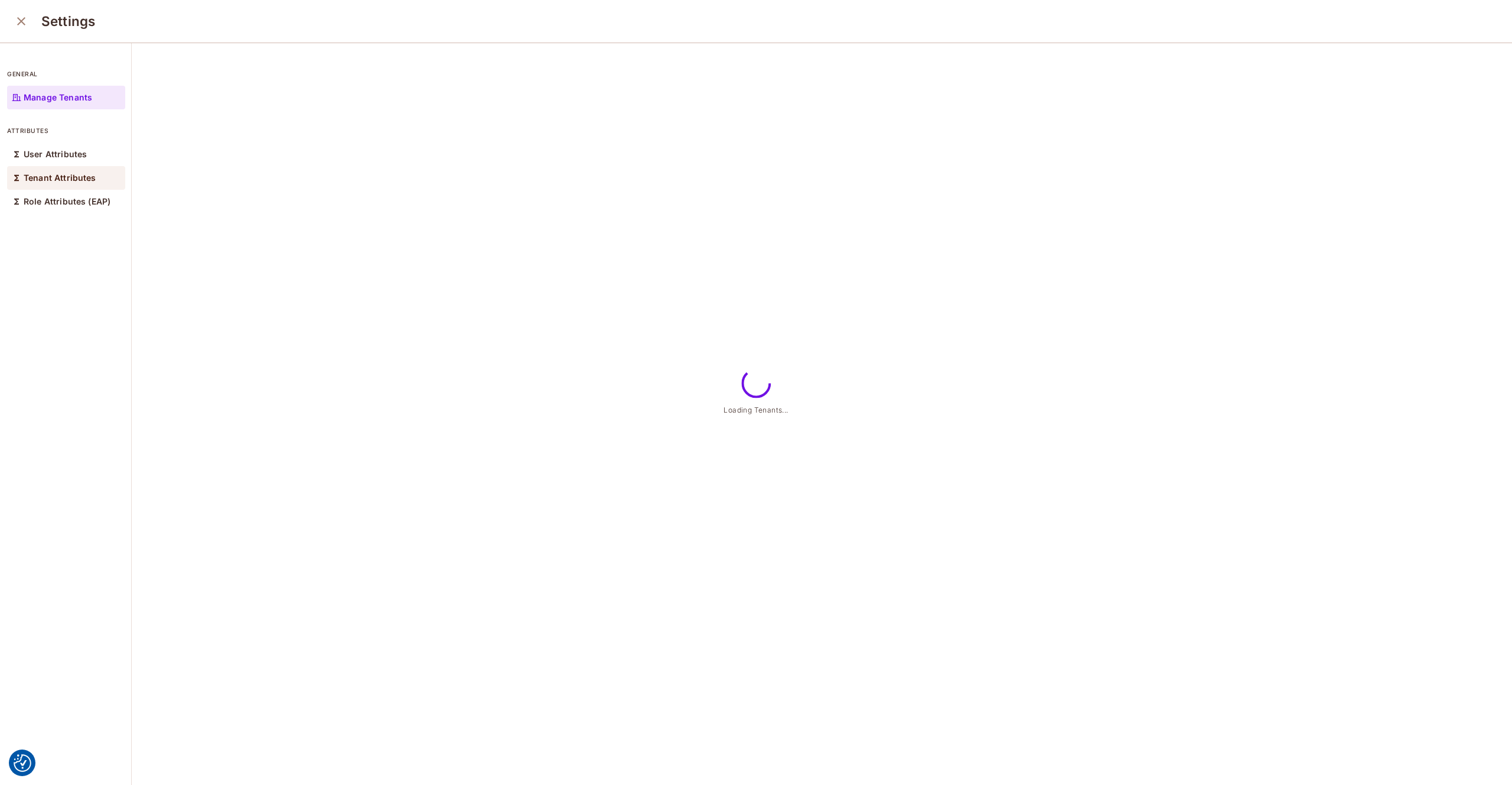
click at [45, 174] on p "Tenant Attributes" at bounding box center [60, 178] width 73 height 10
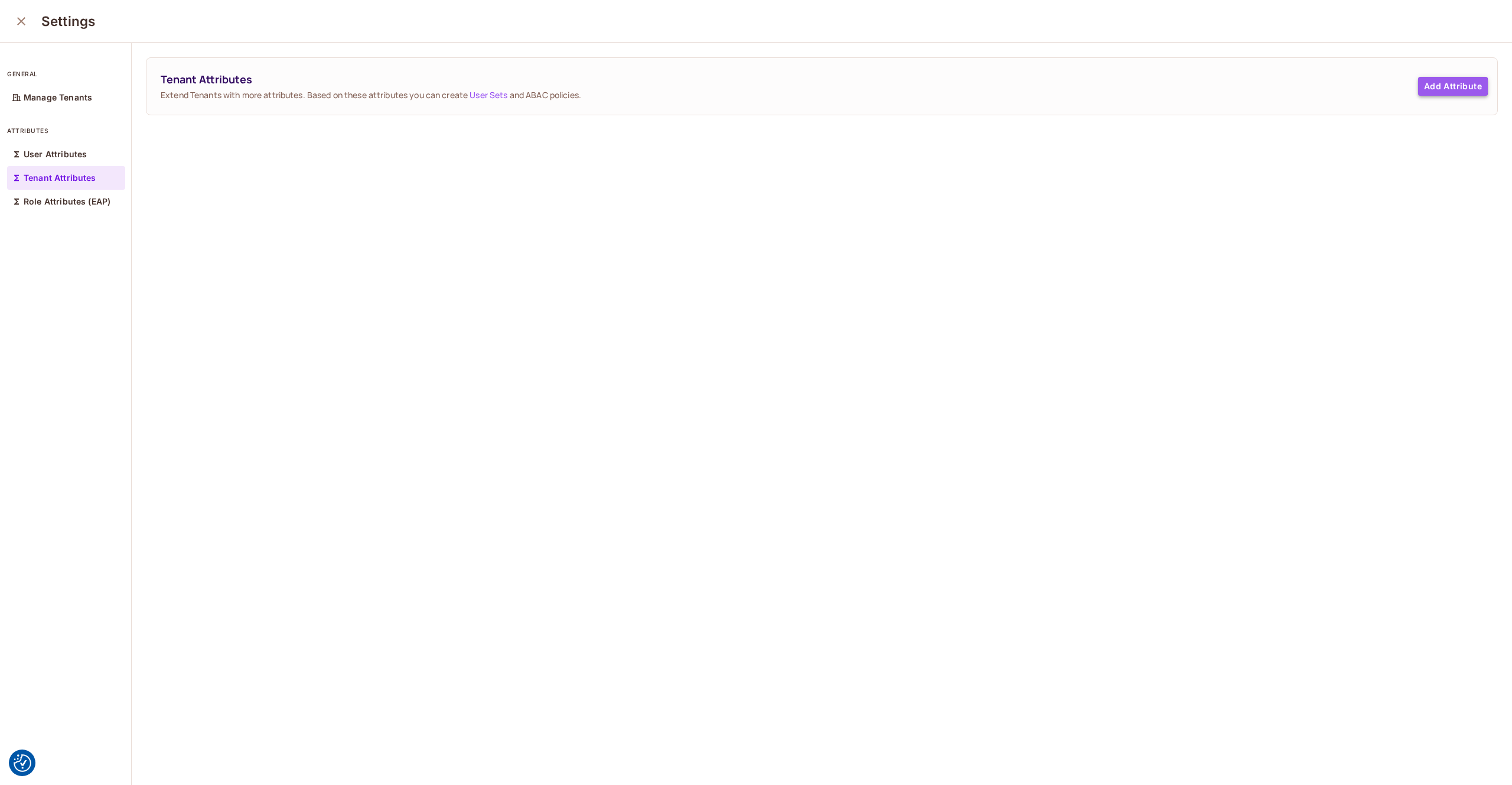
click at [1453, 87] on button "Add Attribute" at bounding box center [1453, 87] width 70 height 19
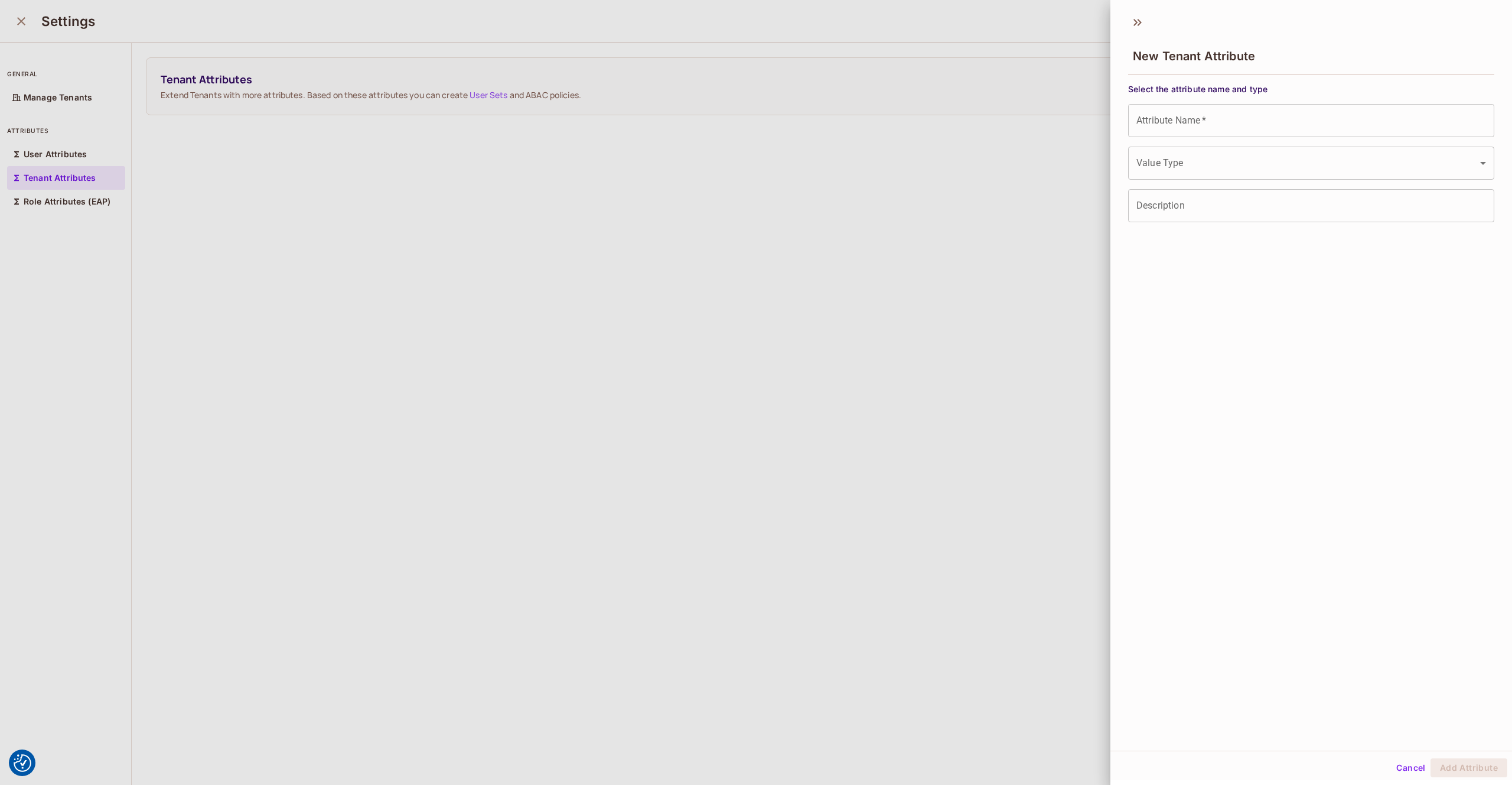
scroll to position [1, 0]
click at [1203, 115] on input "Attribute Name   *" at bounding box center [1311, 120] width 366 height 33
click at [1230, 162] on body "We use cookies to enhance your browsing experience, serve personalized ads or c…" at bounding box center [756, 392] width 1512 height 785
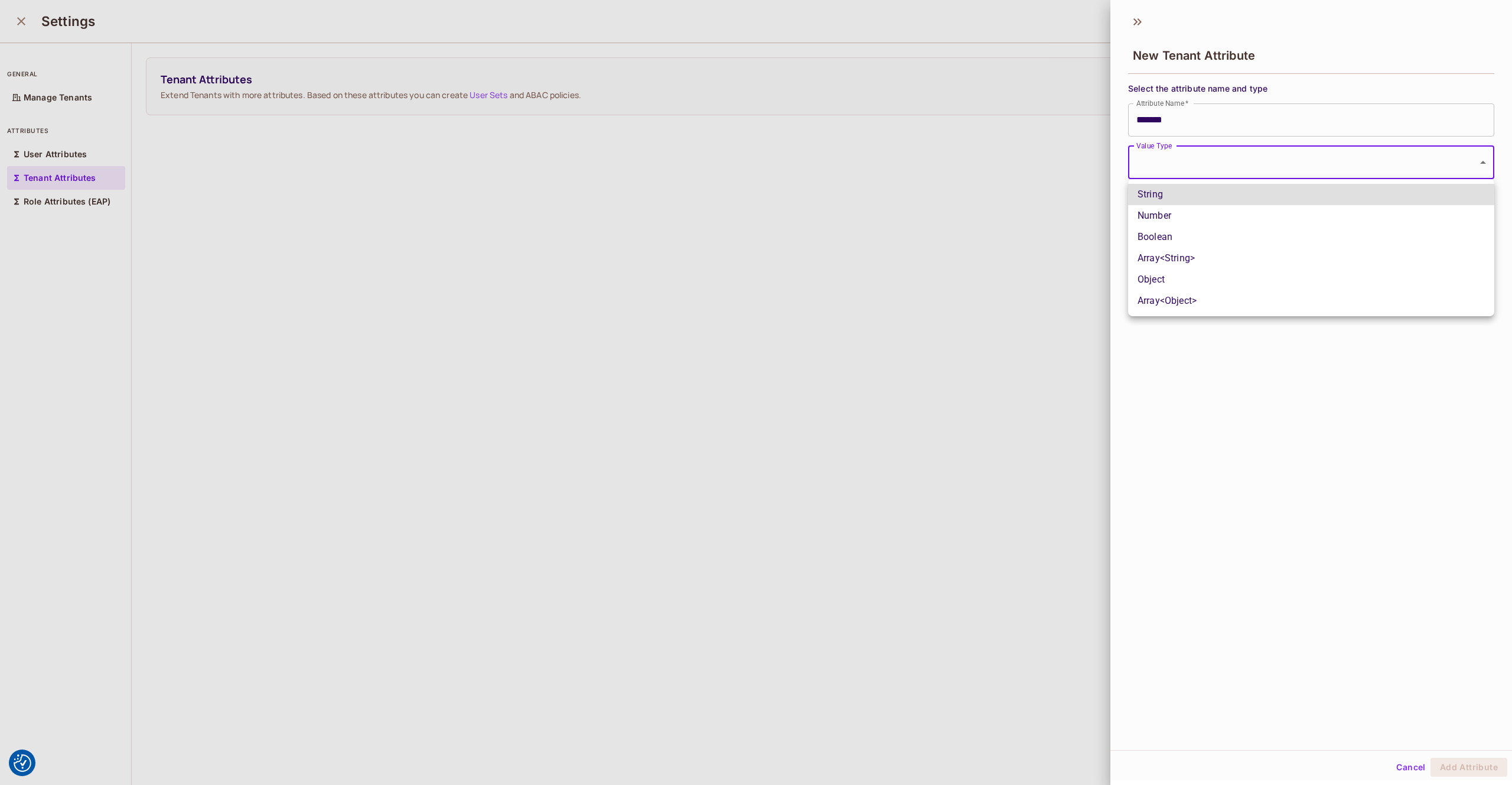
click at [1230, 162] on div at bounding box center [756, 392] width 1512 height 785
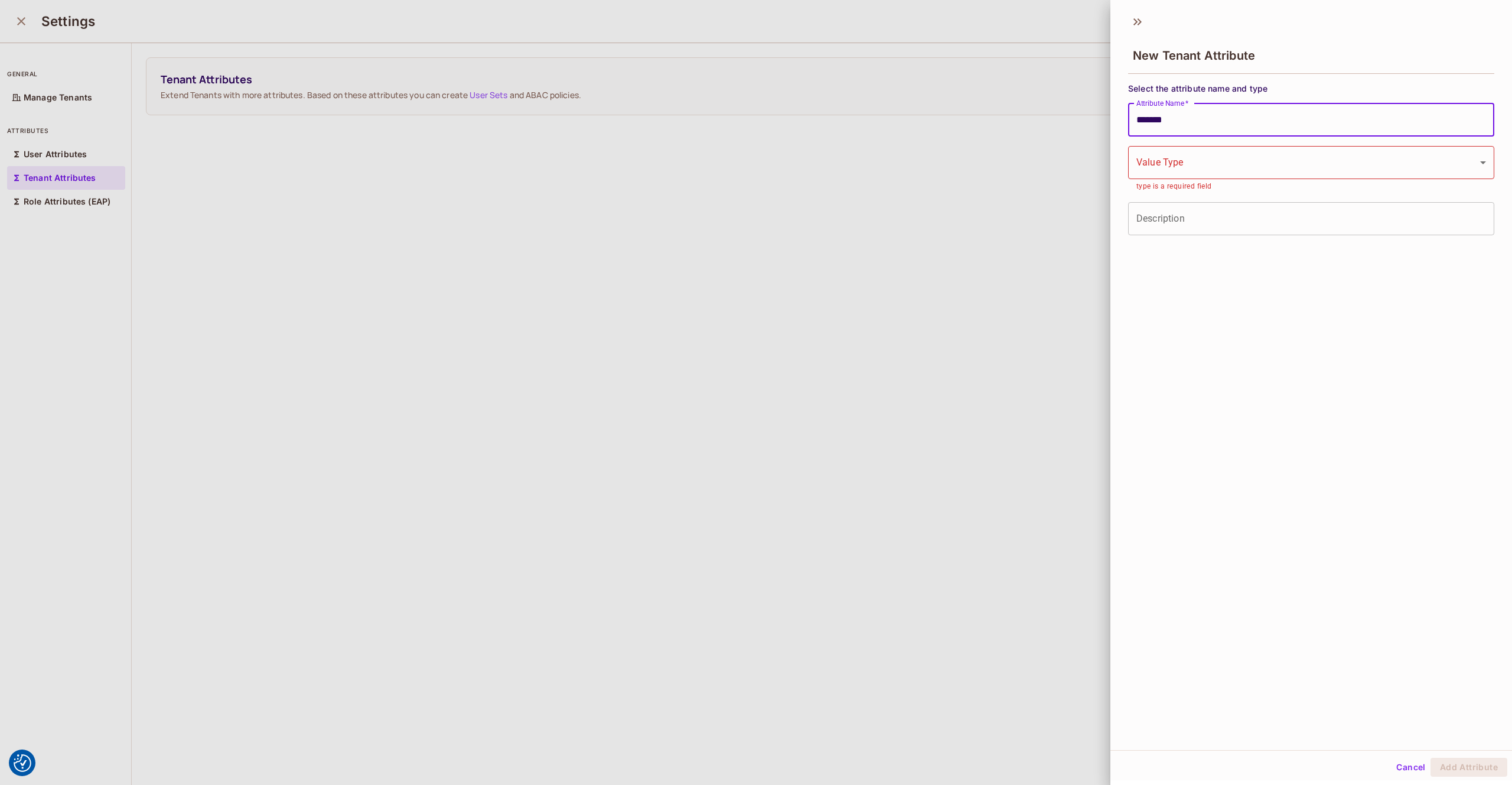
drag, startPoint x: 1141, startPoint y: 118, endPoint x: 1150, endPoint y: 122, distance: 9.8
click at [1141, 118] on input "*******" at bounding box center [1311, 120] width 366 height 33
type input "*******"
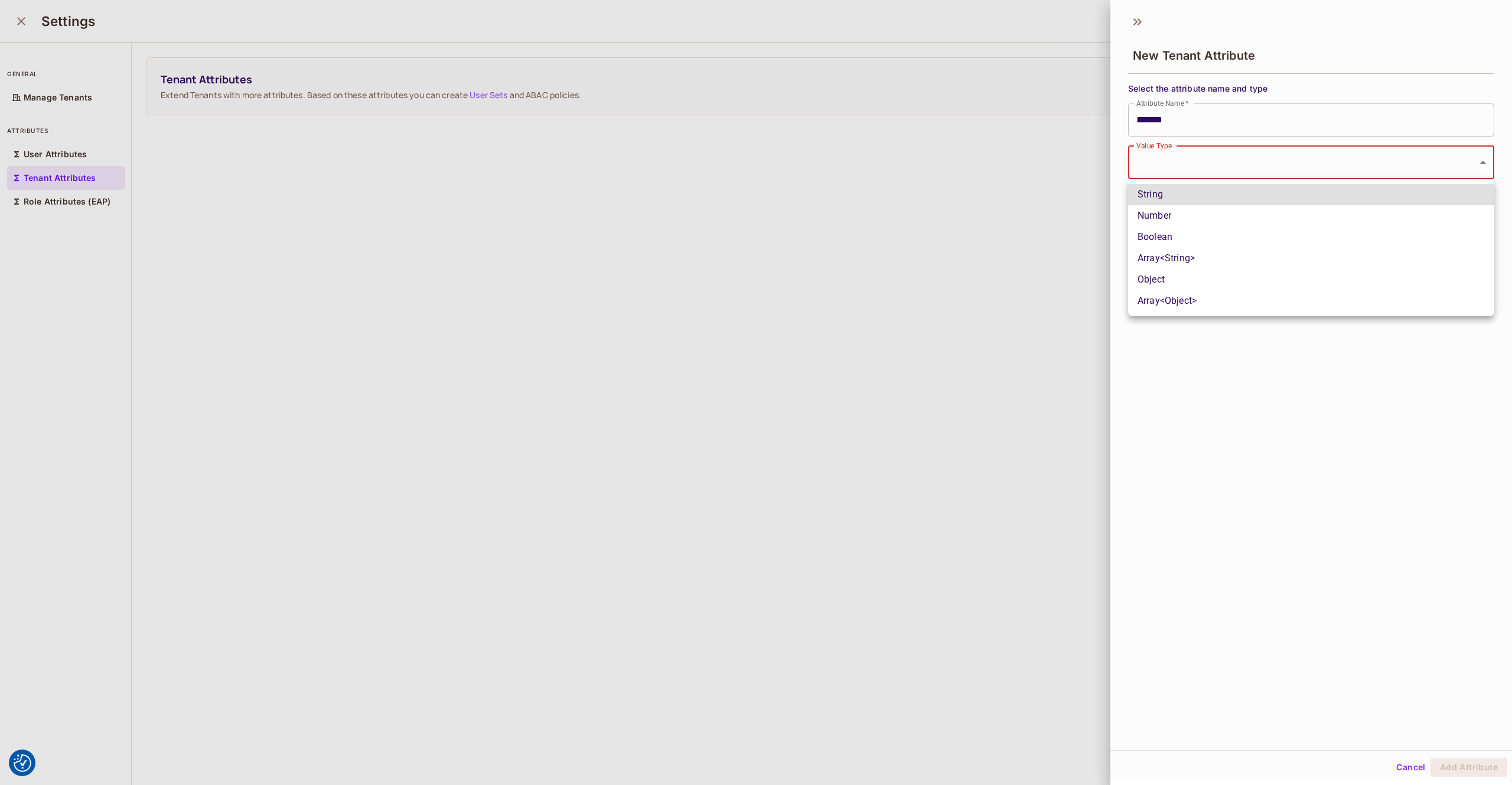
click at [1175, 160] on body "We use cookies to enhance your browsing experience, serve personalized ads or c…" at bounding box center [756, 392] width 1512 height 785
click at [1192, 257] on li "Array<String>" at bounding box center [1311, 258] width 366 height 21
type input "*****"
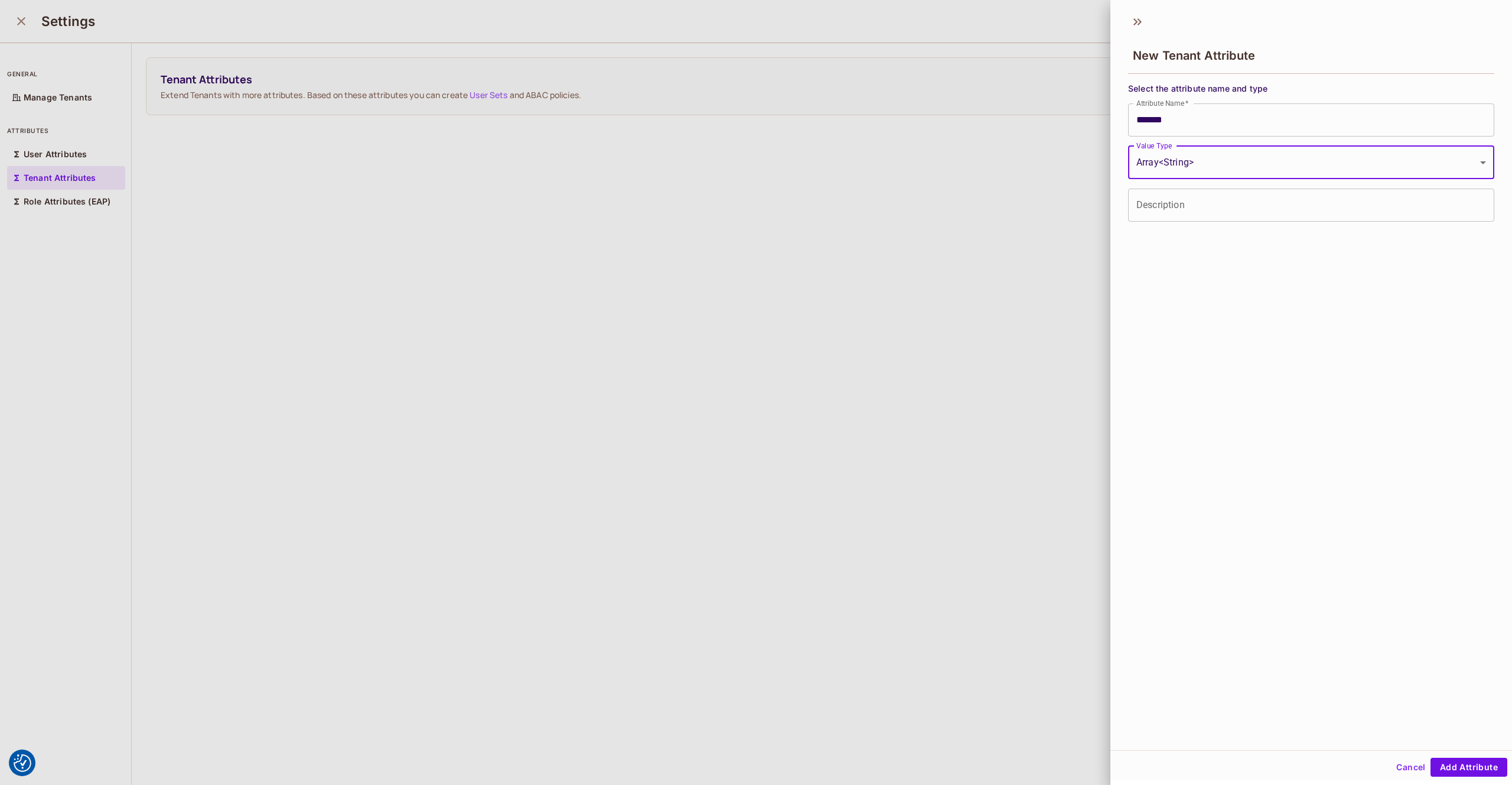
click at [1164, 207] on input "Description" at bounding box center [1311, 205] width 366 height 33
type input "**********"
click at [1458, 777] on div "Cancel Add Attribute" at bounding box center [1311, 767] width 402 height 29
click at [1456, 772] on button "Add Attribute" at bounding box center [1469, 767] width 77 height 19
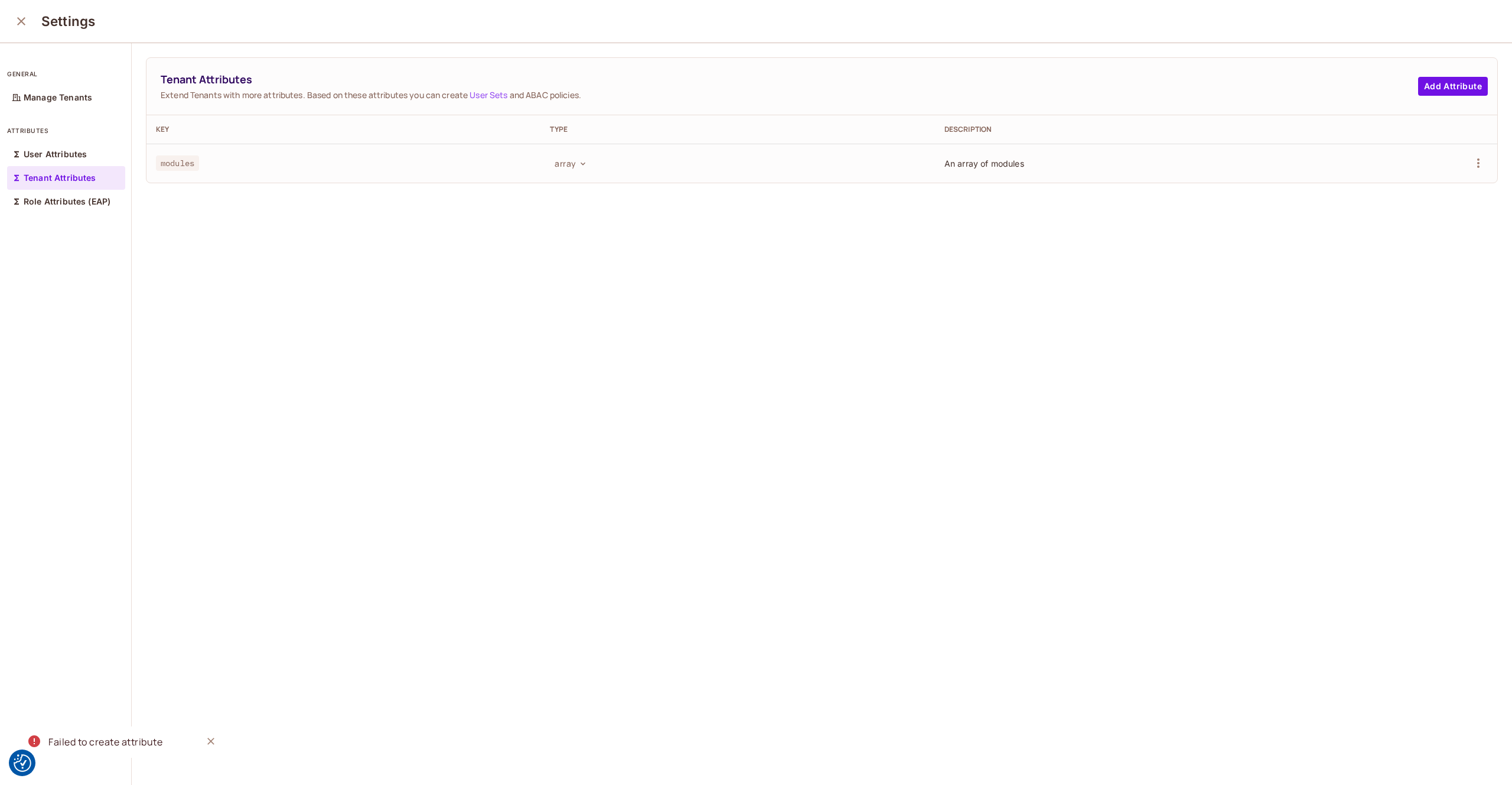
click at [412, 166] on div "modules" at bounding box center [344, 163] width 375 height 12
click at [1481, 163] on icon "button" at bounding box center [1479, 163] width 14 height 14
click at [1427, 188] on li "Edit" at bounding box center [1424, 190] width 110 height 26
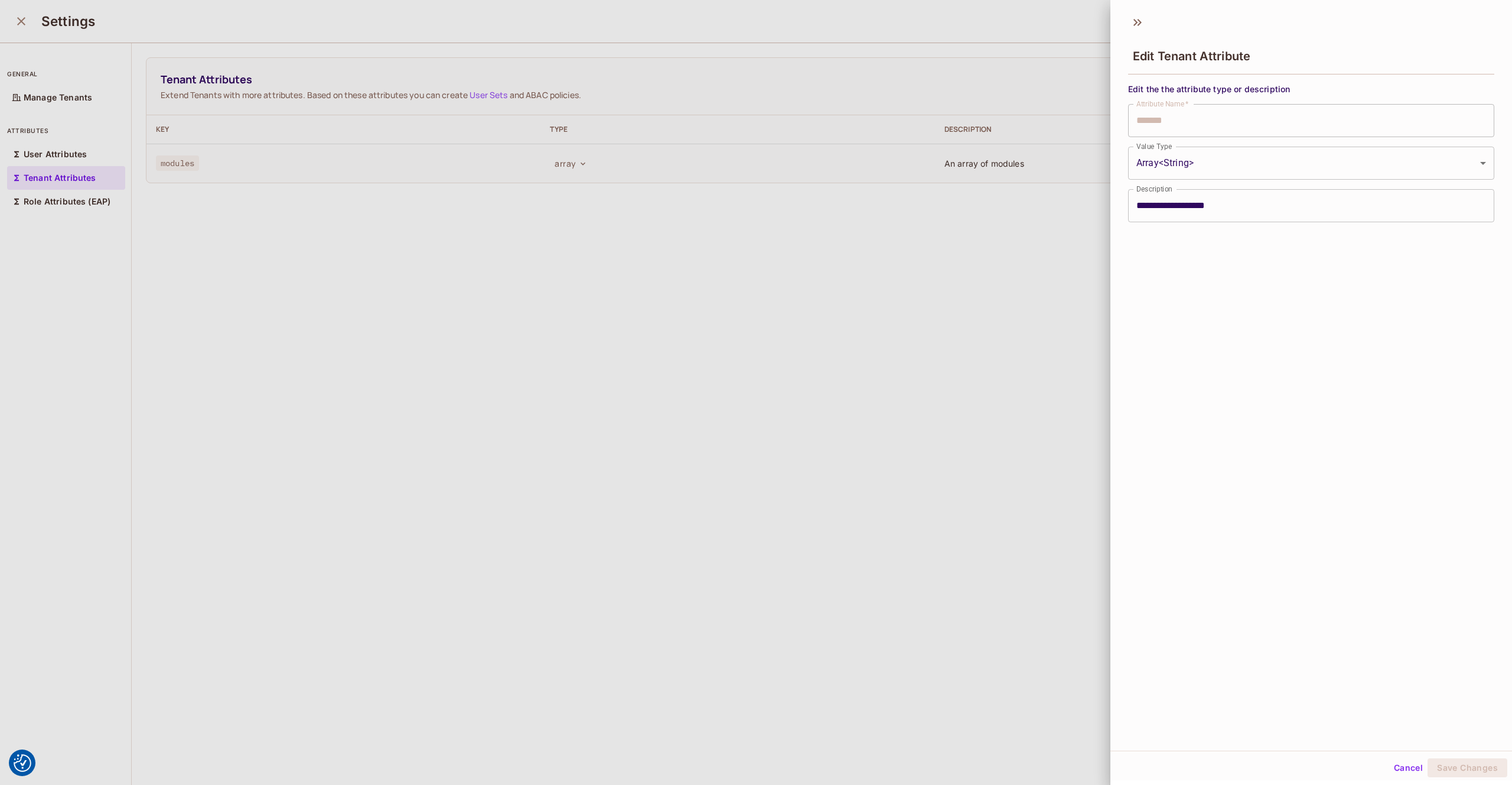
click at [896, 200] on div at bounding box center [756, 392] width 1512 height 785
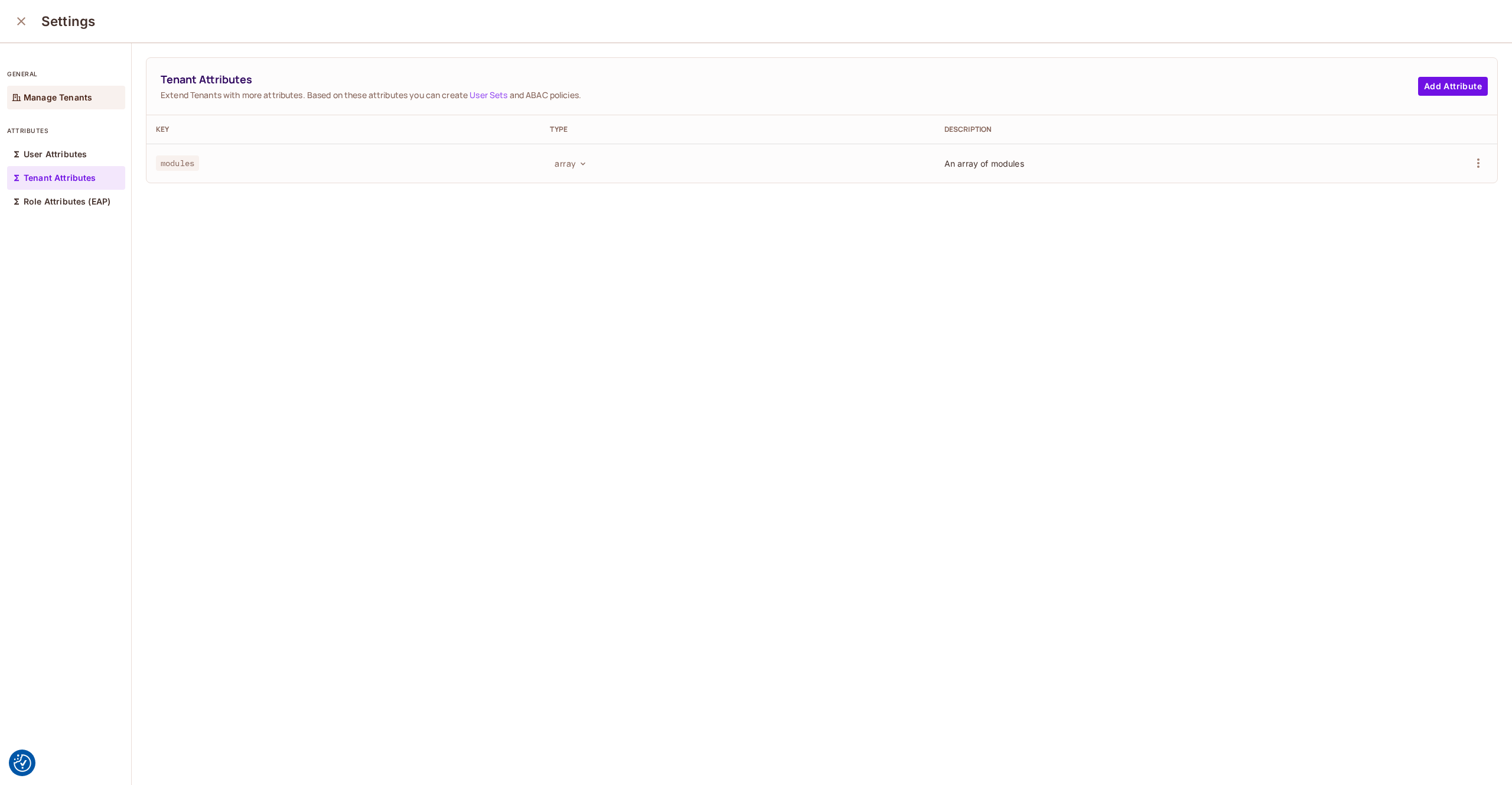
click at [57, 93] on p "Manage Tenants" at bounding box center [58, 98] width 69 height 10
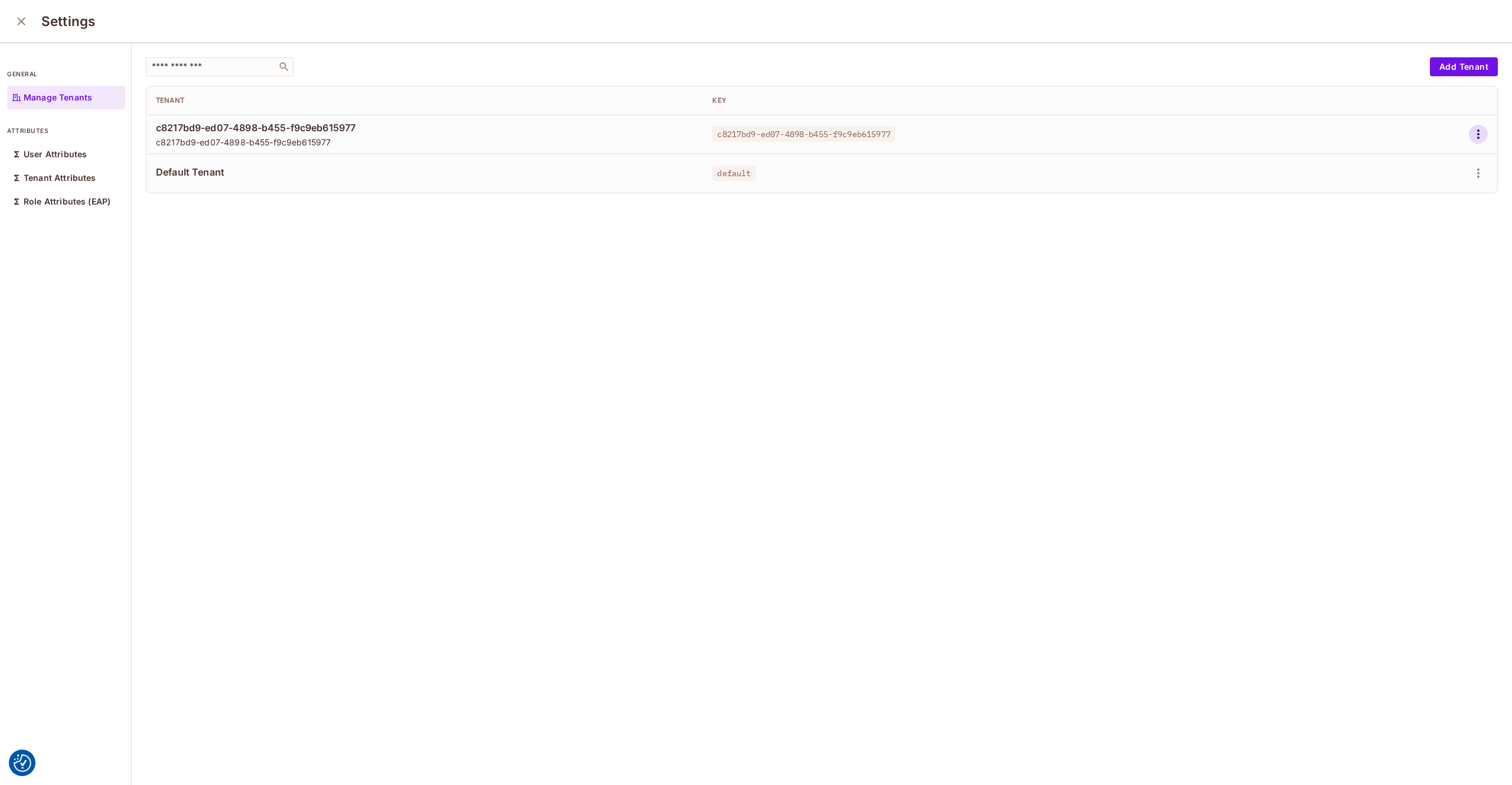
click at [1479, 134] on icon "button" at bounding box center [1478, 134] width 2 height 10
click at [1432, 189] on div "Edit Attributes" at bounding box center [1438, 187] width 59 height 12
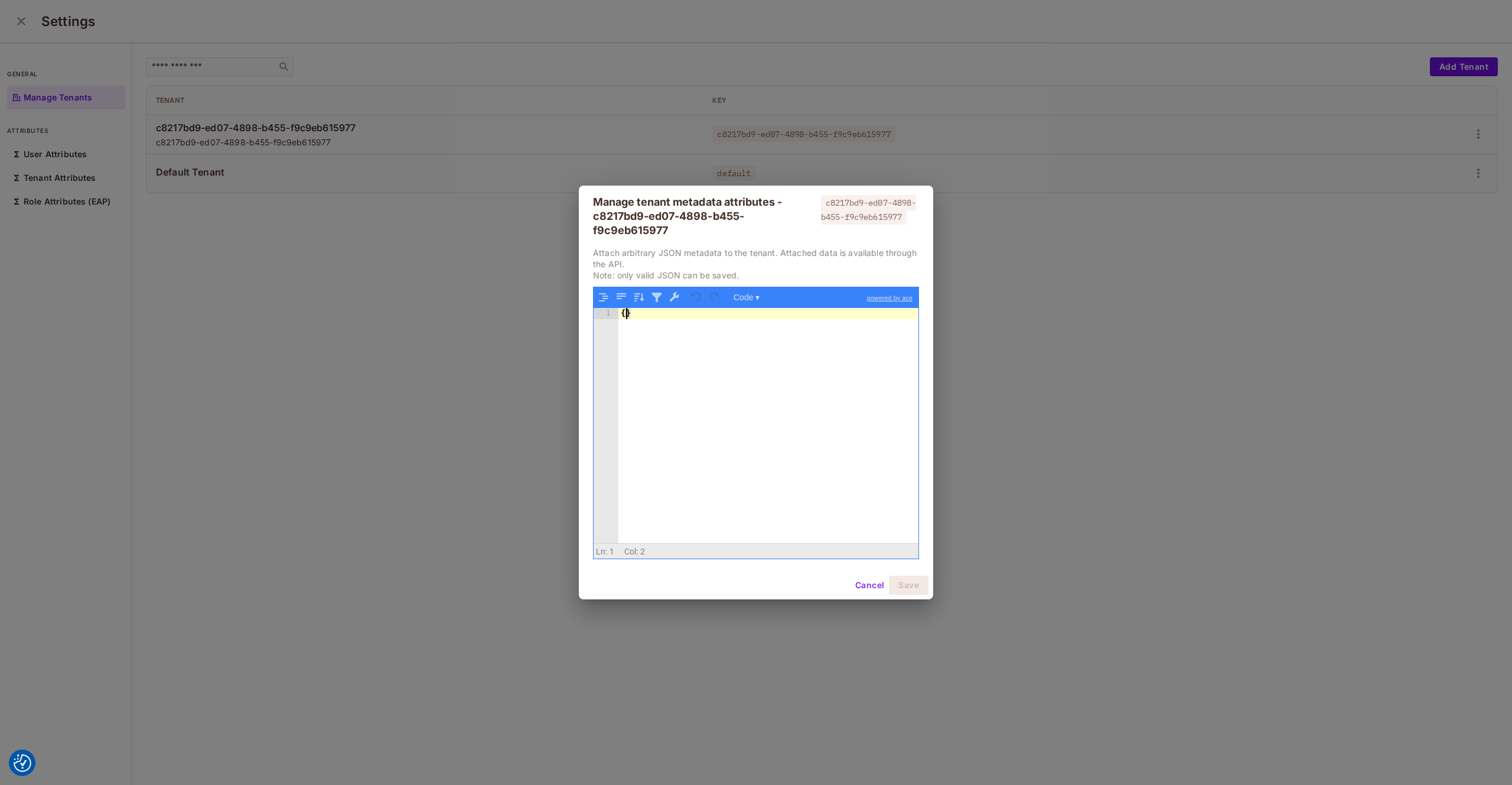
click at [627, 315] on div "{ }" at bounding box center [768, 436] width 300 height 258
drag, startPoint x: 694, startPoint y: 325, endPoint x: 632, endPoint y: 325, distance: 62.0
click at [632, 325] on div "{ modules: [ ] }" at bounding box center [768, 436] width 300 height 258
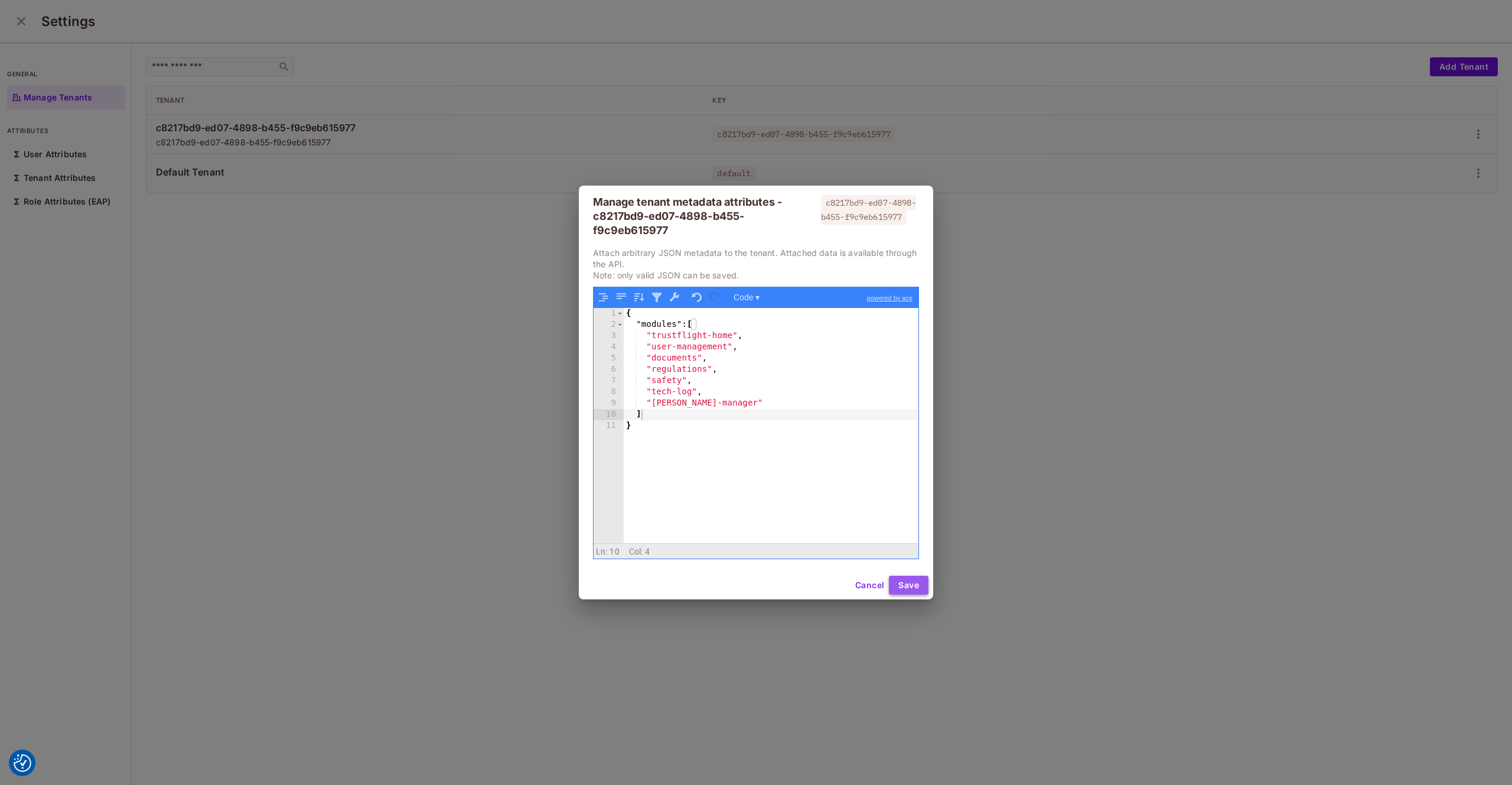
click at [909, 584] on button "Save" at bounding box center [909, 585] width 40 height 19
